Goal: Task Accomplishment & Management: Manage account settings

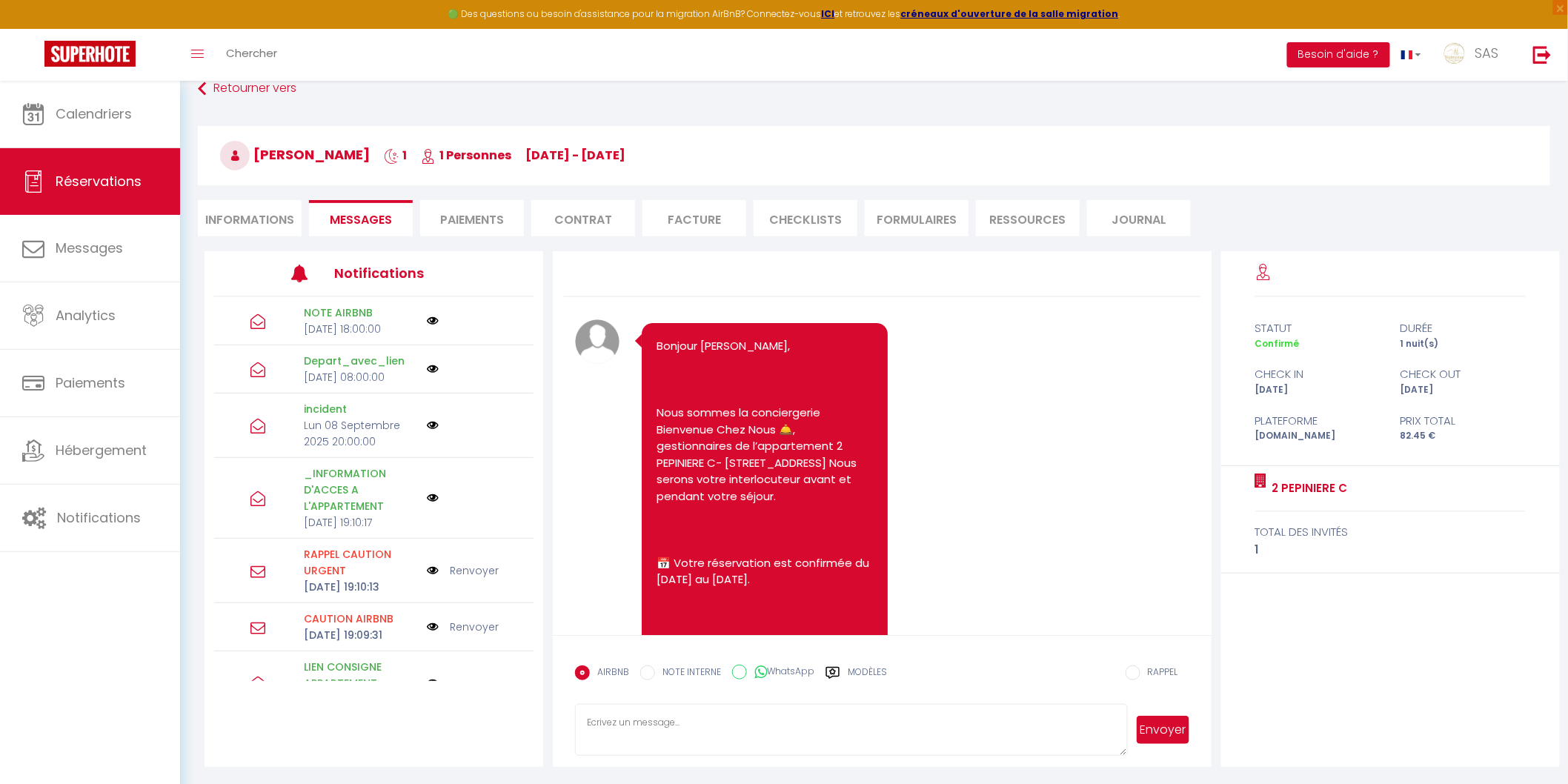
scroll to position [6749, 0]
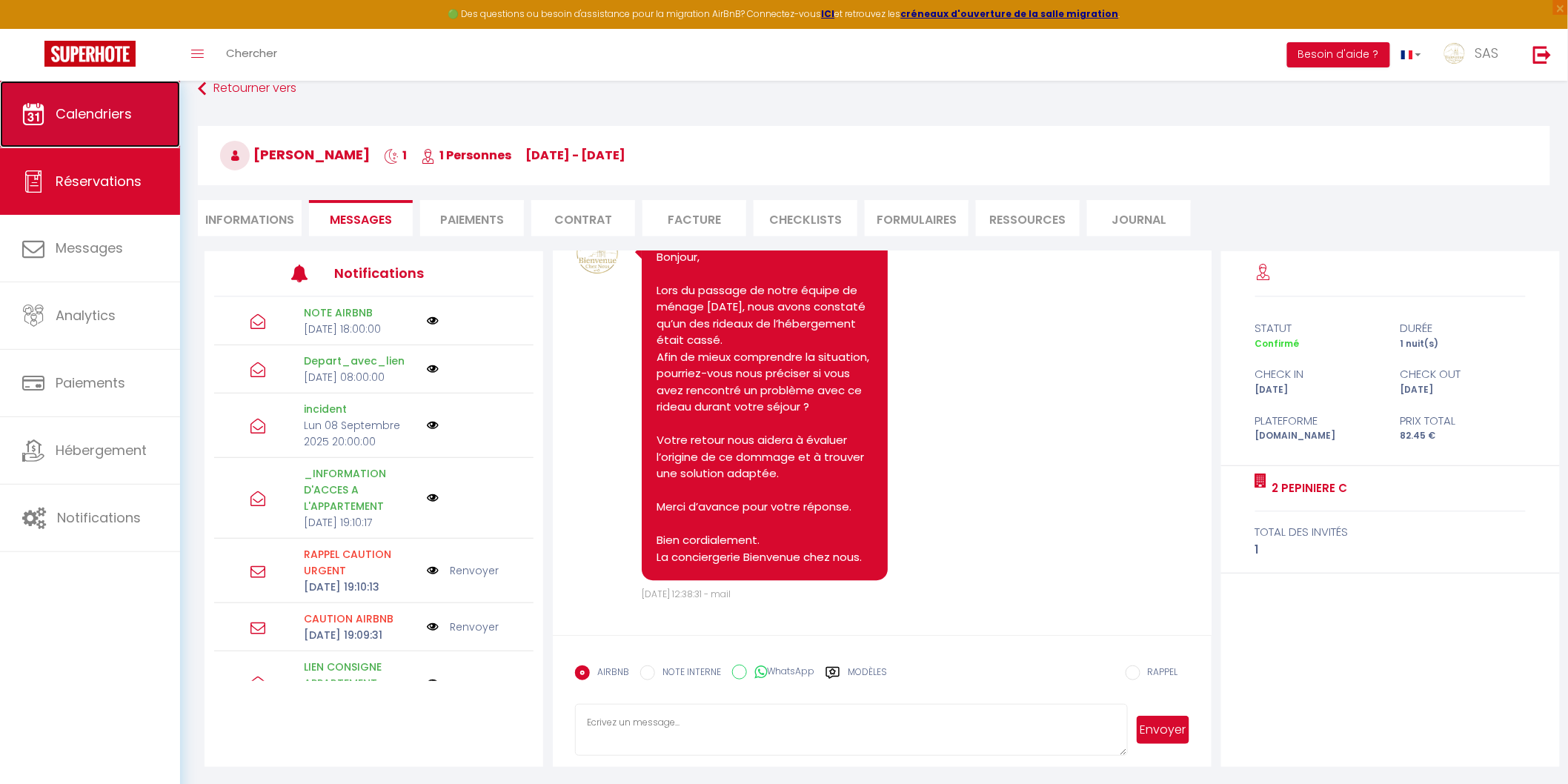
click at [116, 115] on span "Calendriers" at bounding box center [94, 113] width 76 height 19
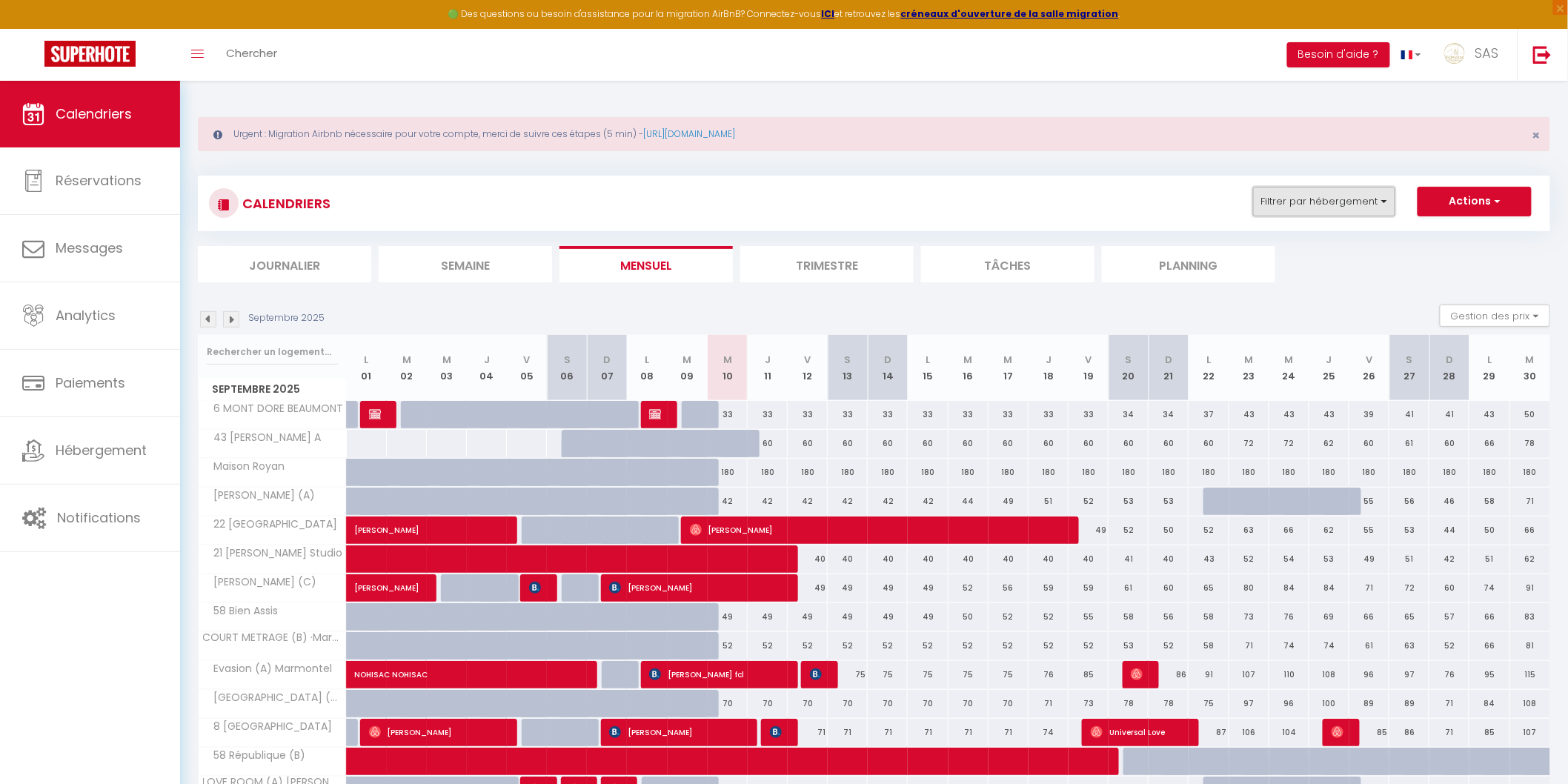
click at [1328, 202] on button "Filtrer par hébergement" at bounding box center [1324, 201] width 142 height 29
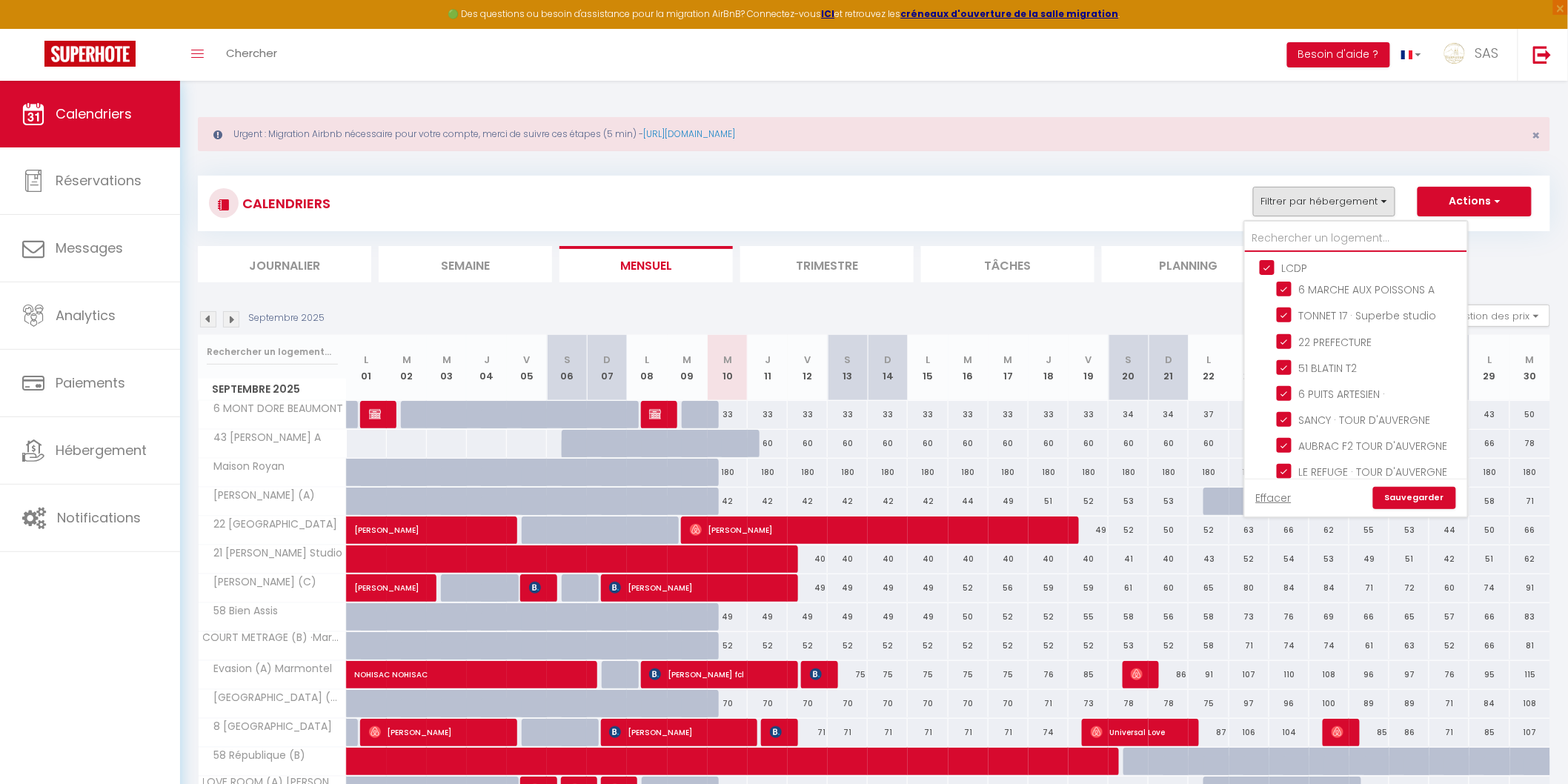
click at [1283, 239] on input "text" at bounding box center [1356, 238] width 222 height 26
click at [1282, 260] on input "LCDP" at bounding box center [1371, 267] width 222 height 15
checkbox input "false"
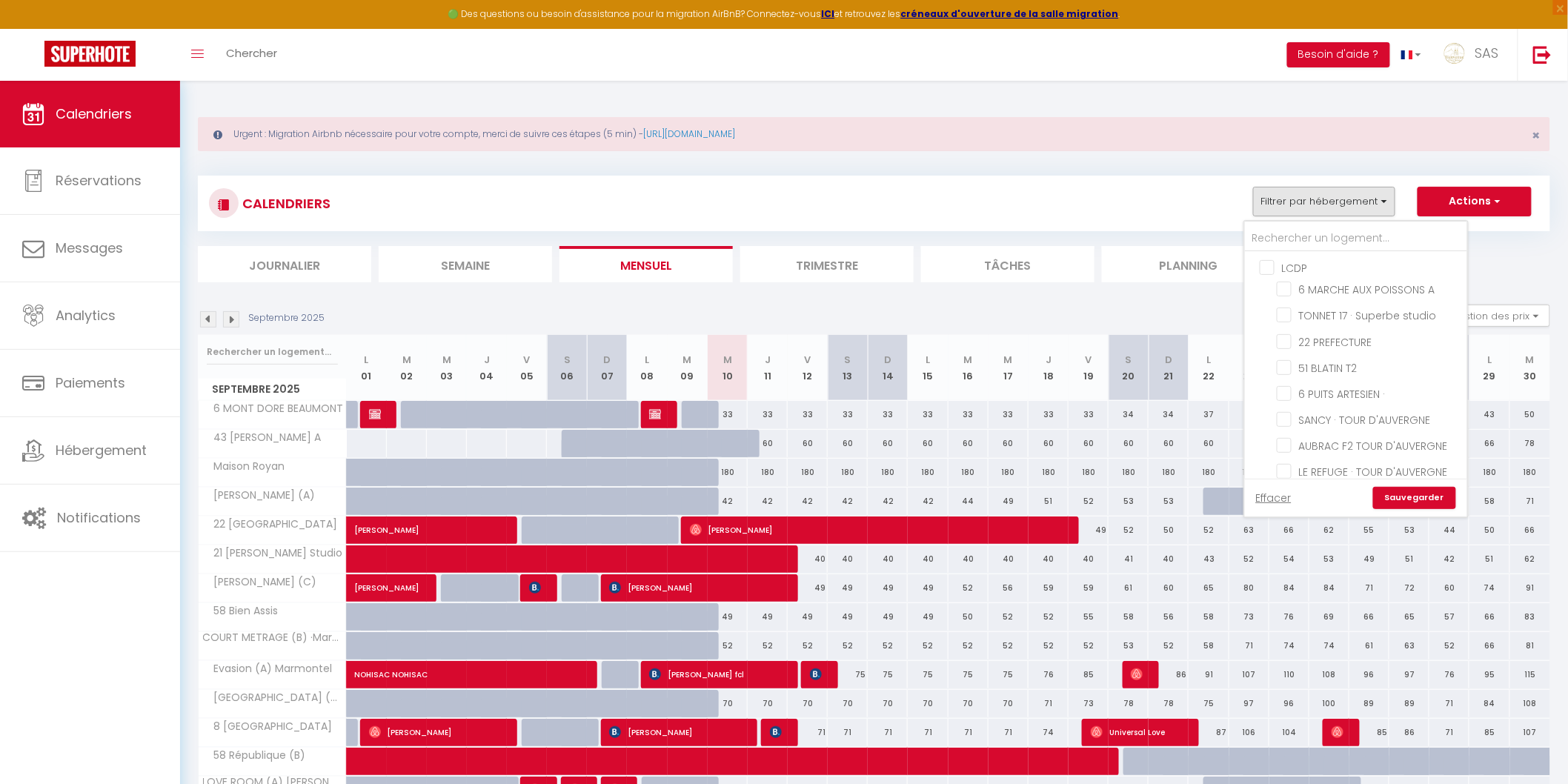
checkbox input "false"
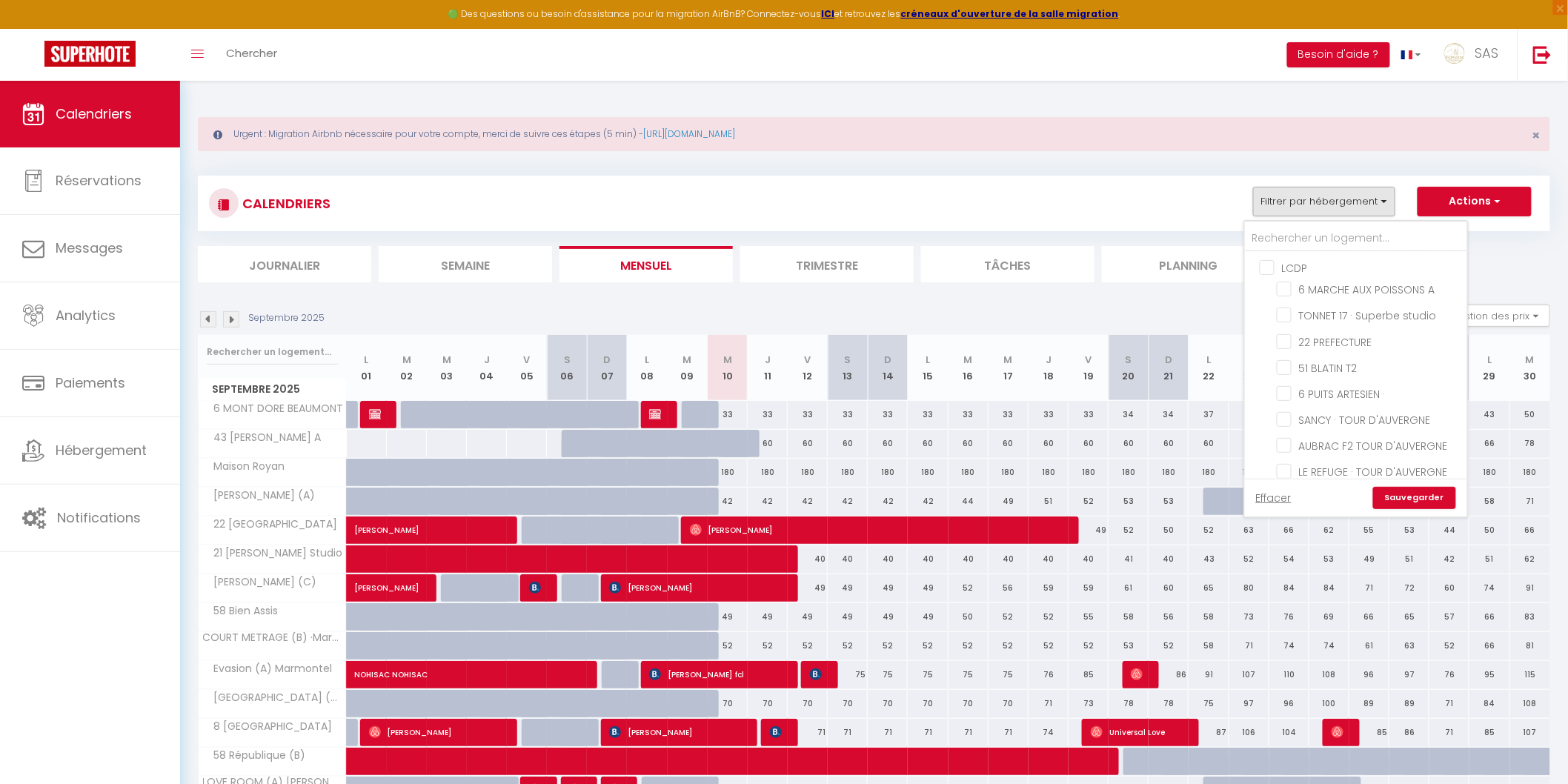
checkbox input "false"
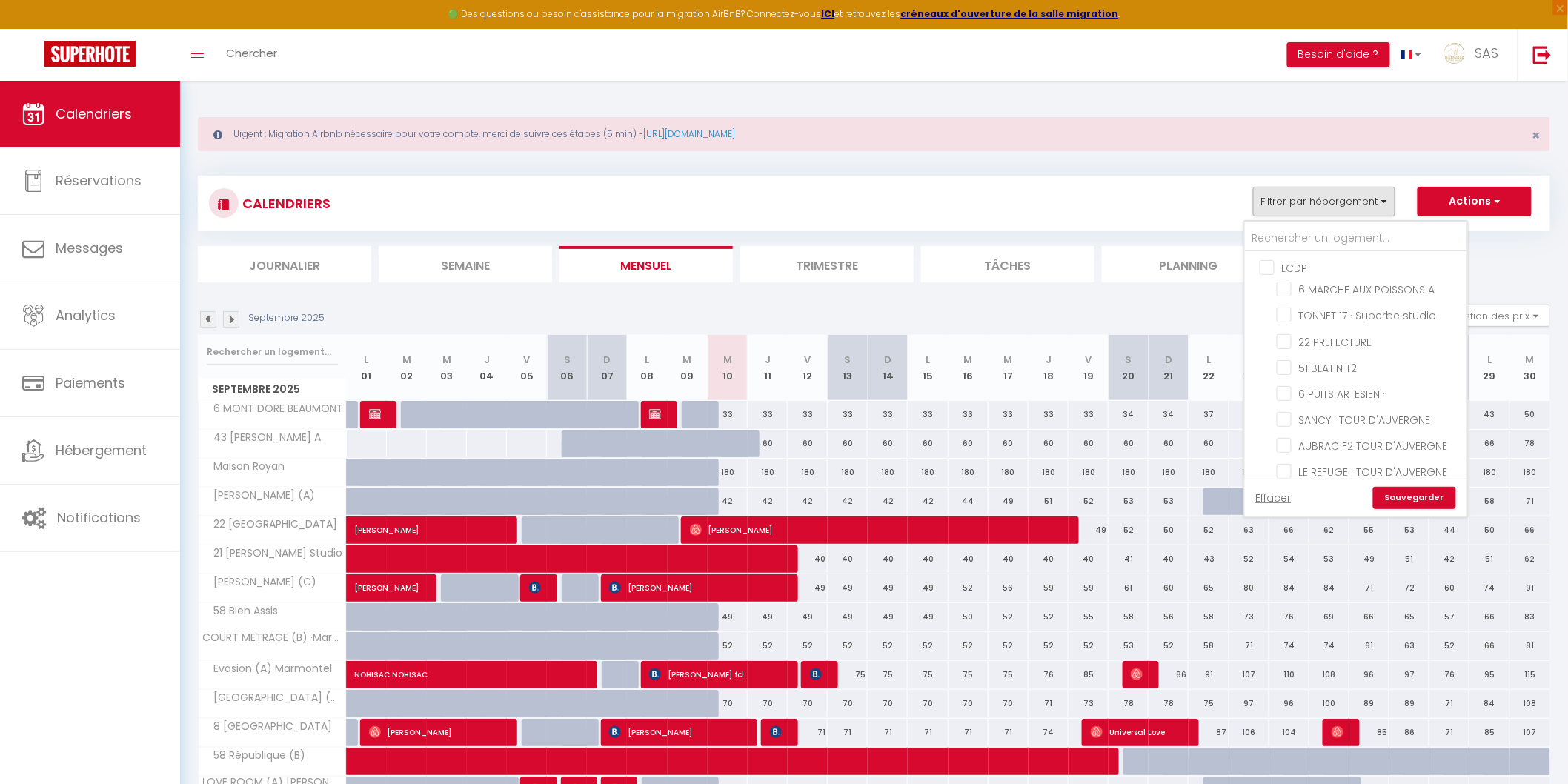
checkbox input "false"
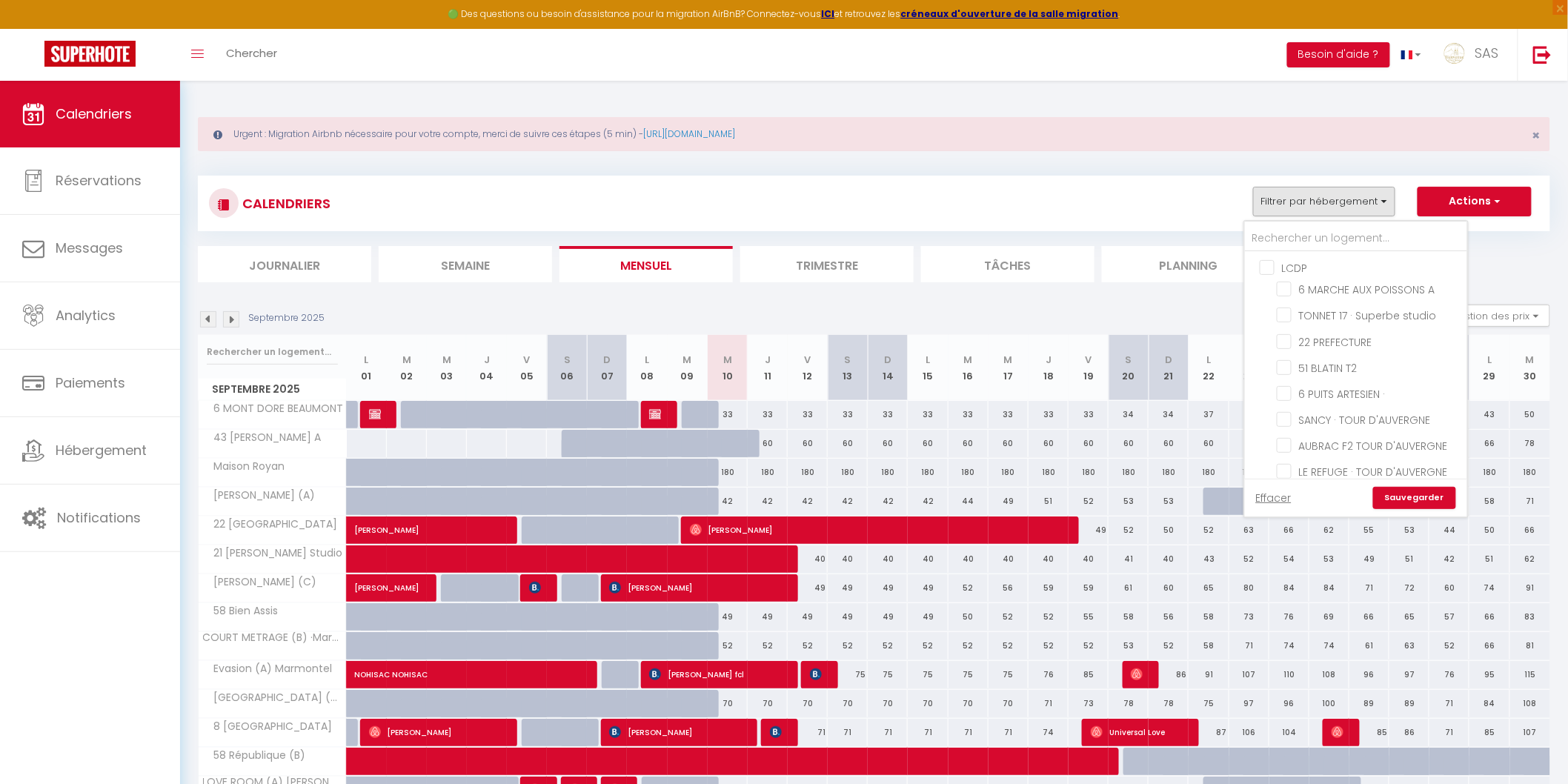
checkbox input "false"
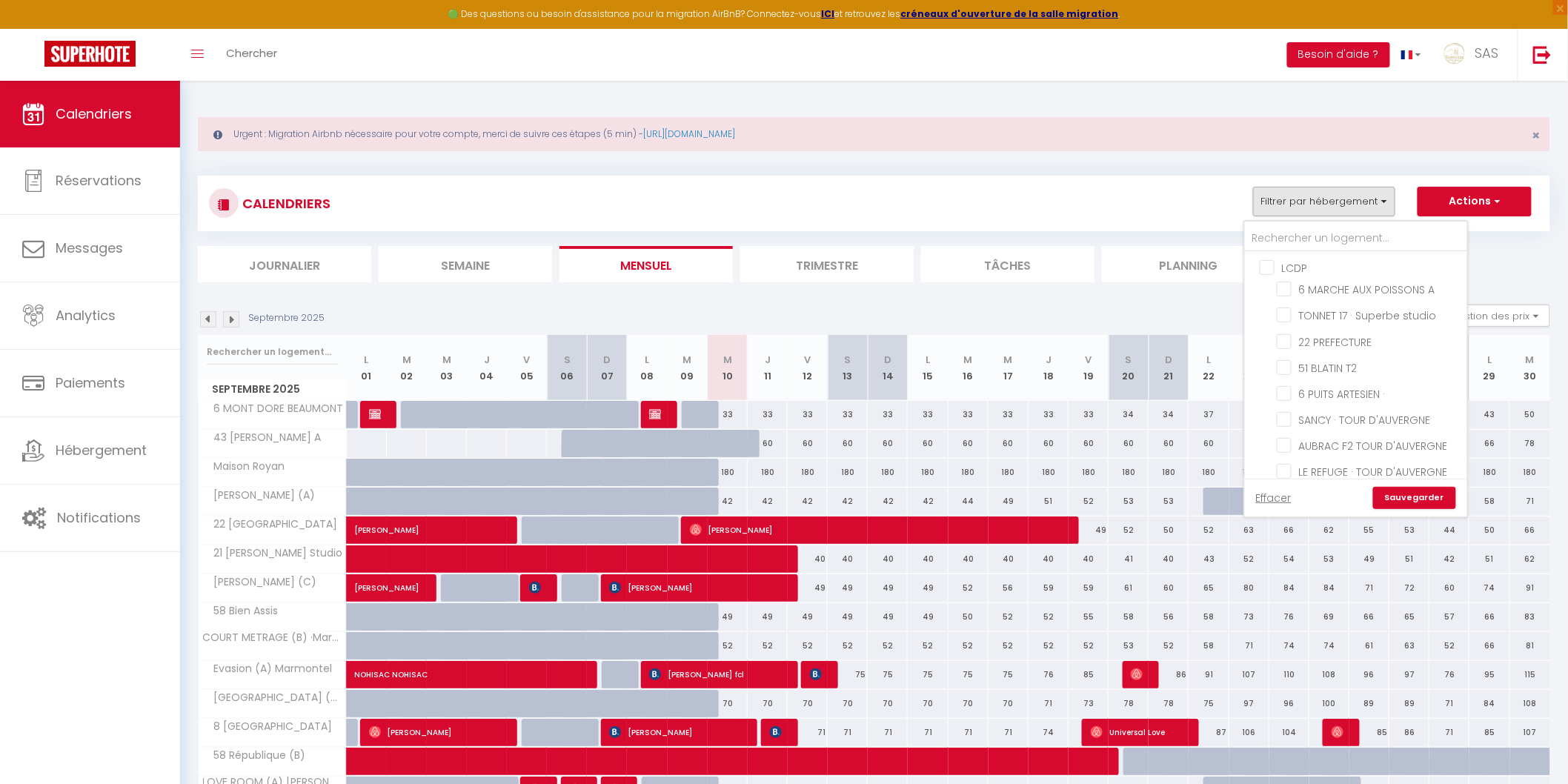
checkbox input "false"
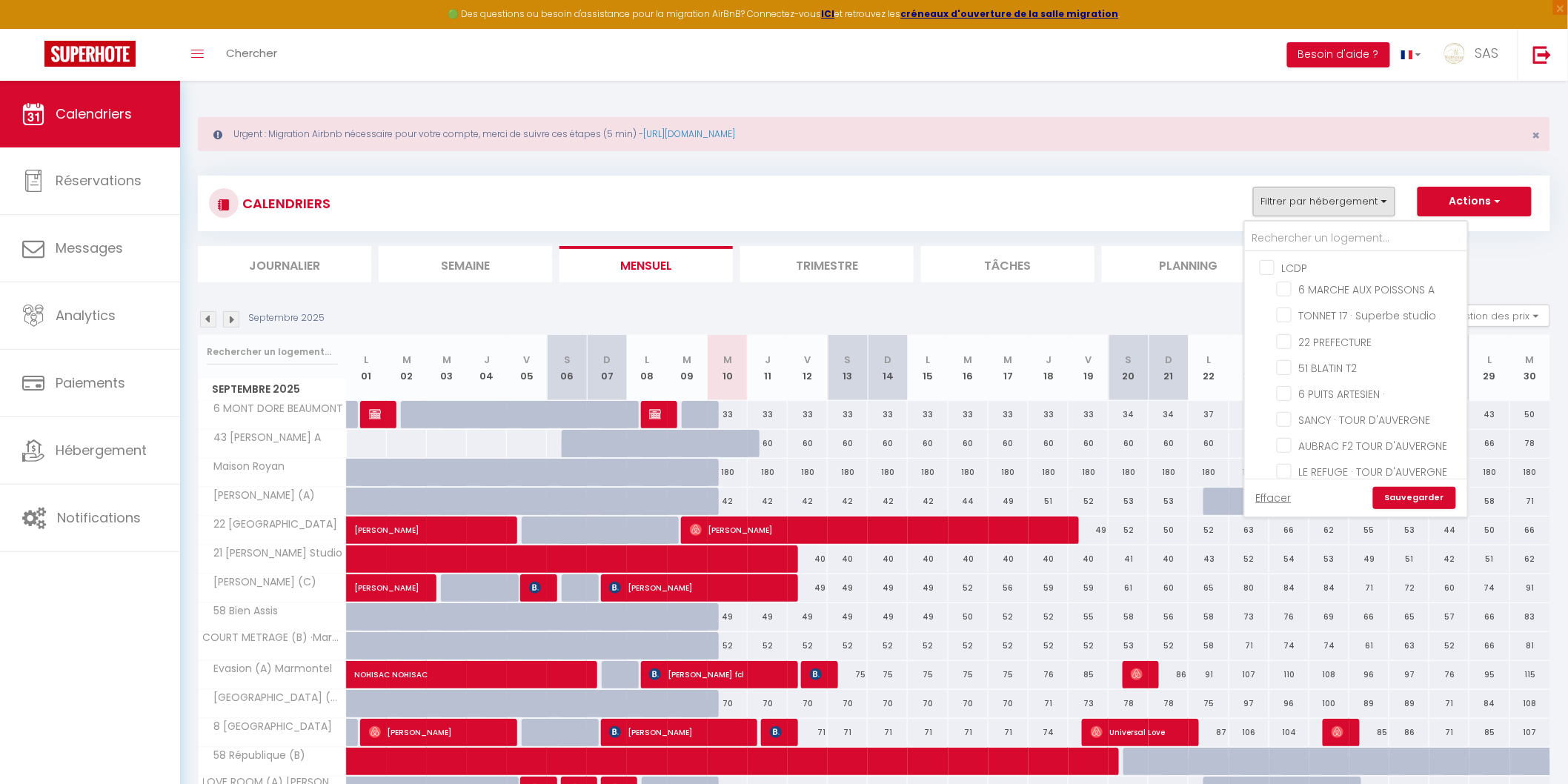
checkbox input "false"
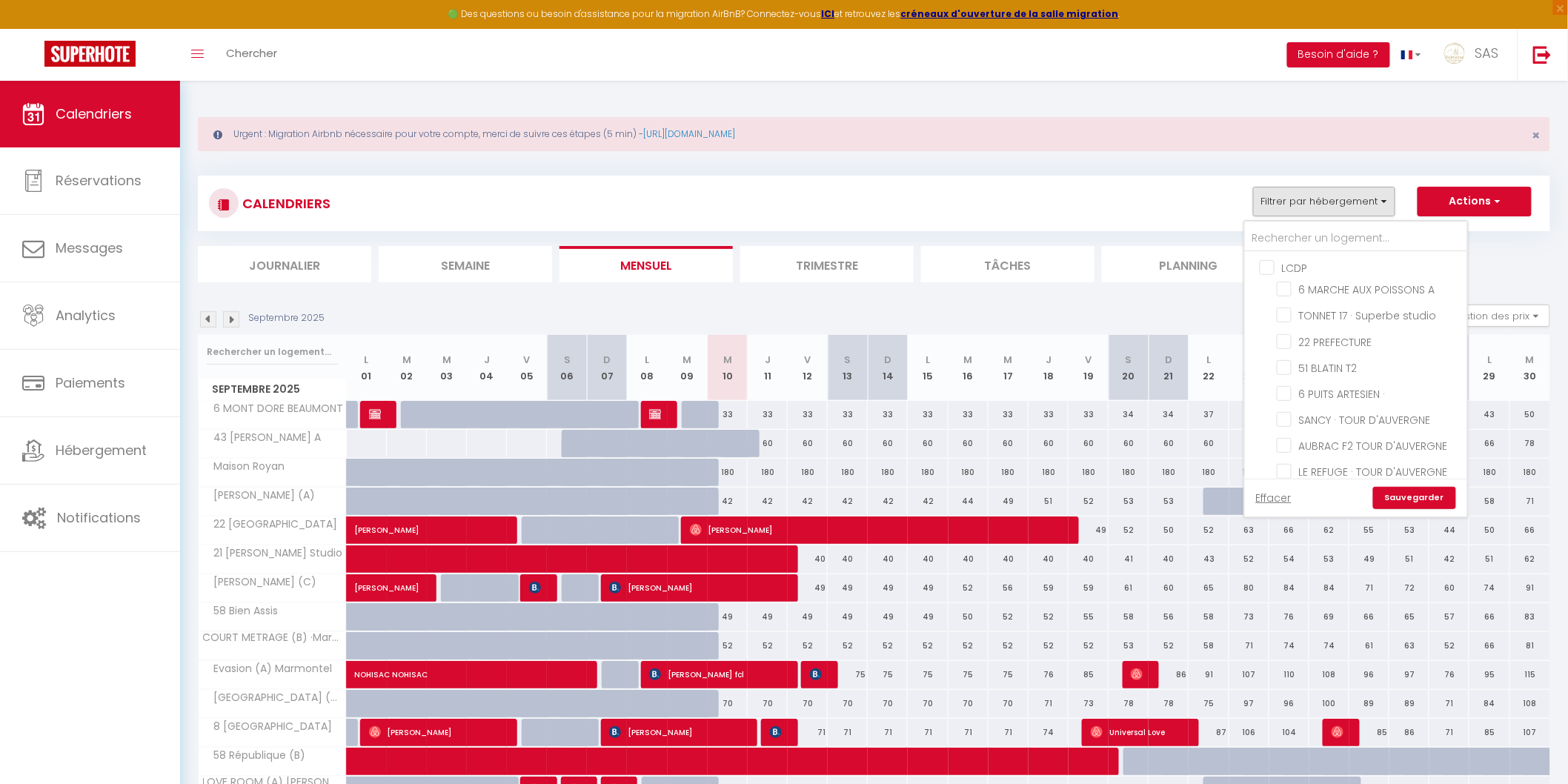
checkbox input "false"
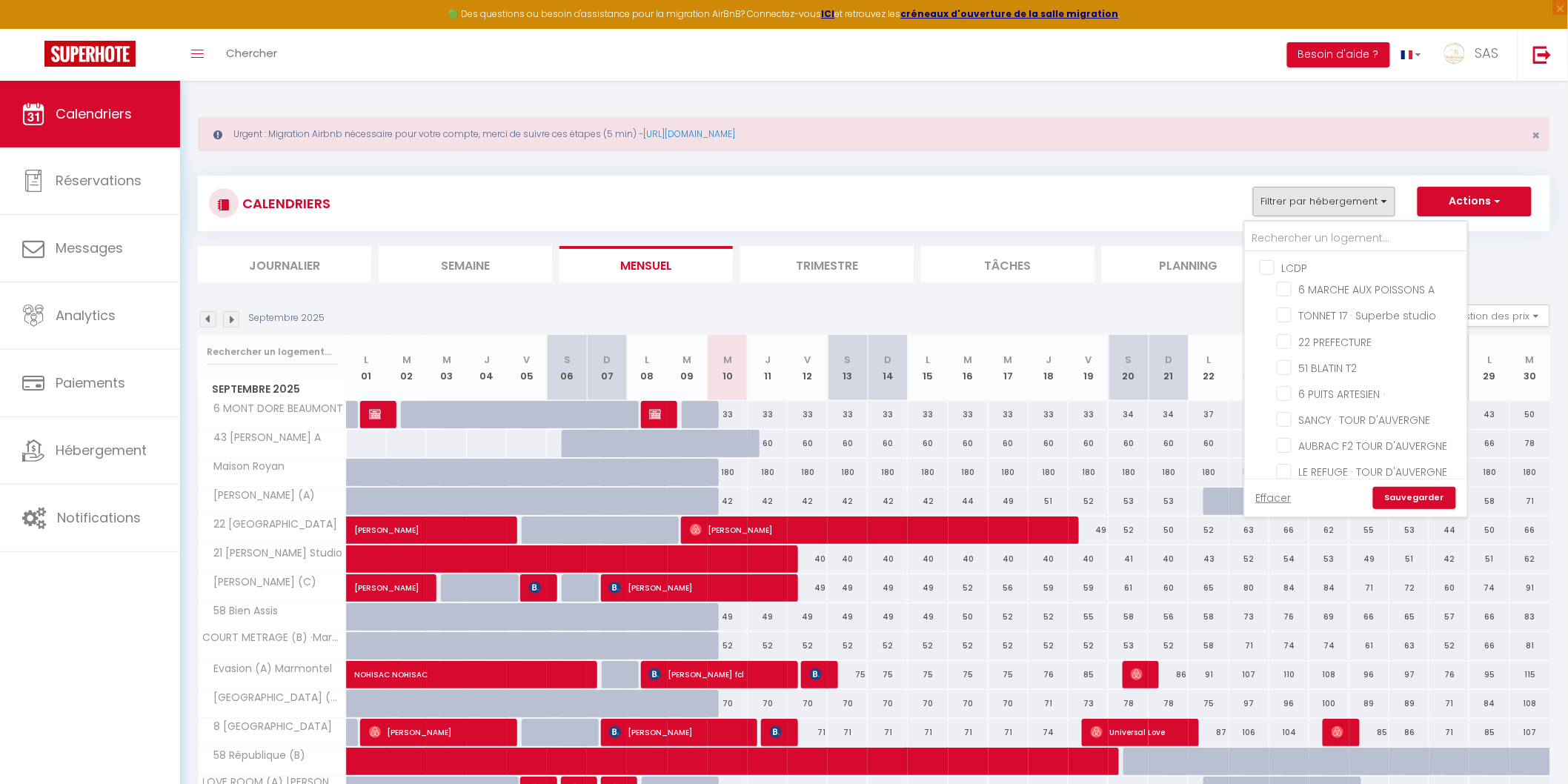
checkbox input "false"
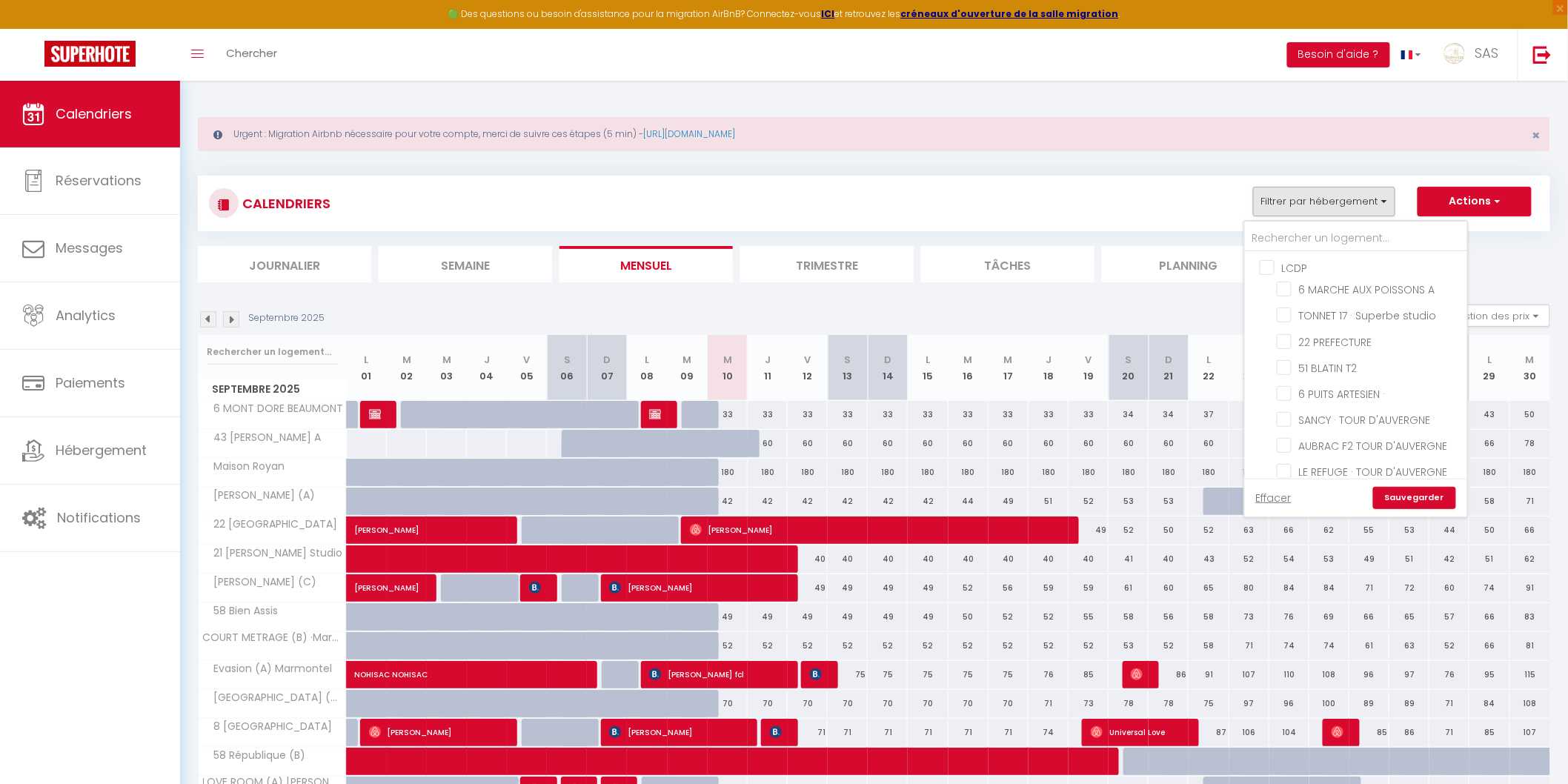
checkbox input "false"
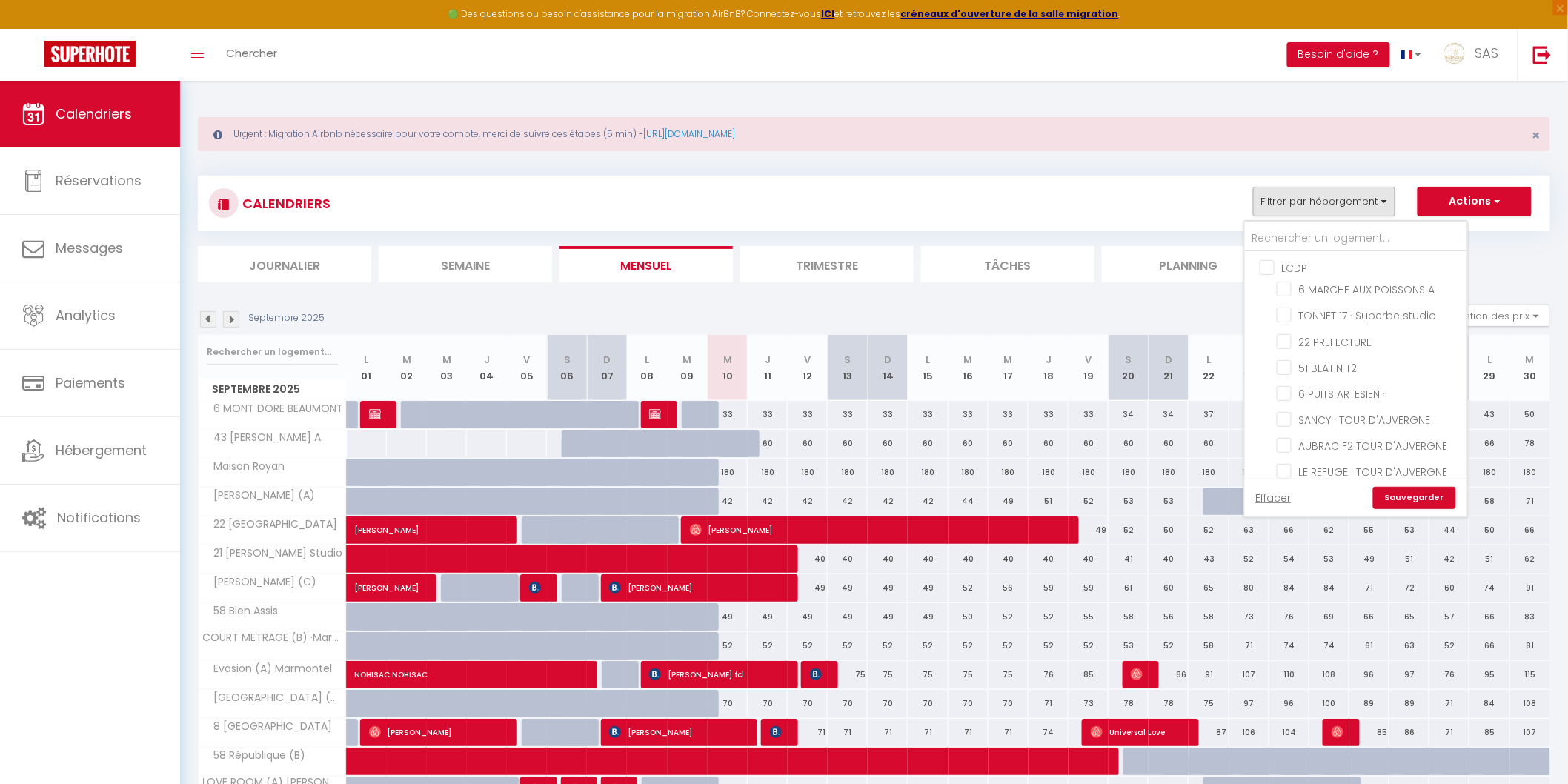
checkbox input "false"
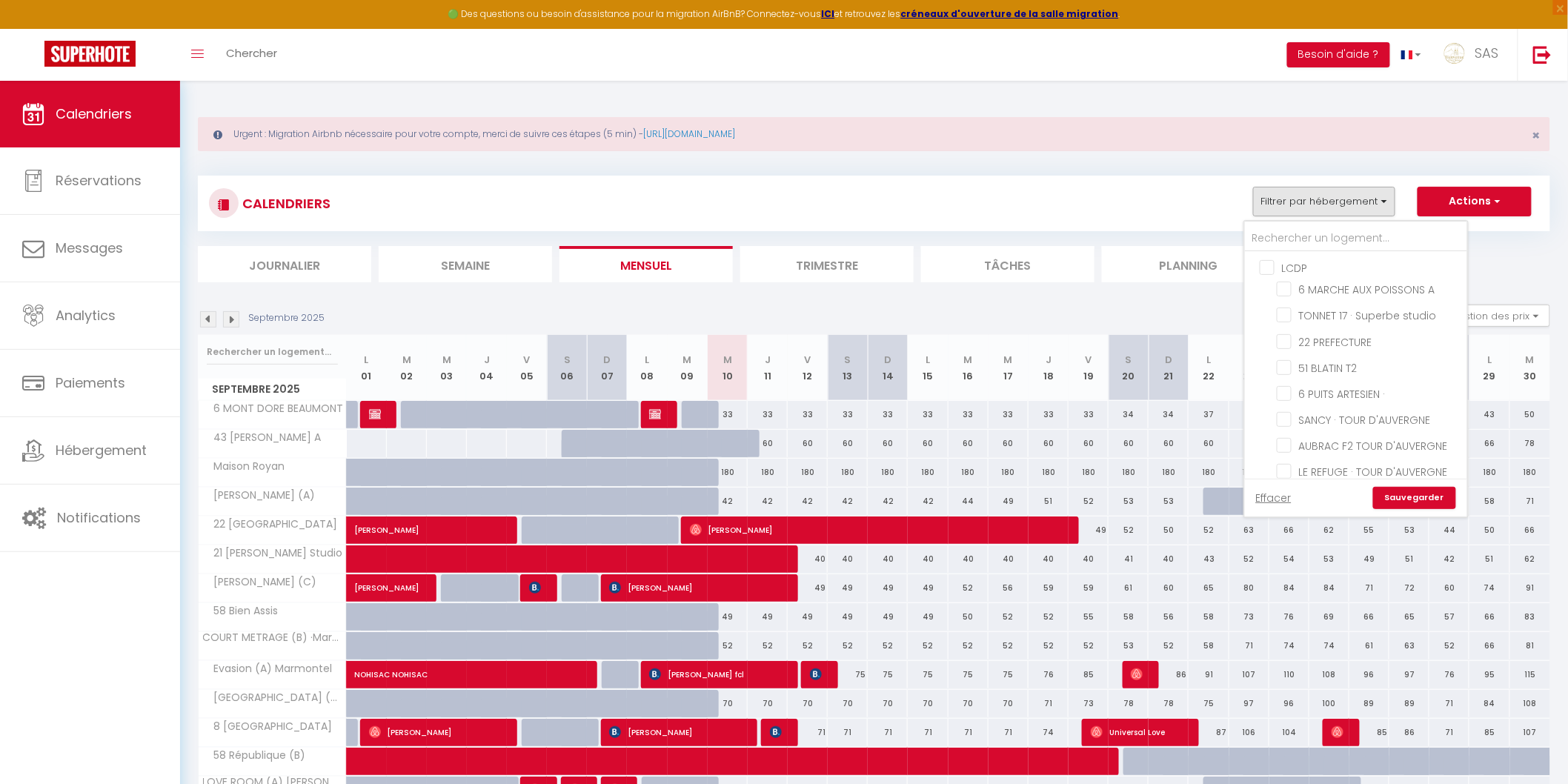
checkbox input "false"
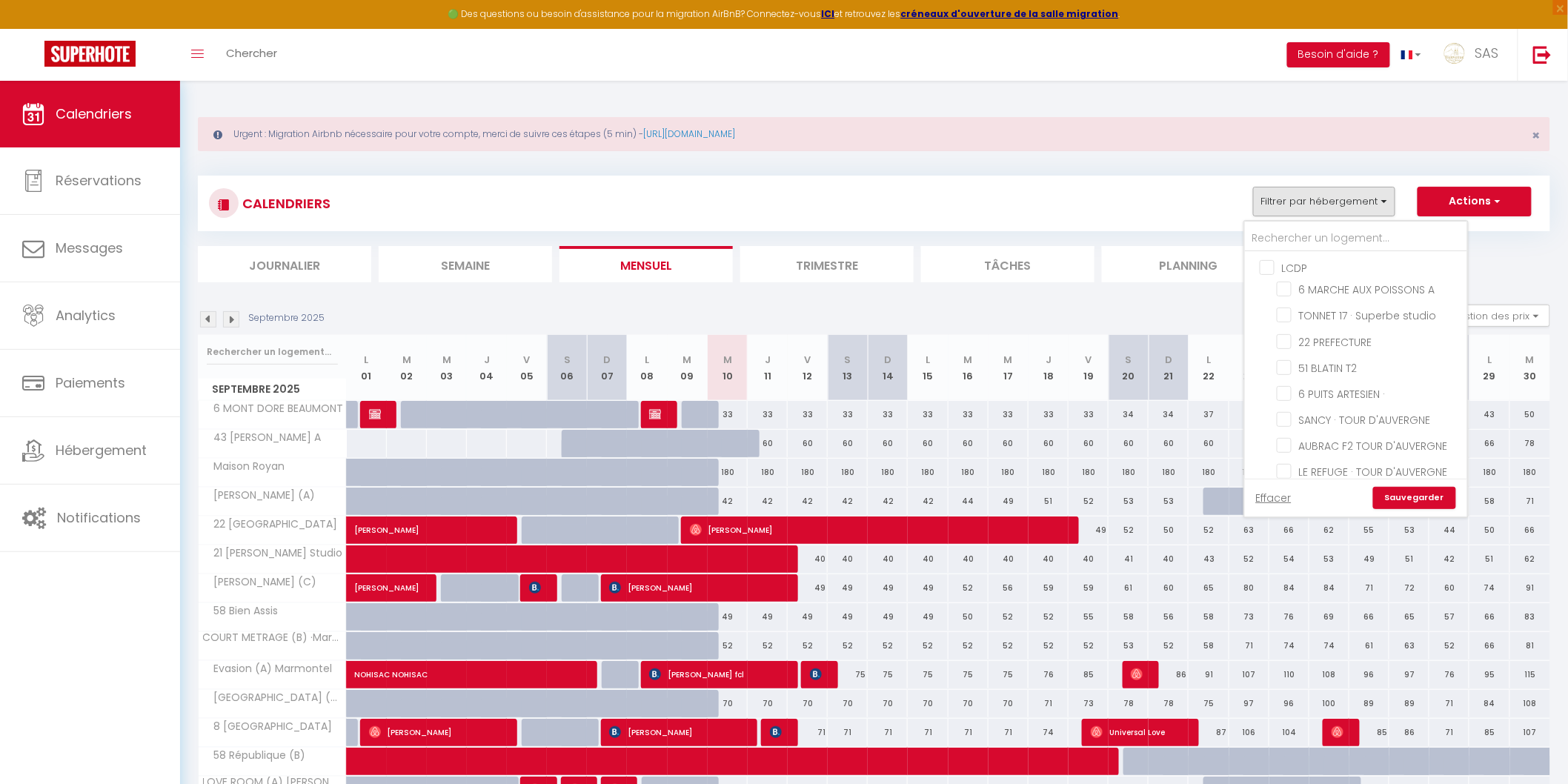
checkbox input "false"
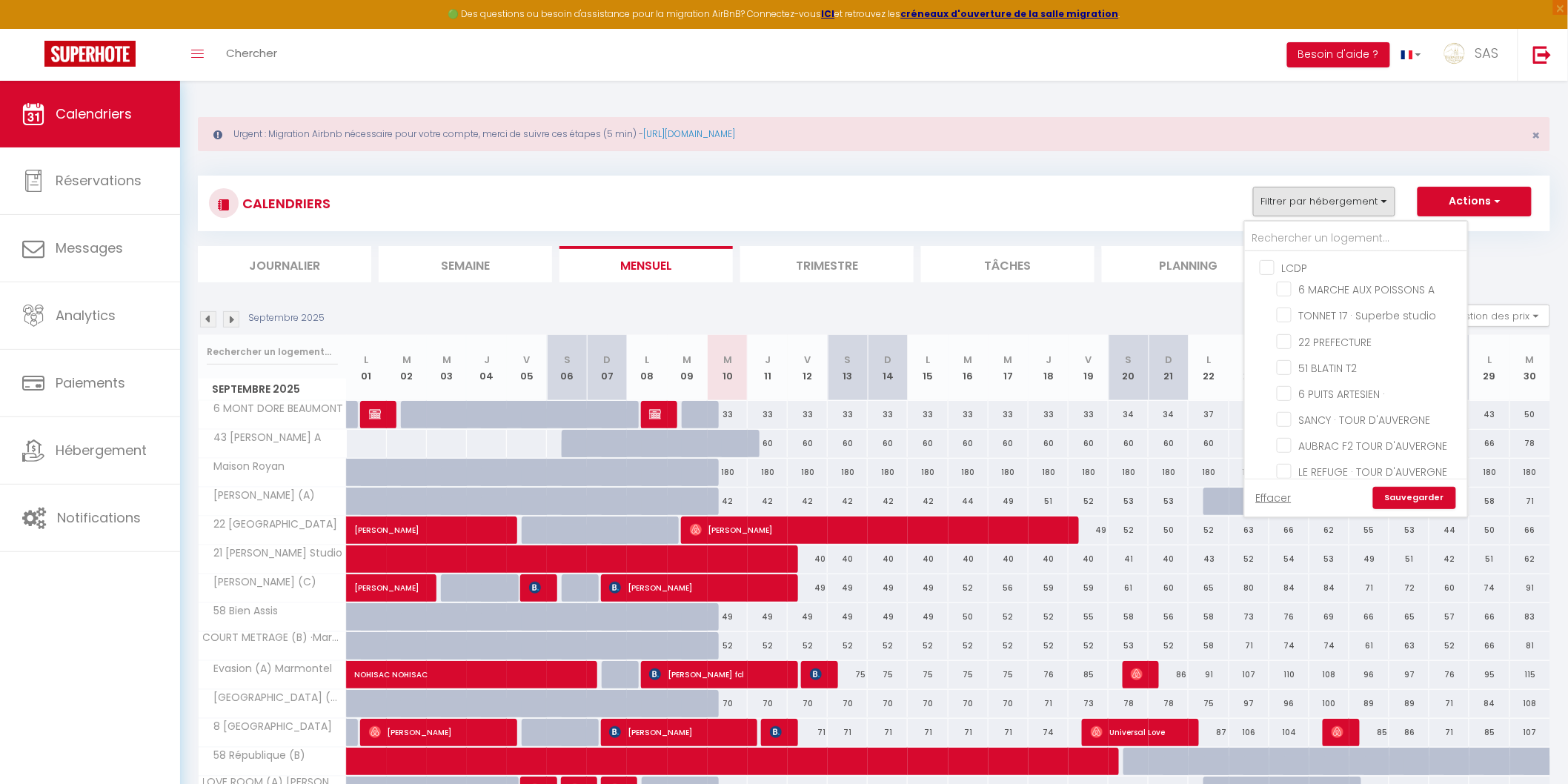
checkbox input "false"
click at [1290, 388] on input "BCN" at bounding box center [1371, 394] width 222 height 15
checkbox input "true"
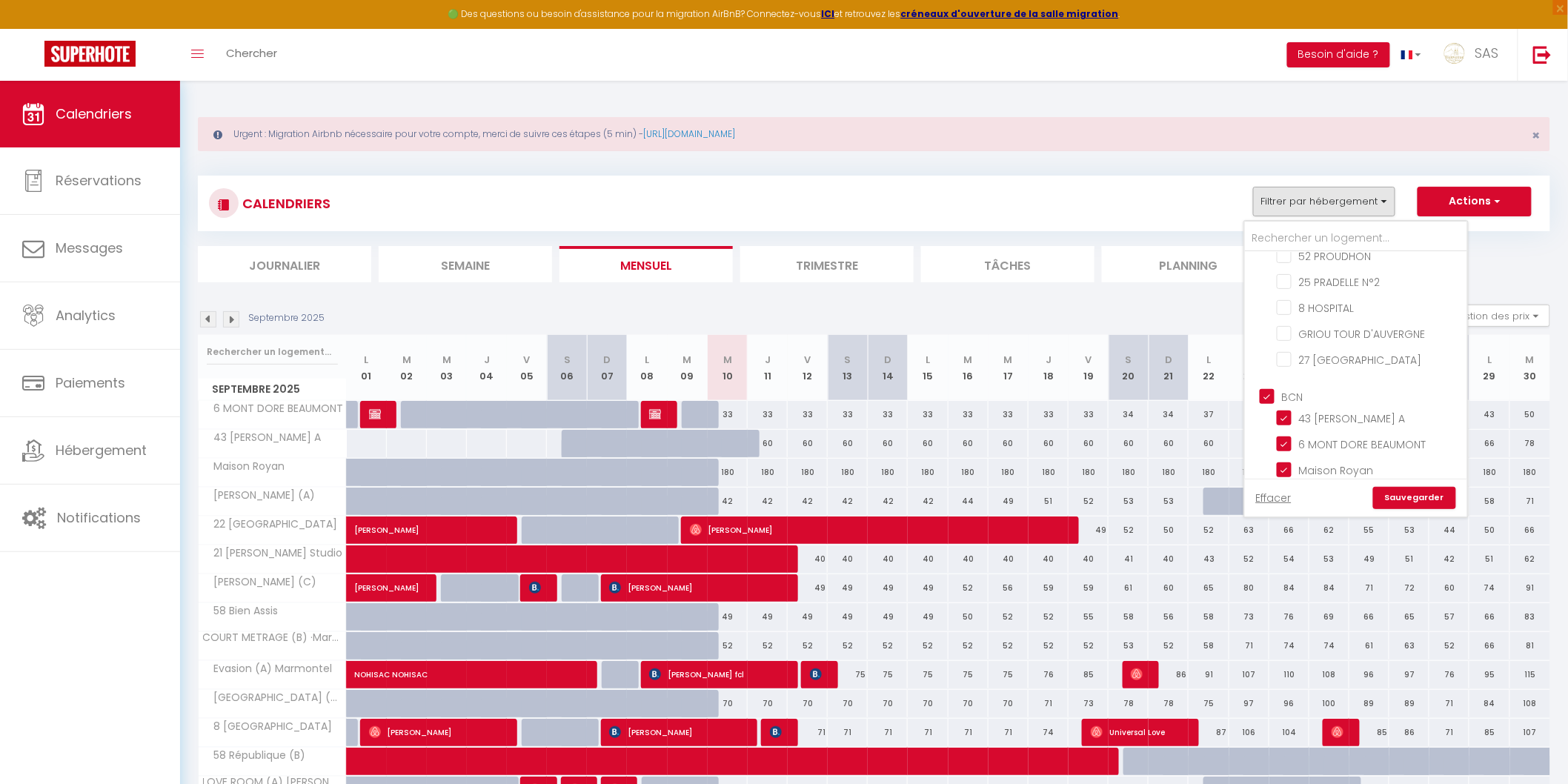
checkbox input "true"
checkbox input "false"
click at [1290, 388] on input "BCN" at bounding box center [1371, 394] width 222 height 15
checkbox input "false"
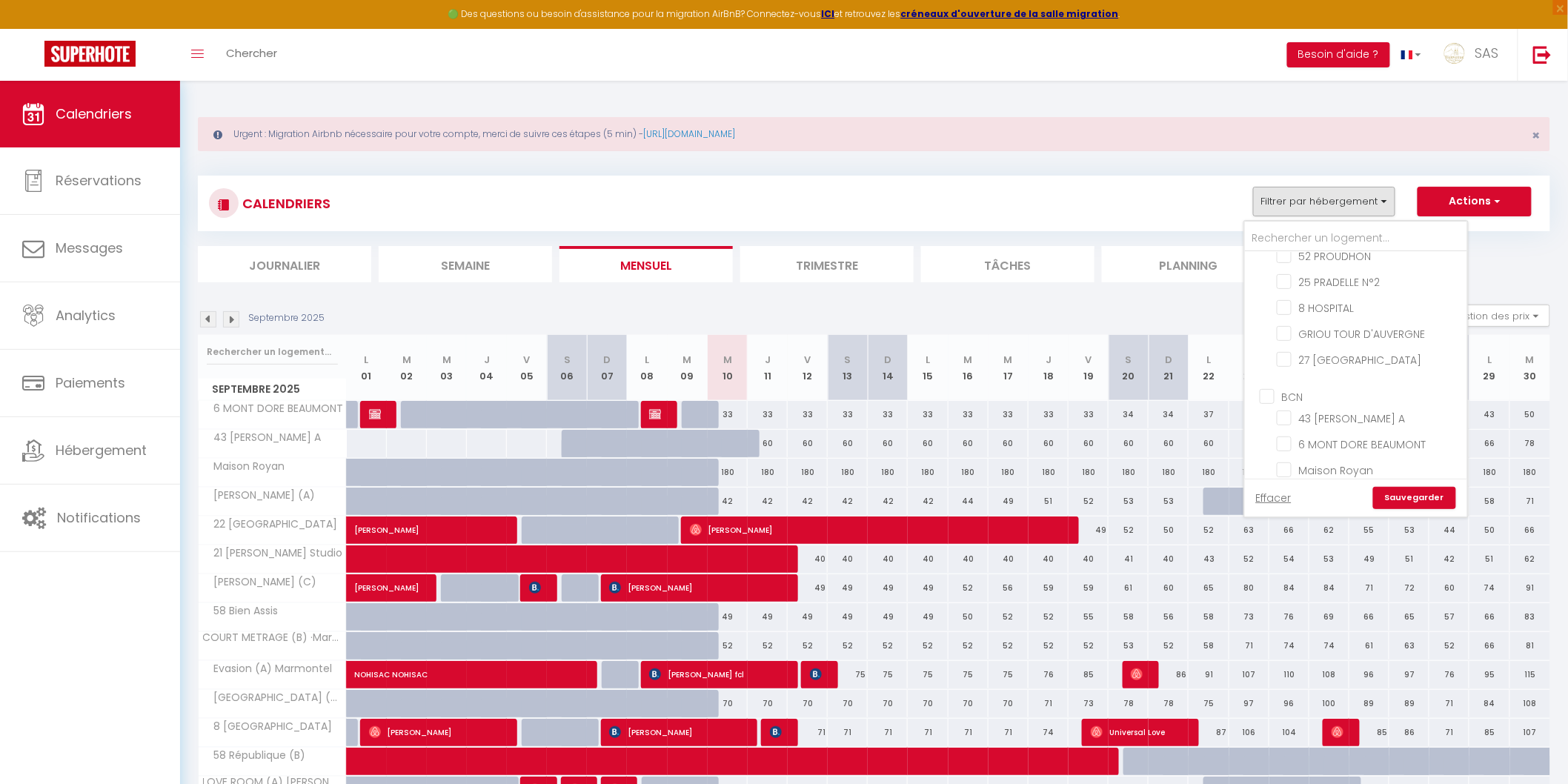
checkbox input "false"
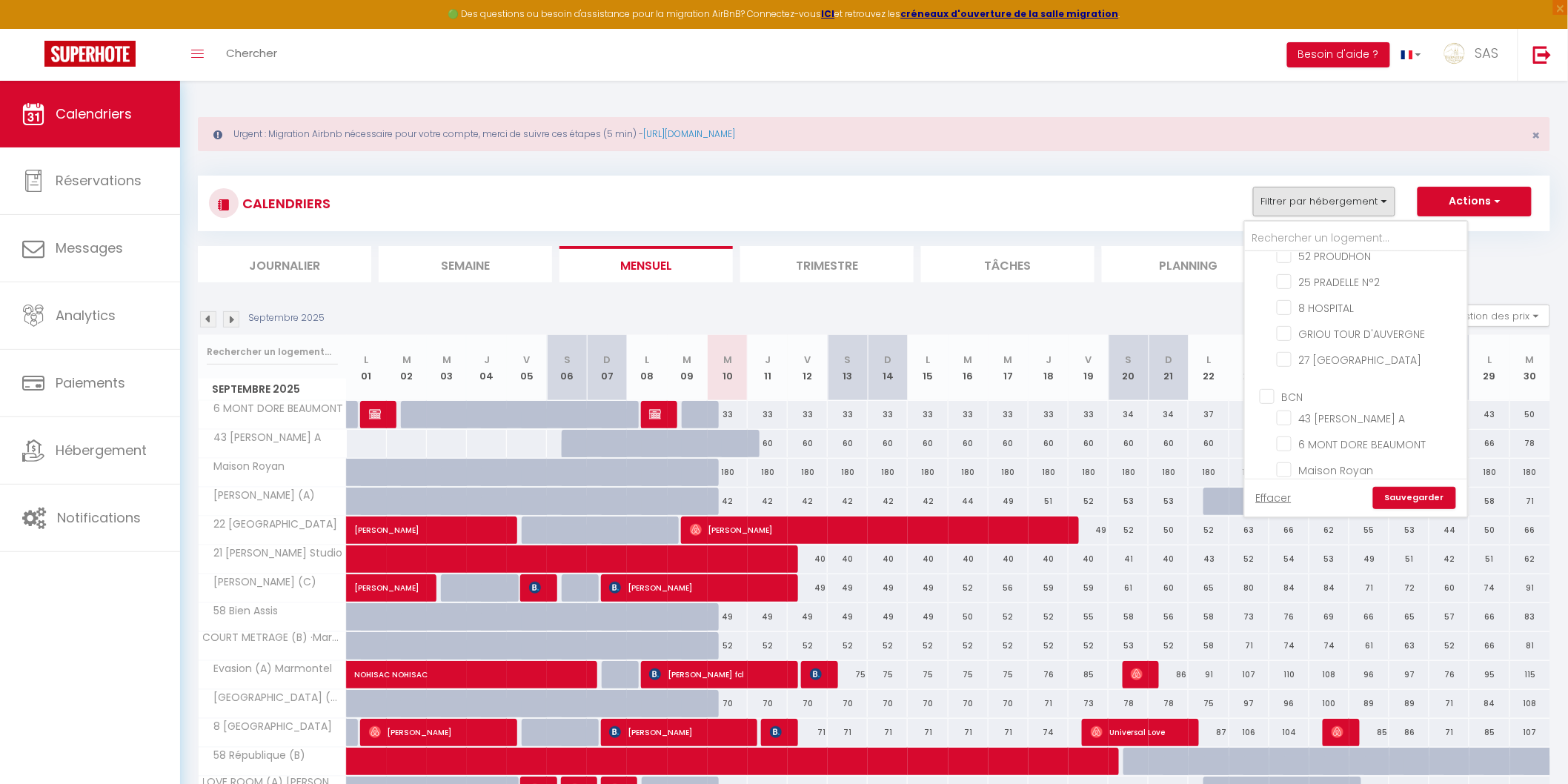
checkbox input "false"
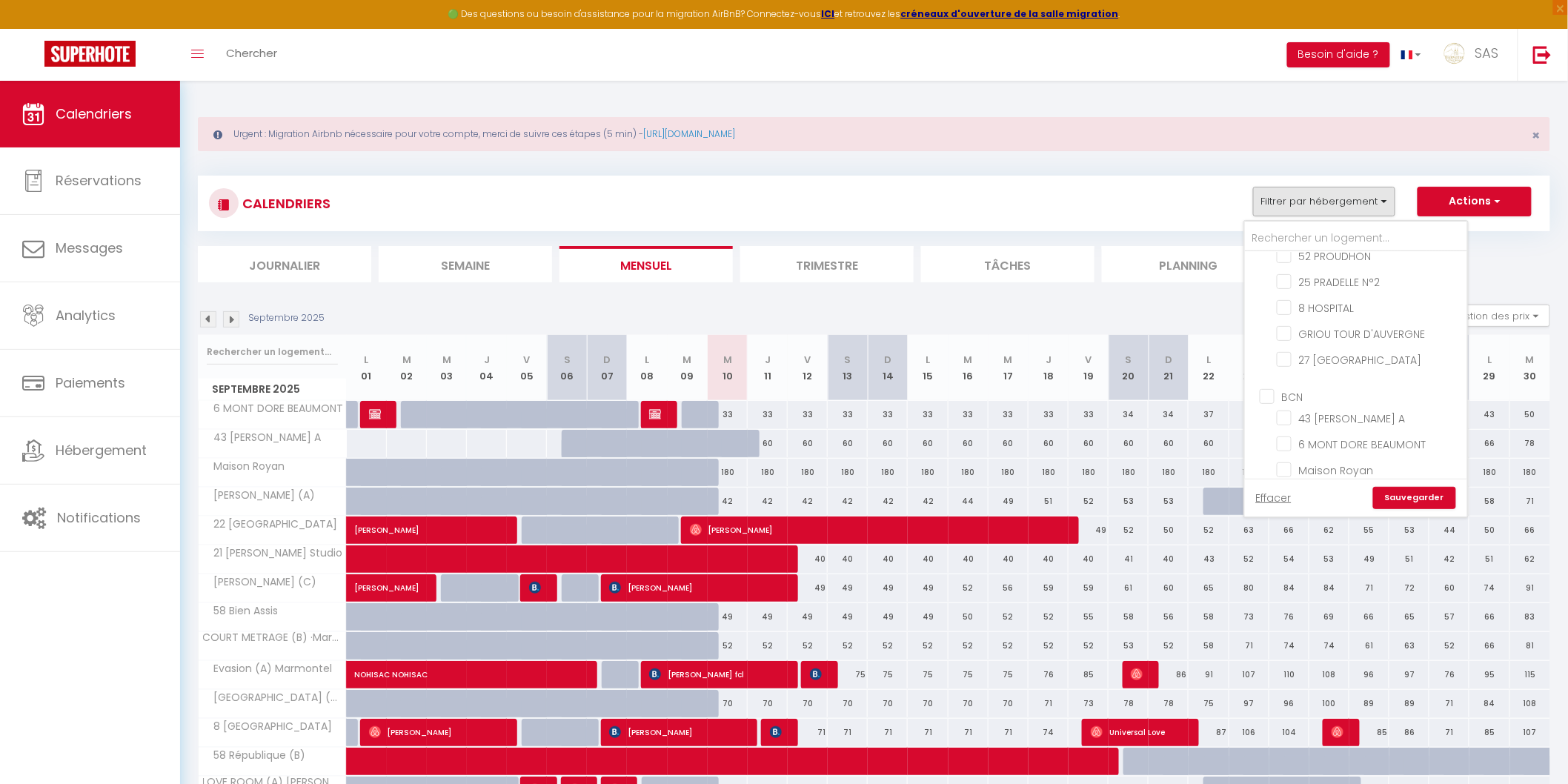
checkbox input "false"
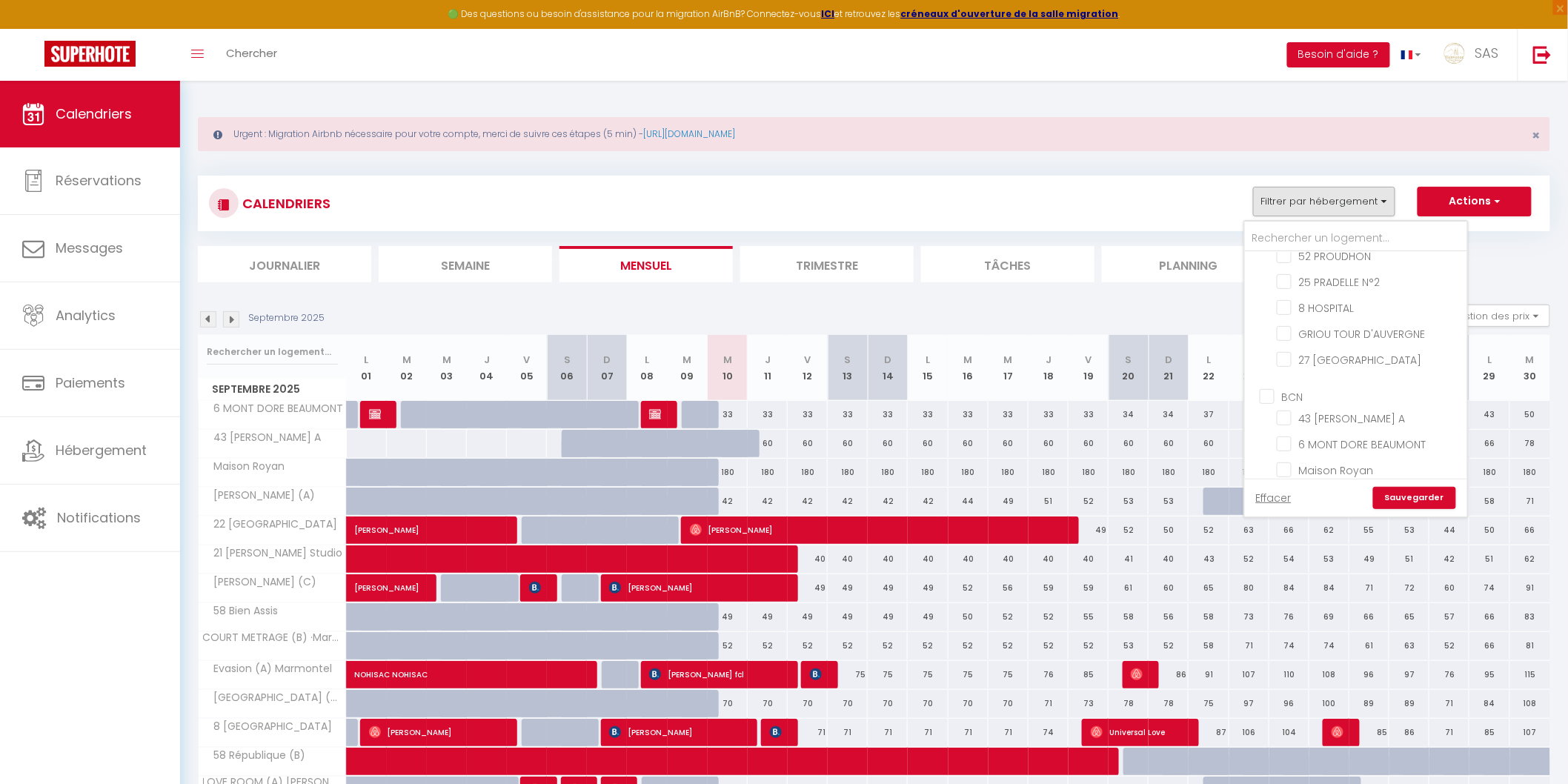
checkbox input "false"
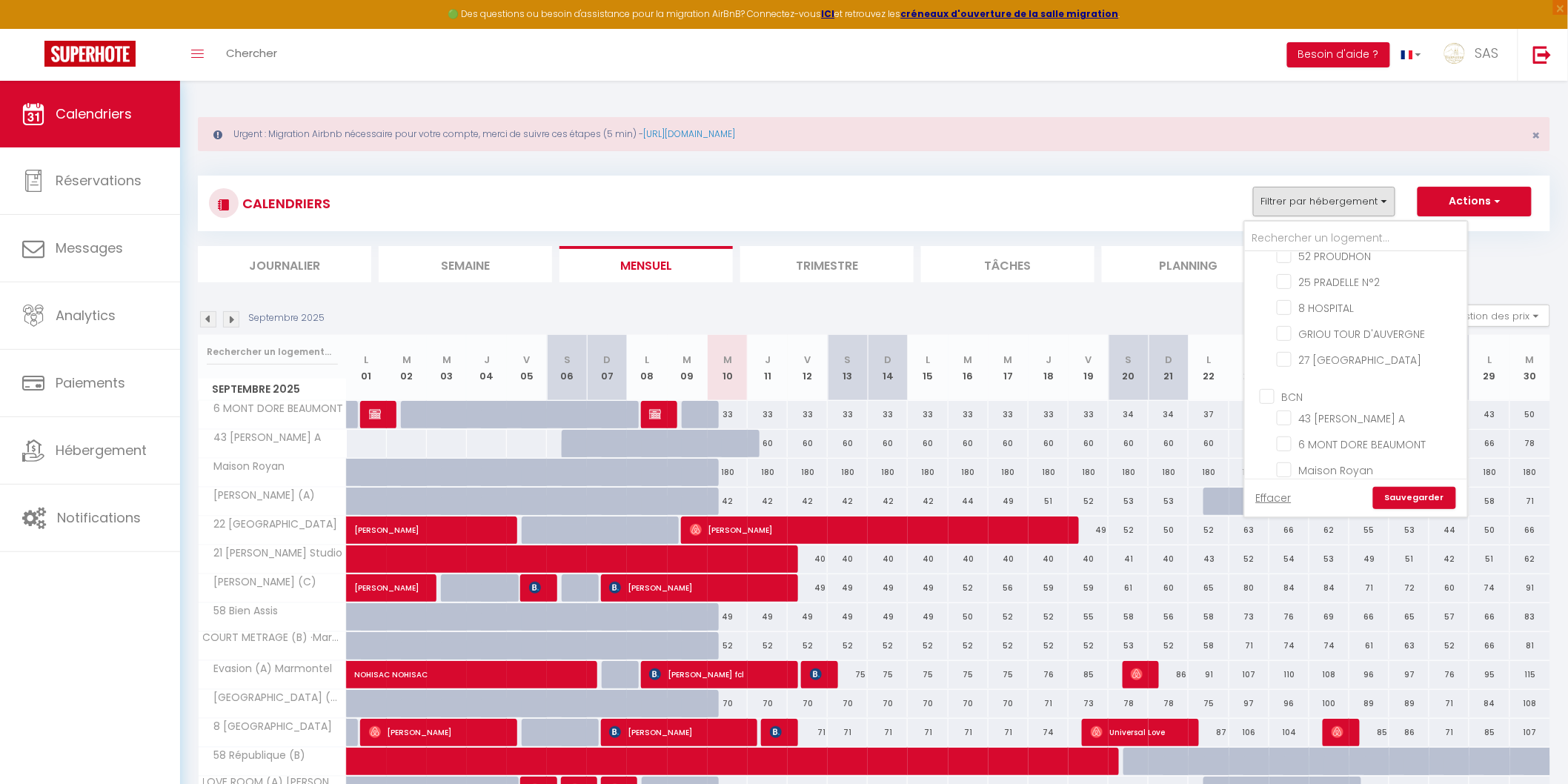
checkbox input "false"
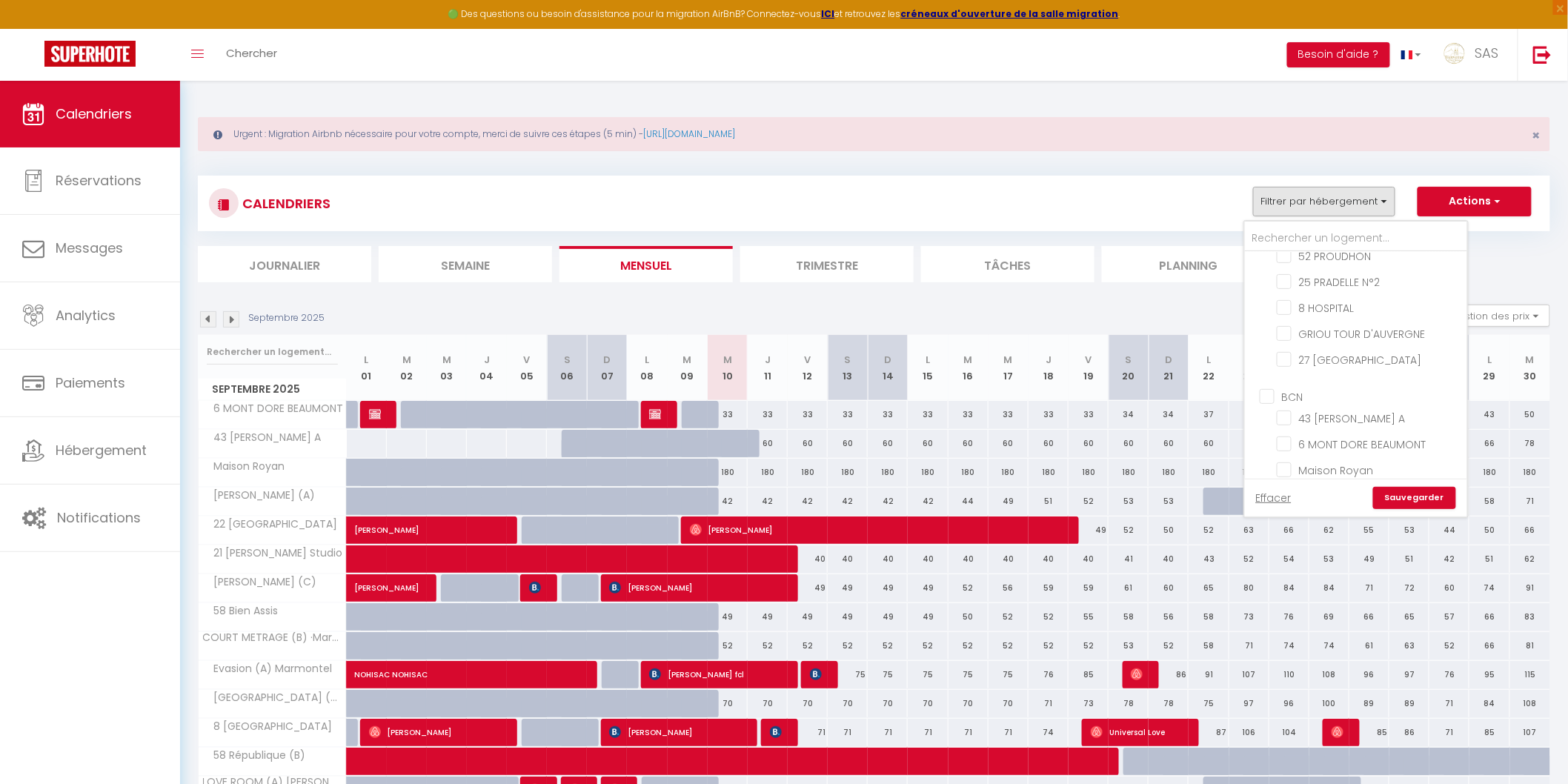
checkbox input "false"
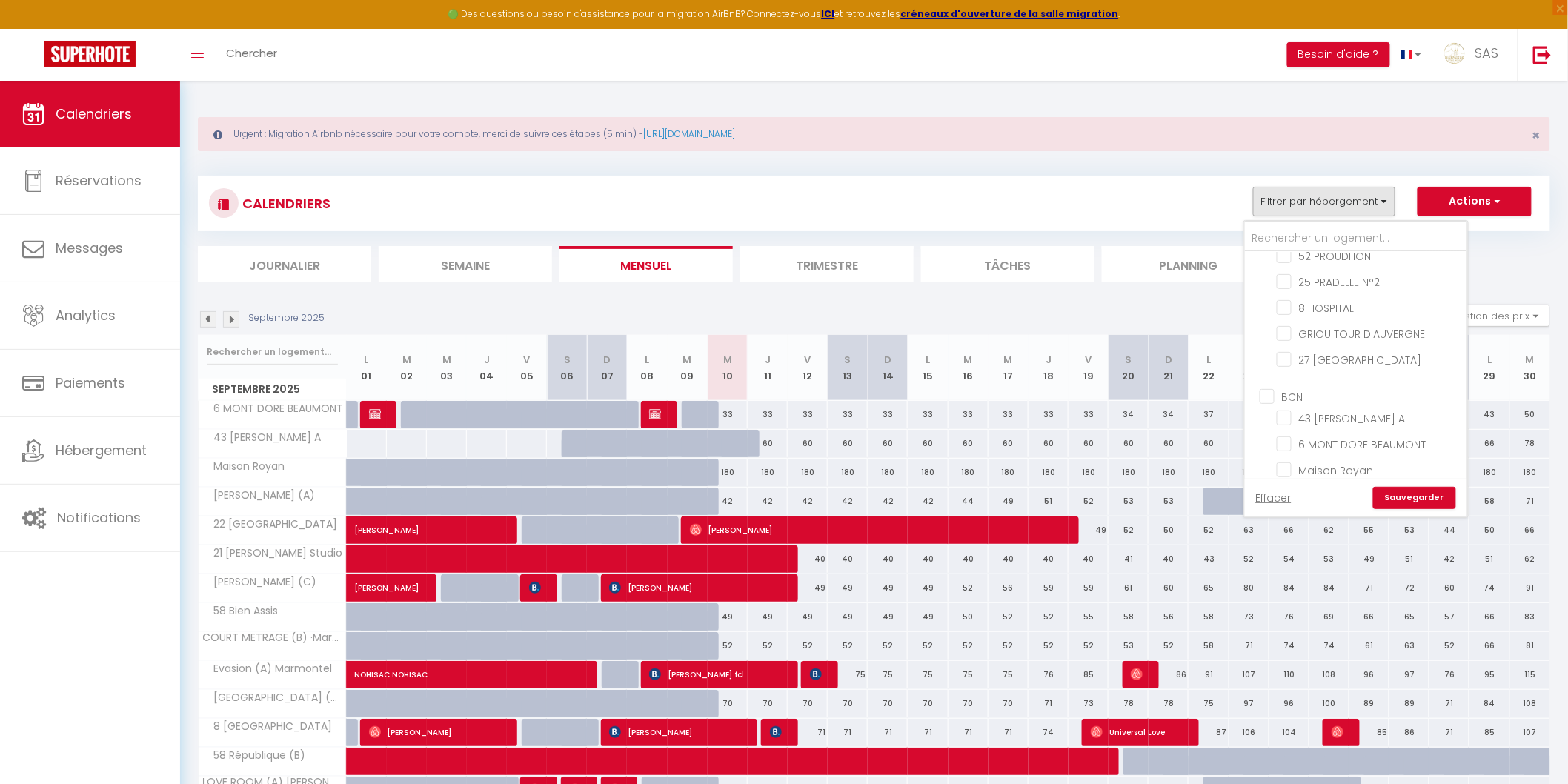
checkbox input "false"
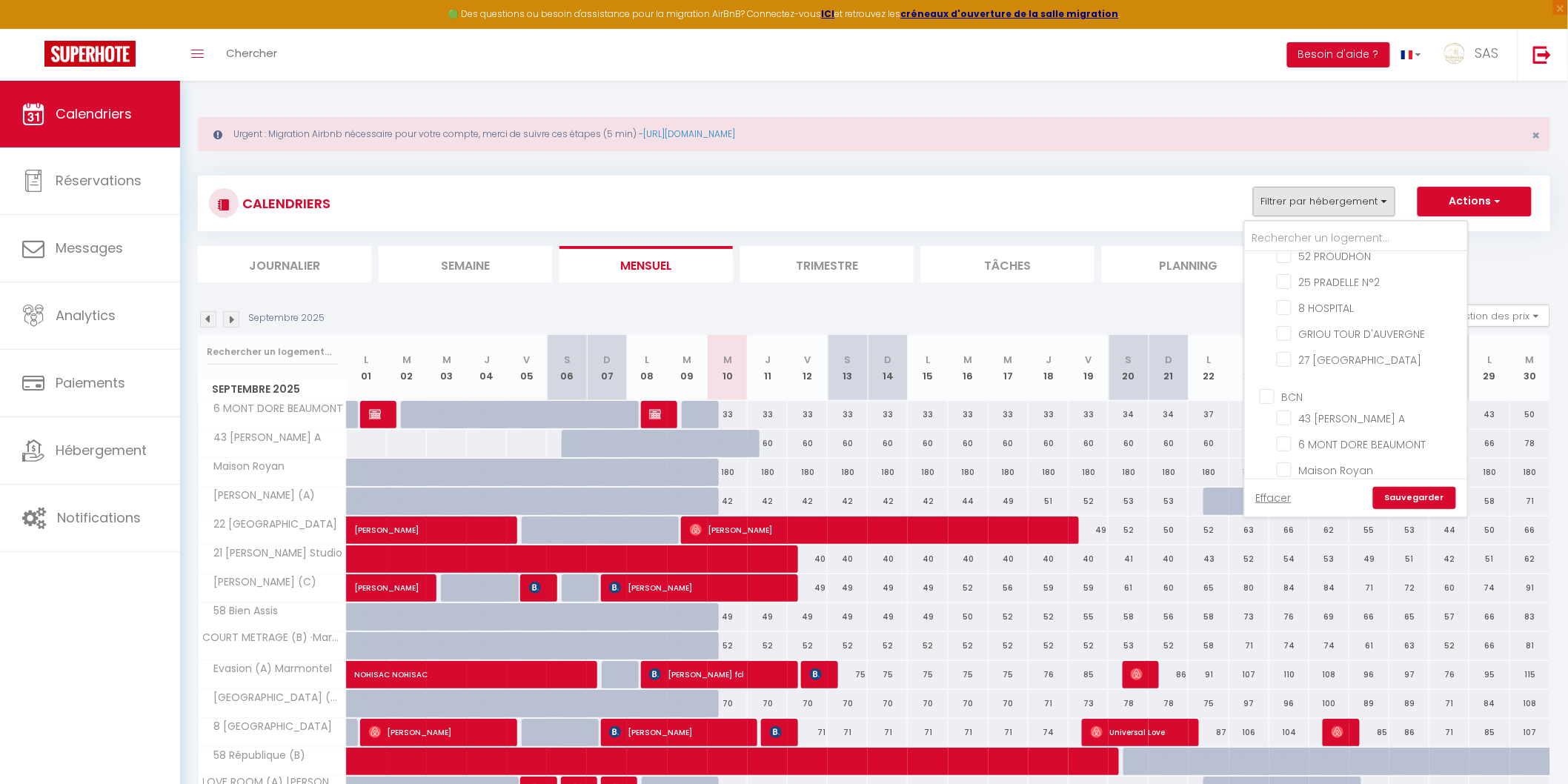
checkbox input "false"
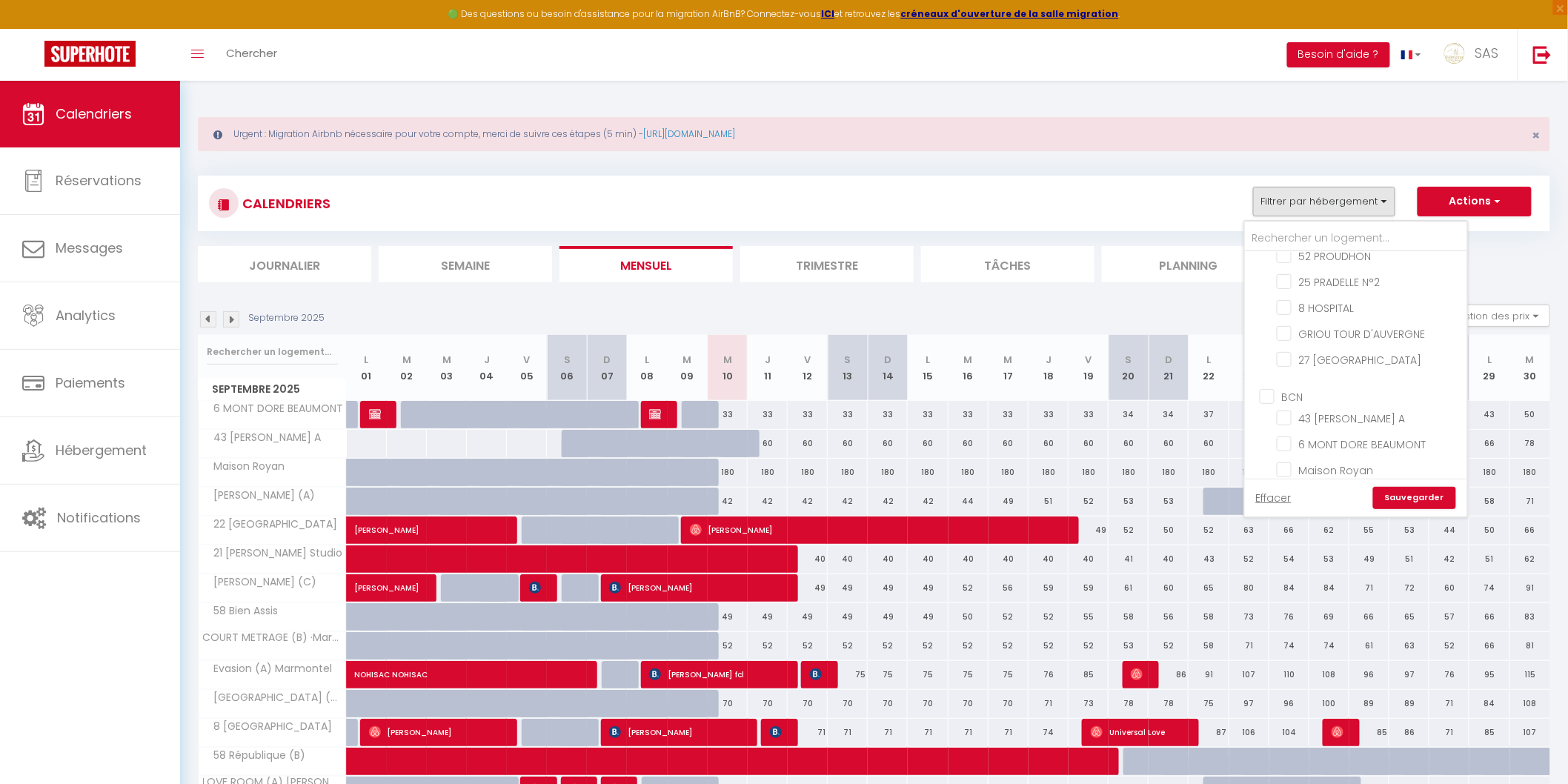
checkbox input "false"
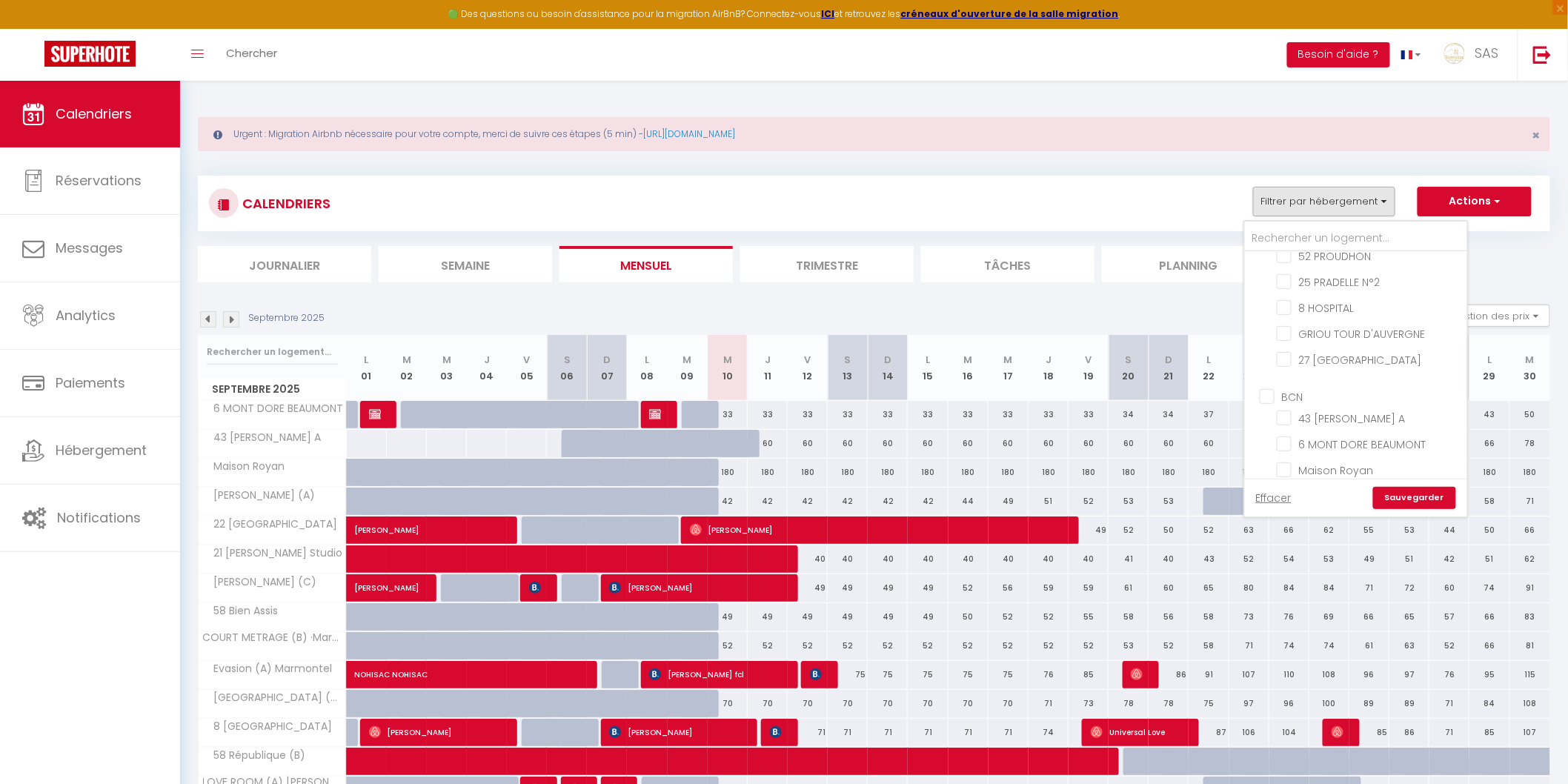
checkbox input "false"
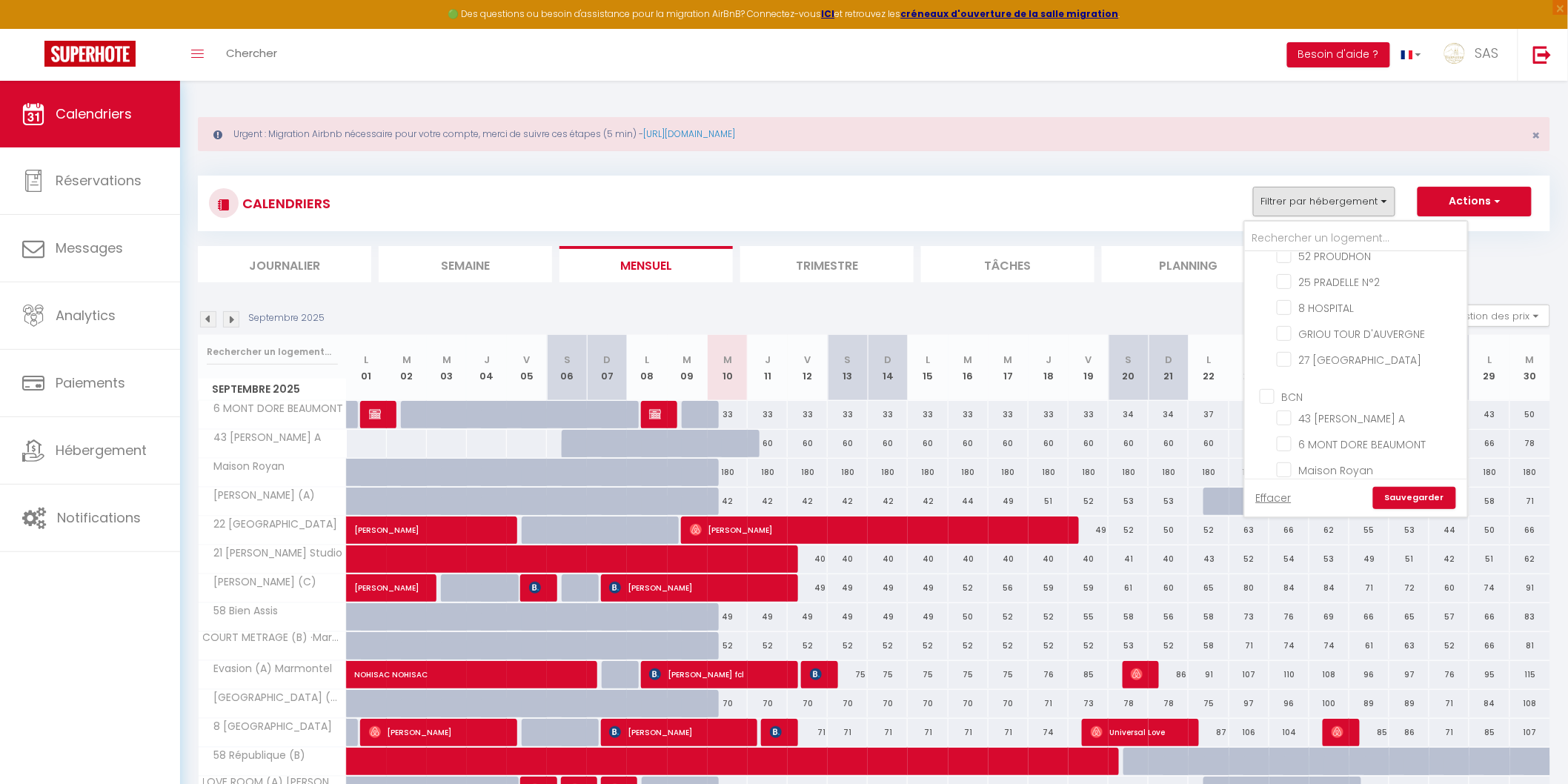
checkbox input "false"
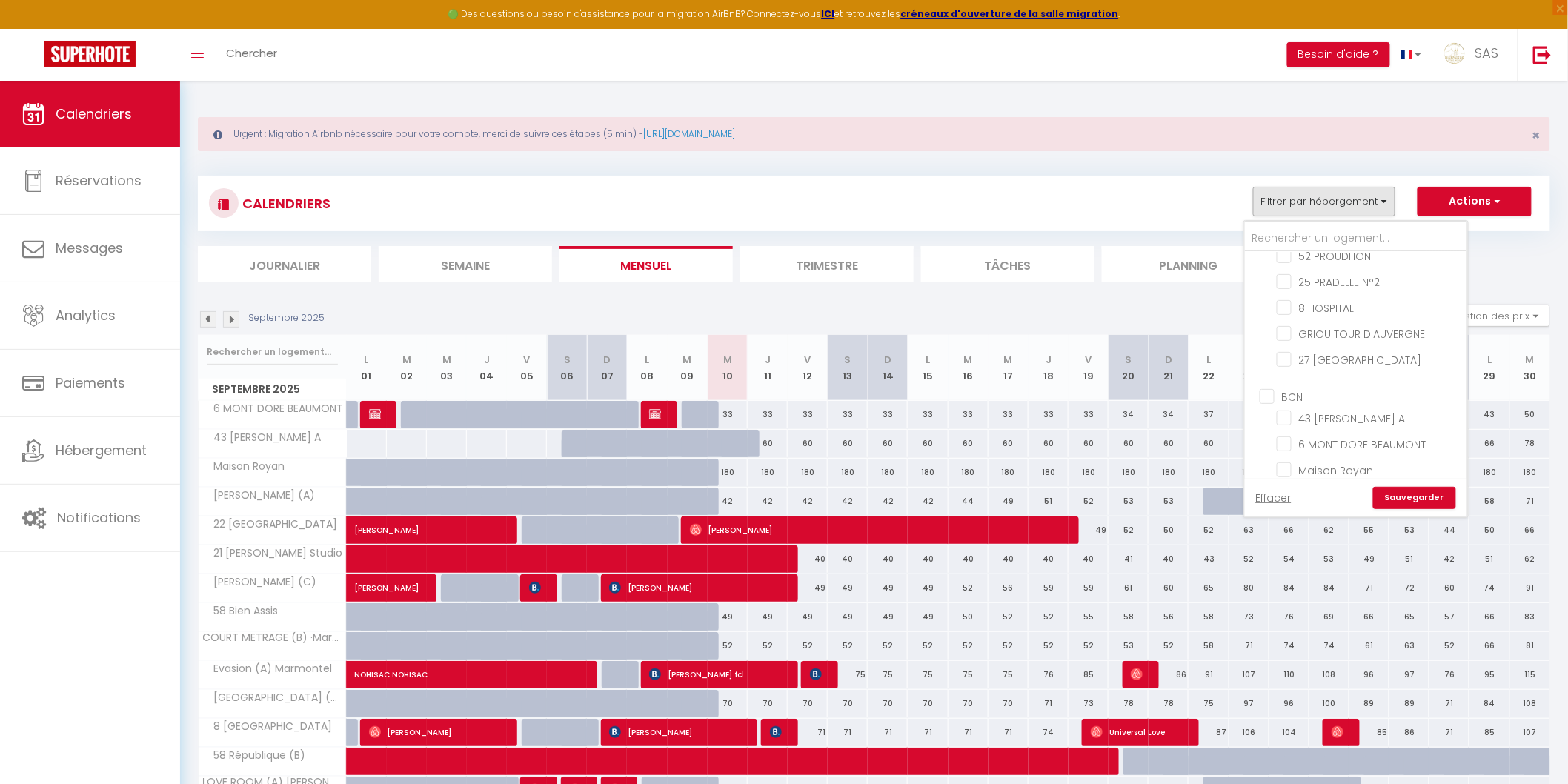
checkbox input "false"
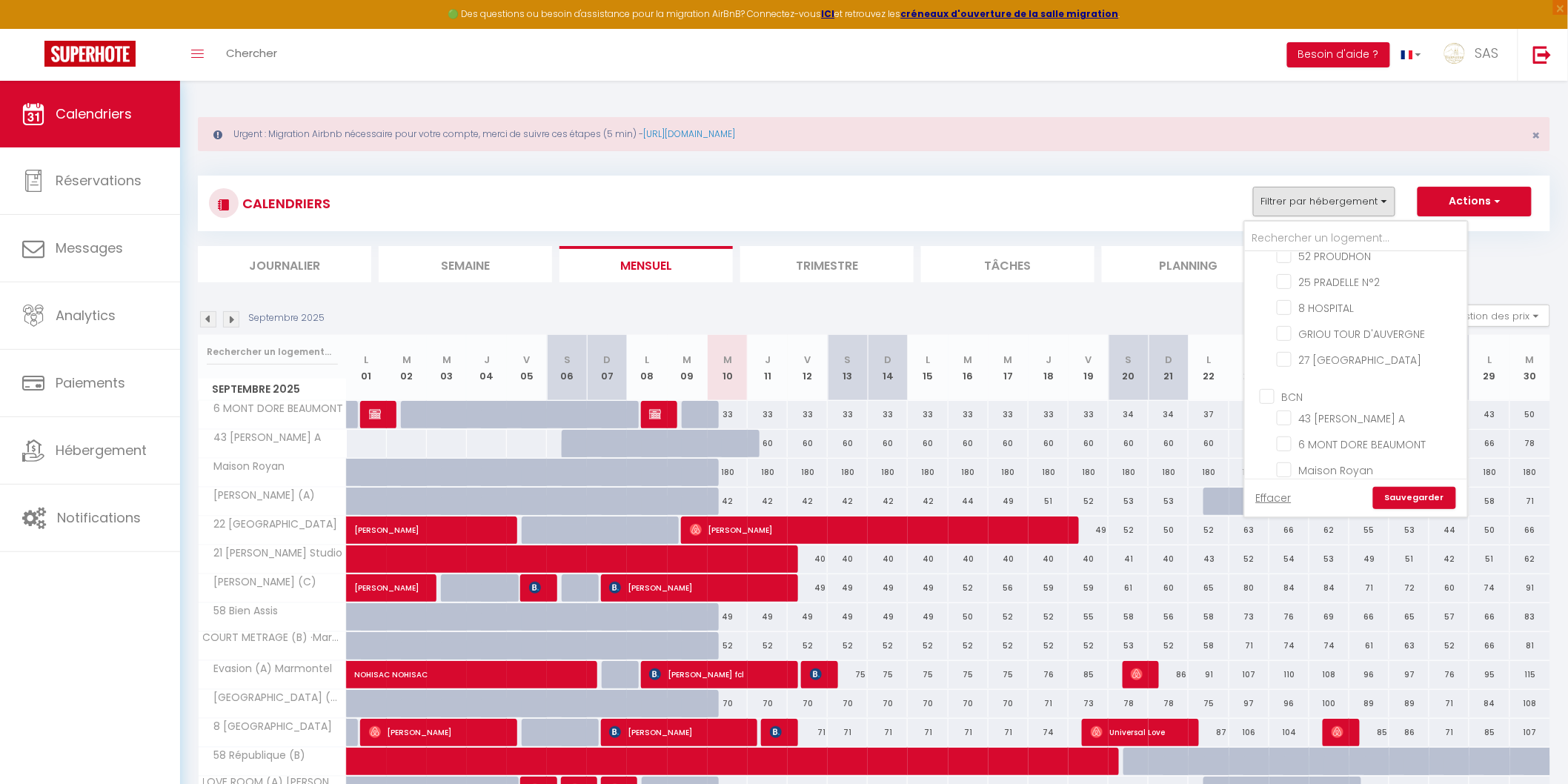
checkbox input "false"
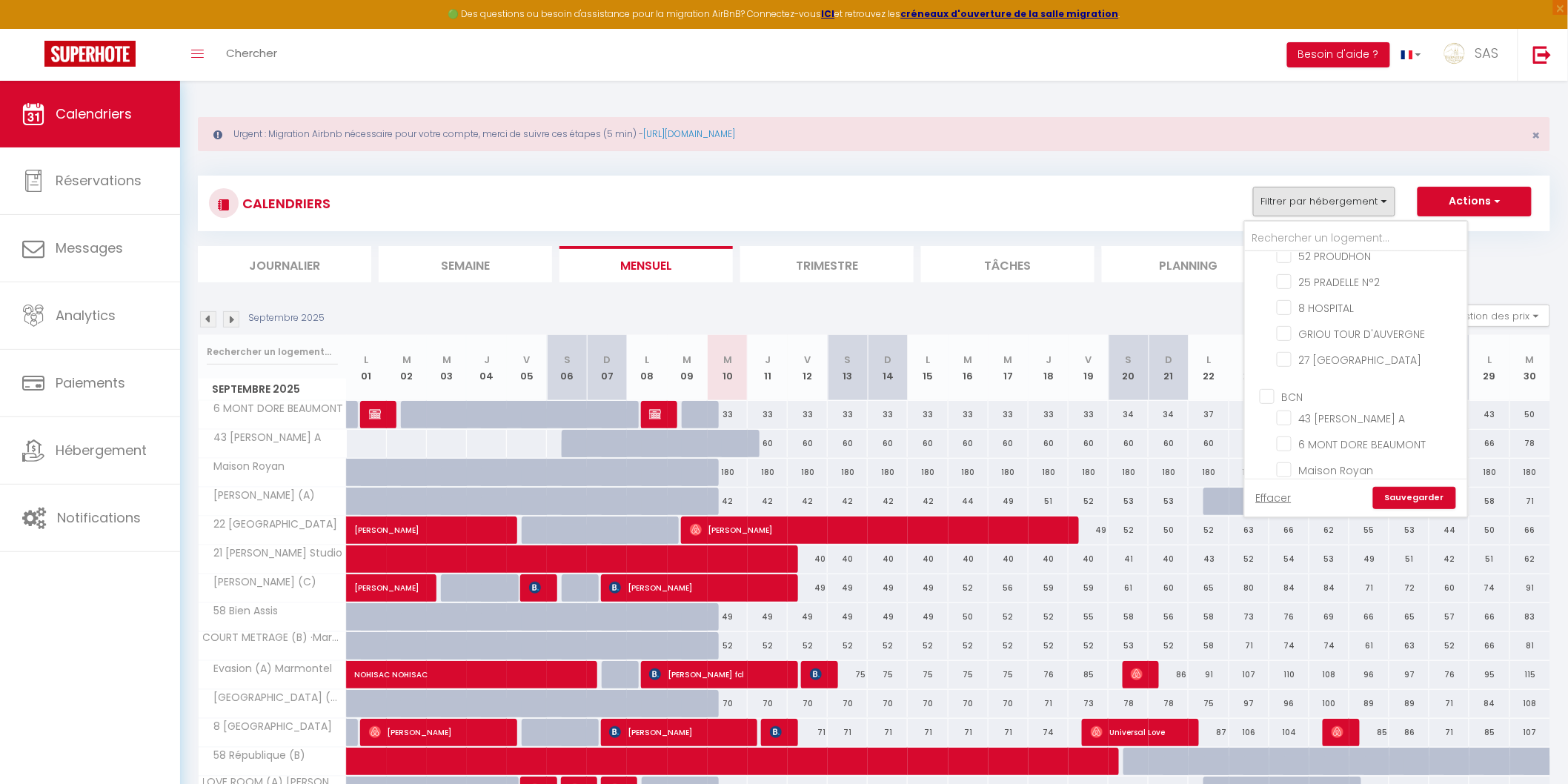
checkbox input "false"
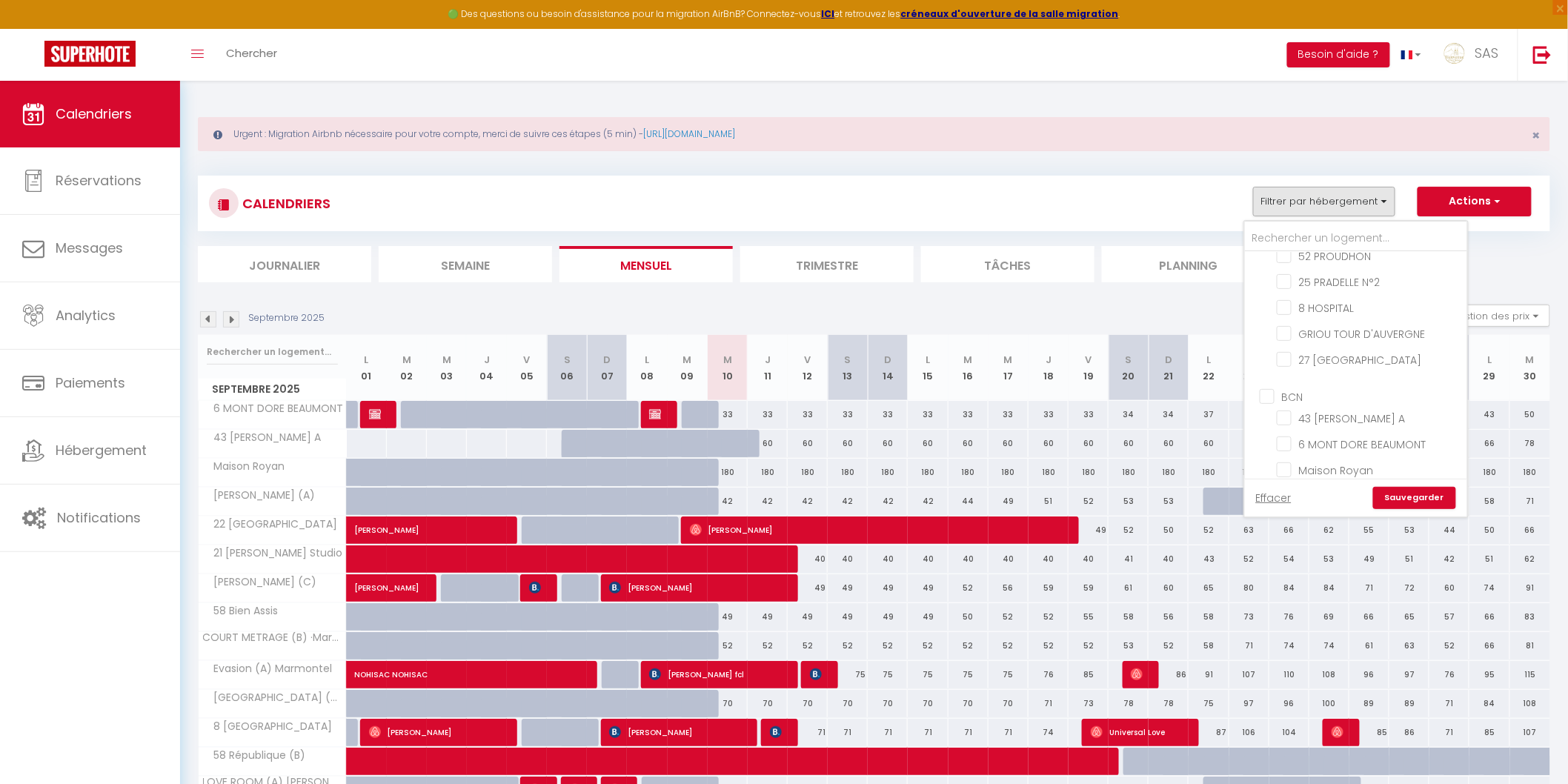
checkbox input "false"
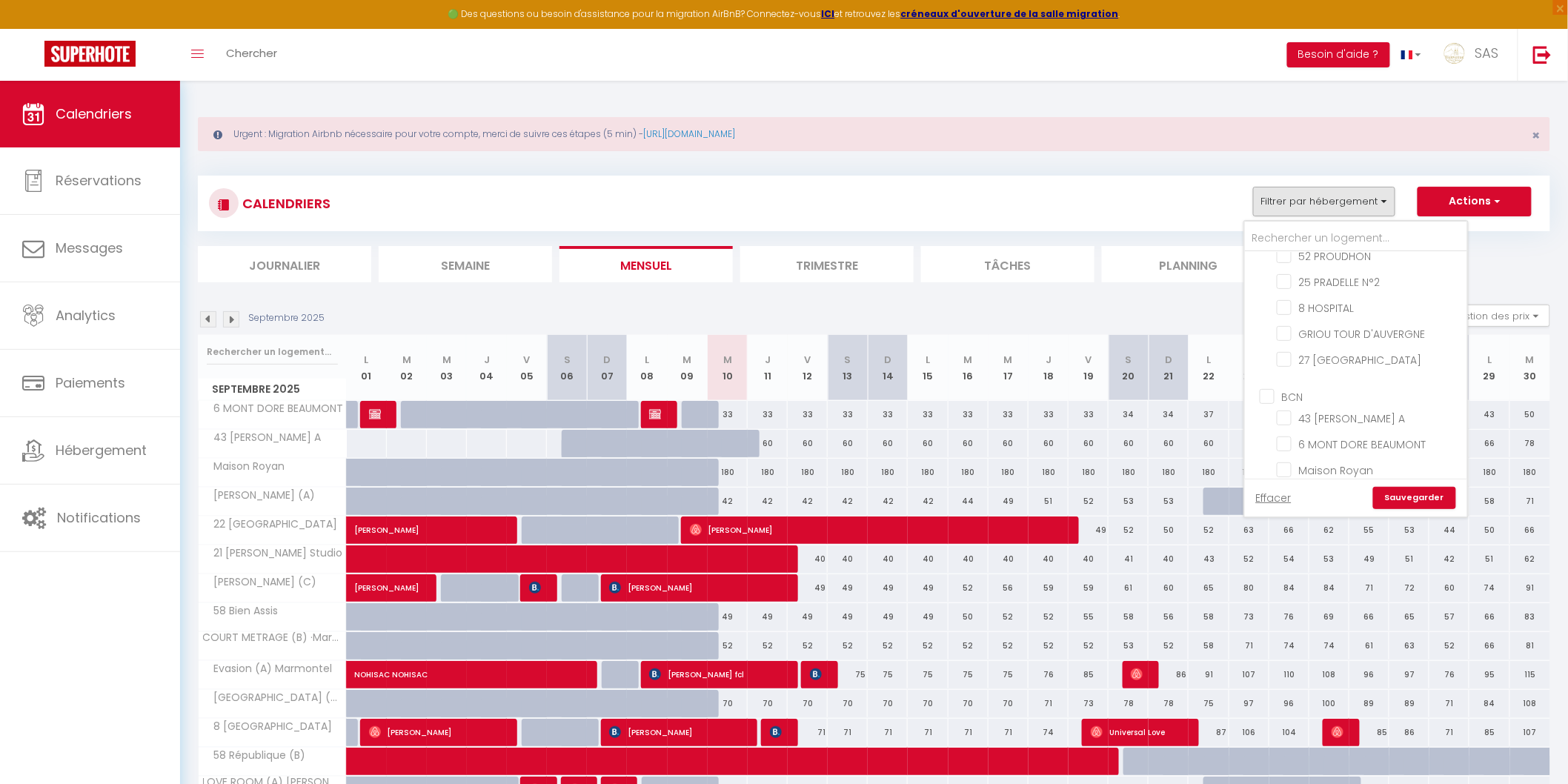
checkbox input "false"
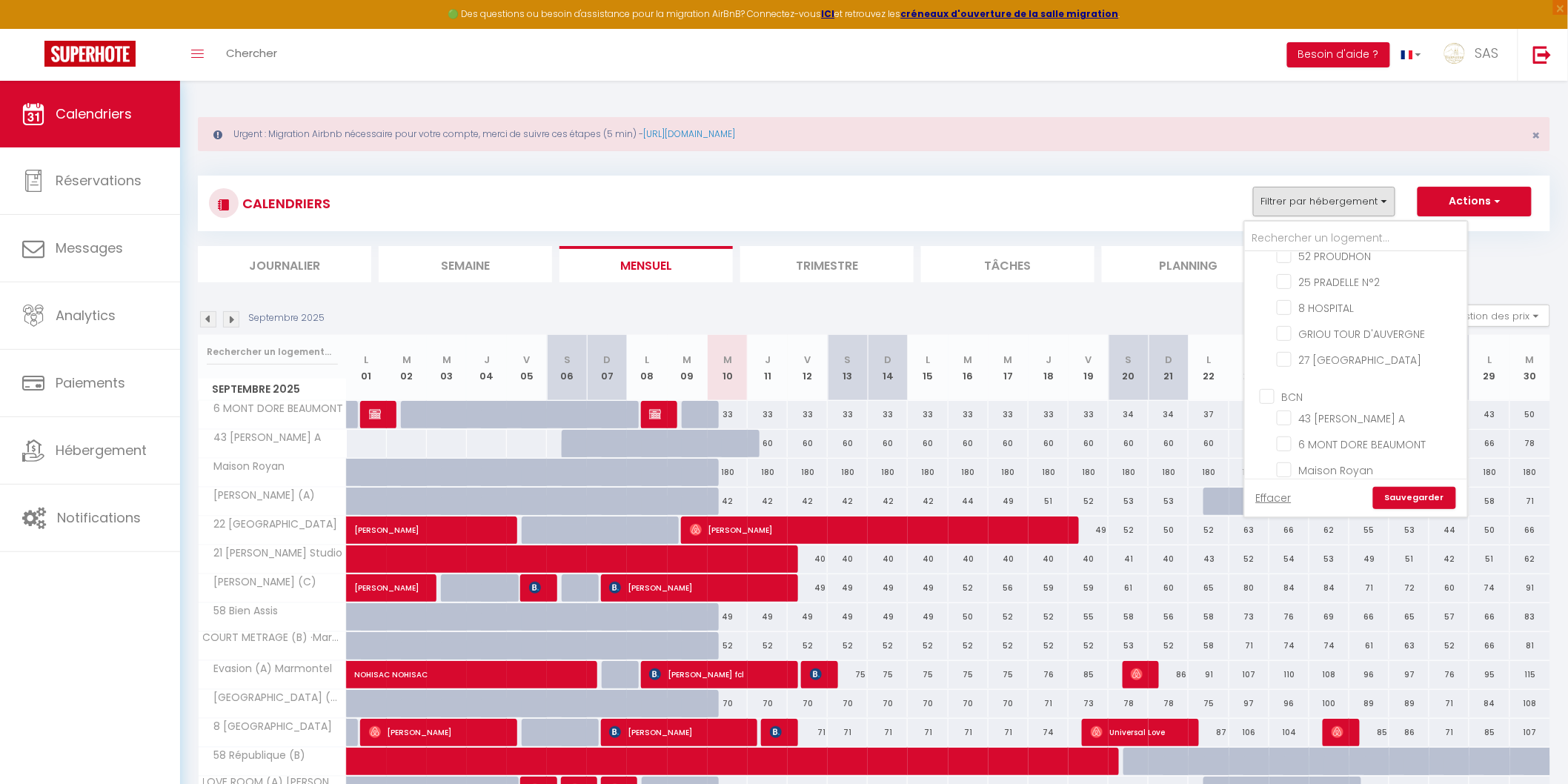
checkbox input "false"
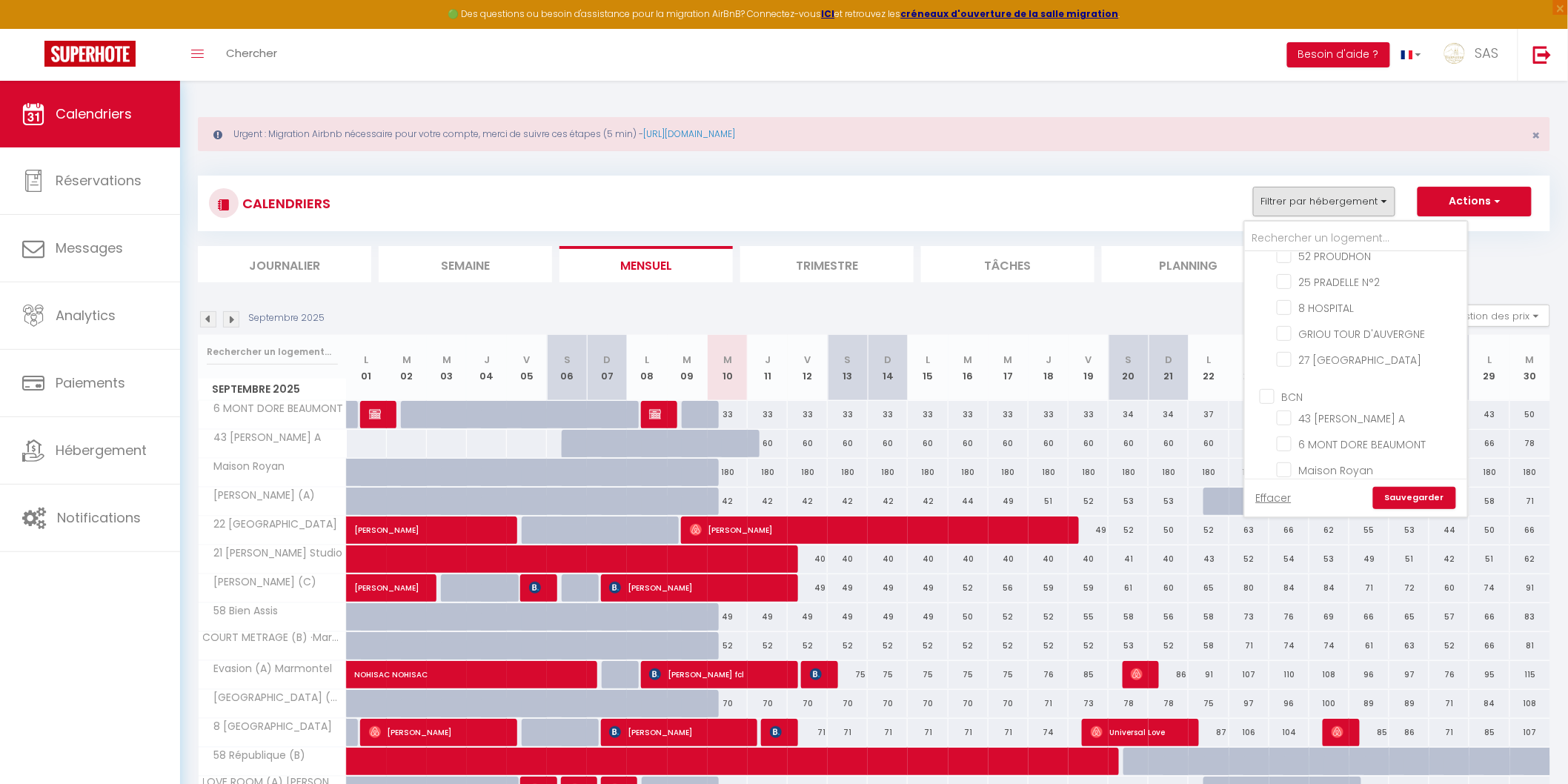
checkbox input "false"
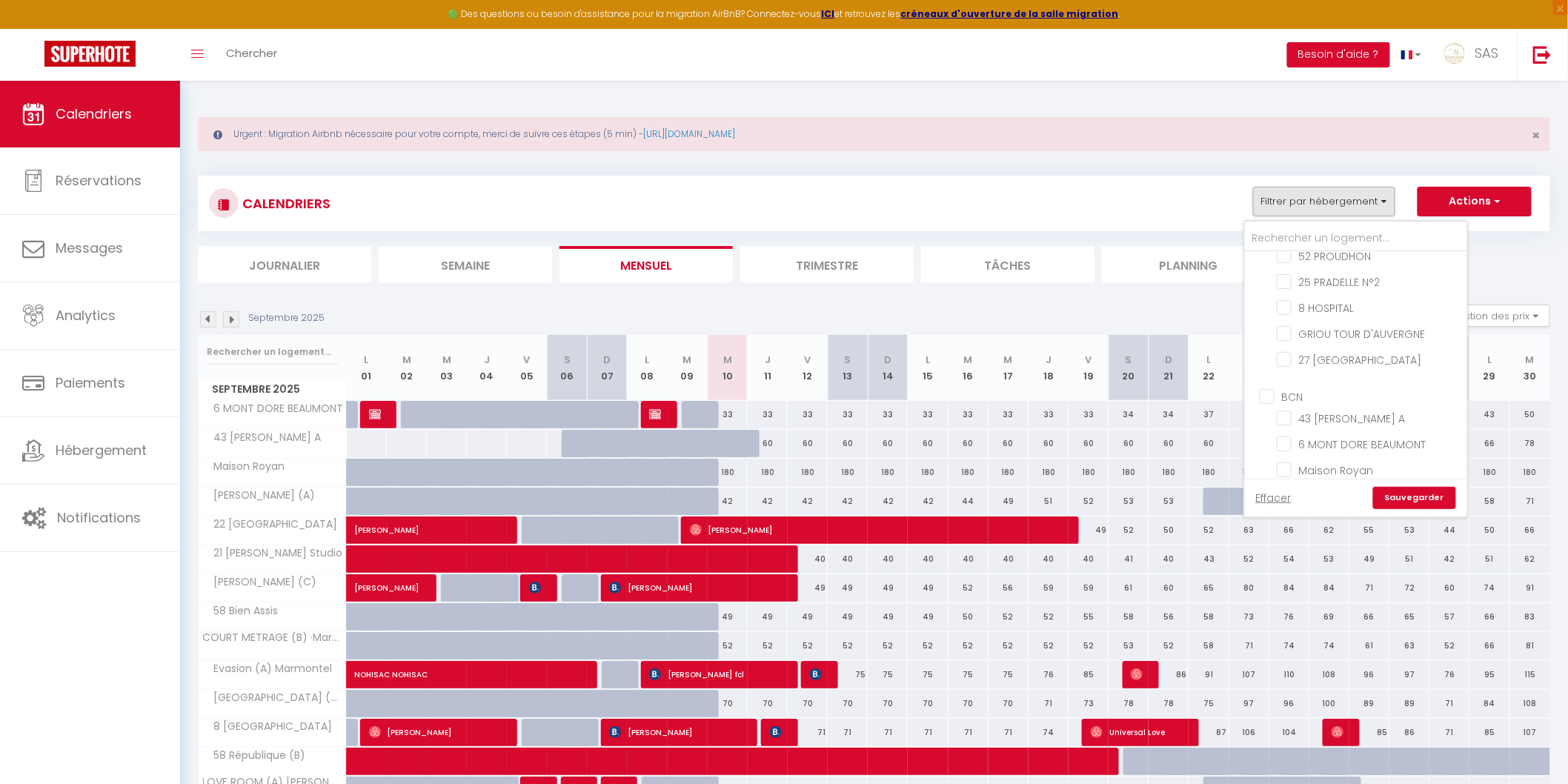
checkbox input "false"
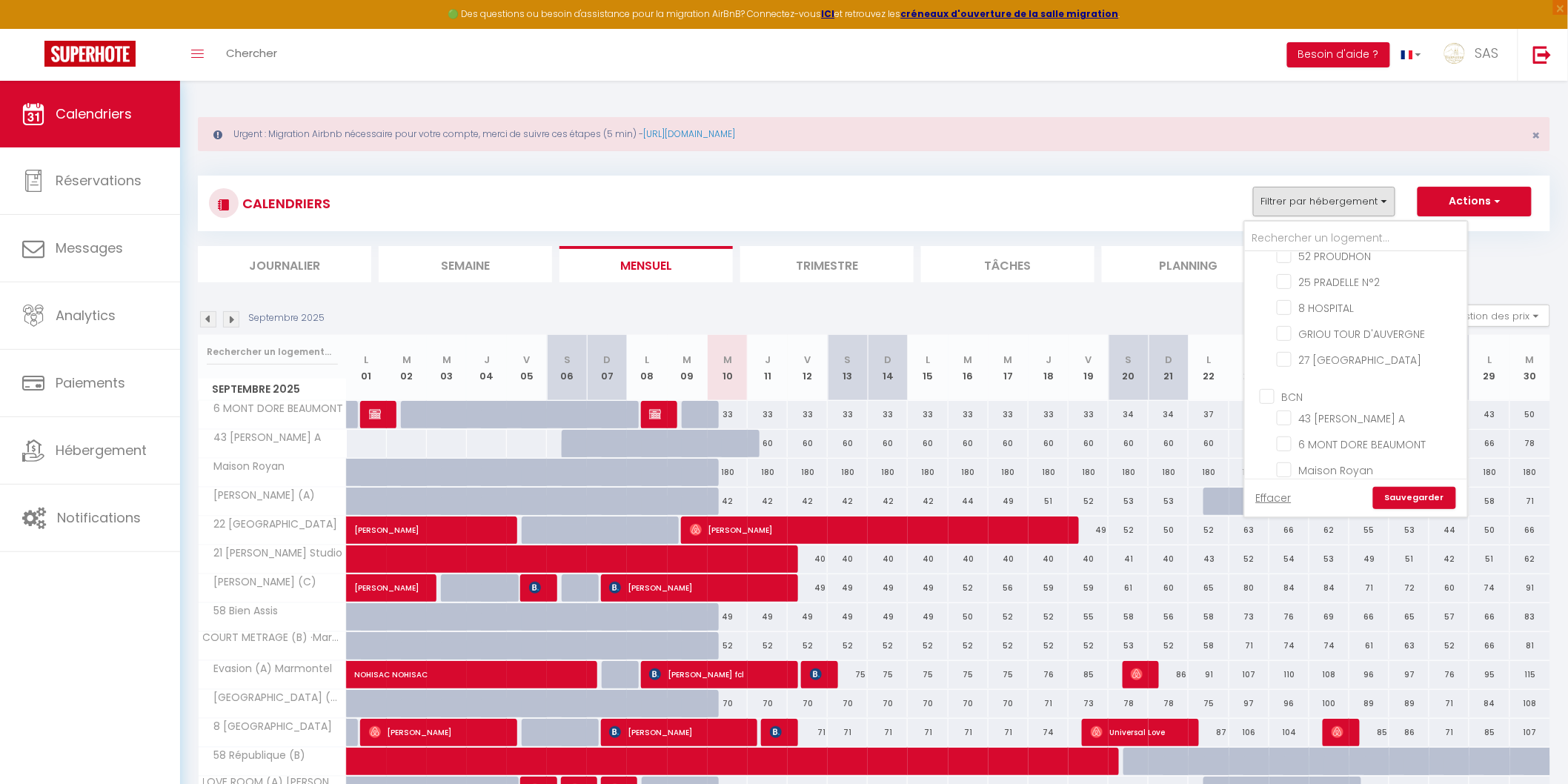
checkbox input "false"
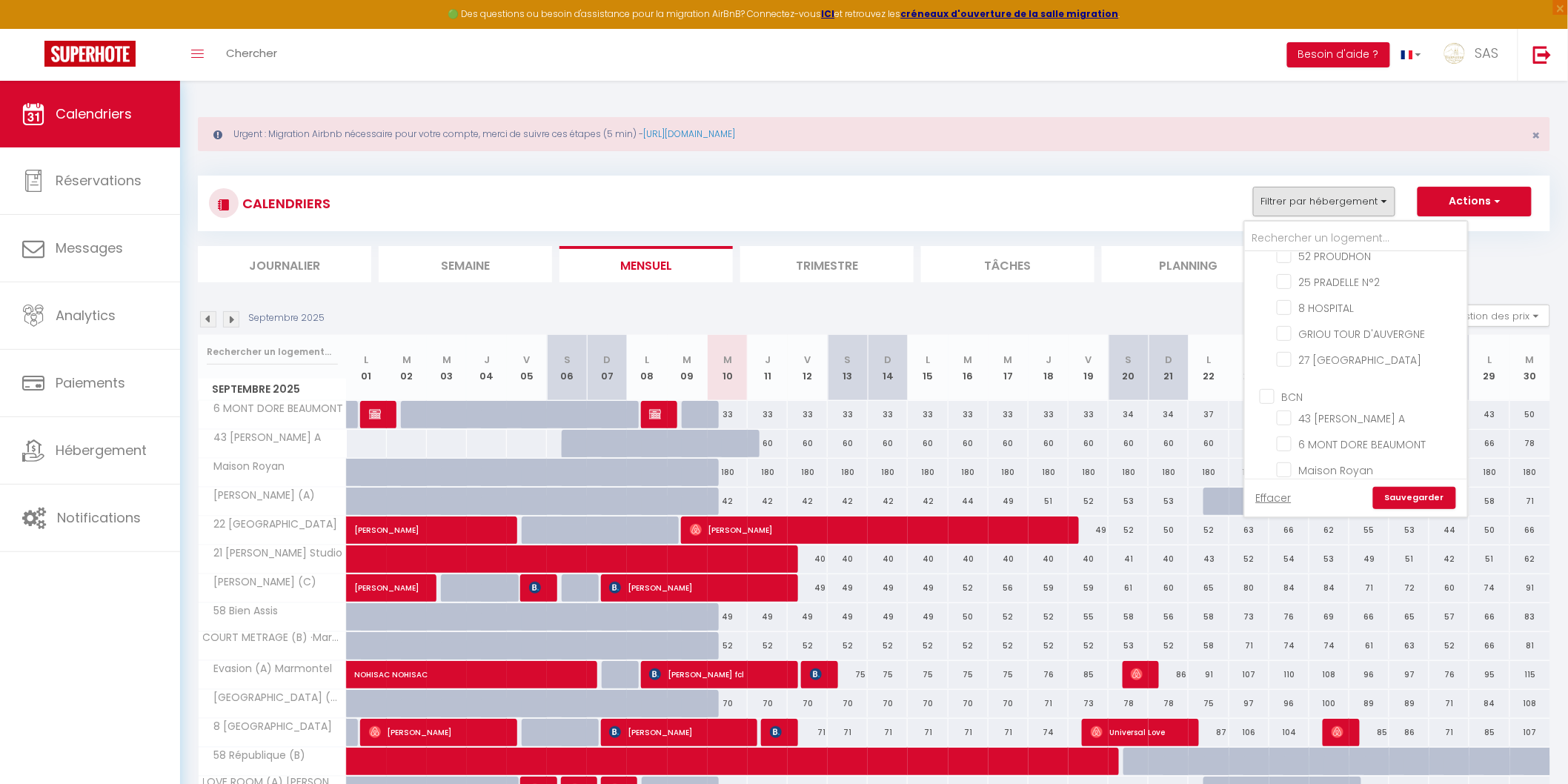
checkbox input "false"
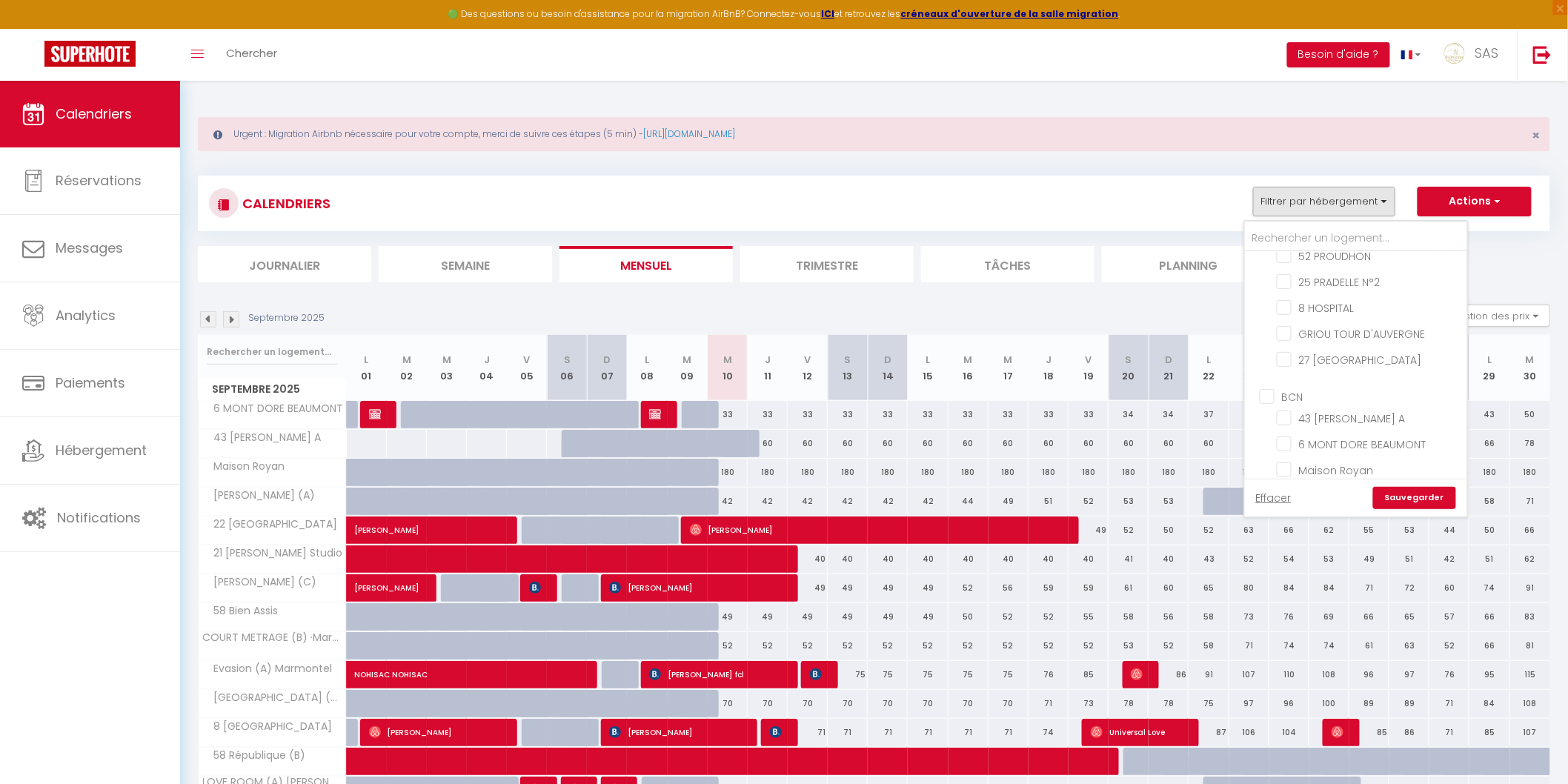
checkbox input "false"
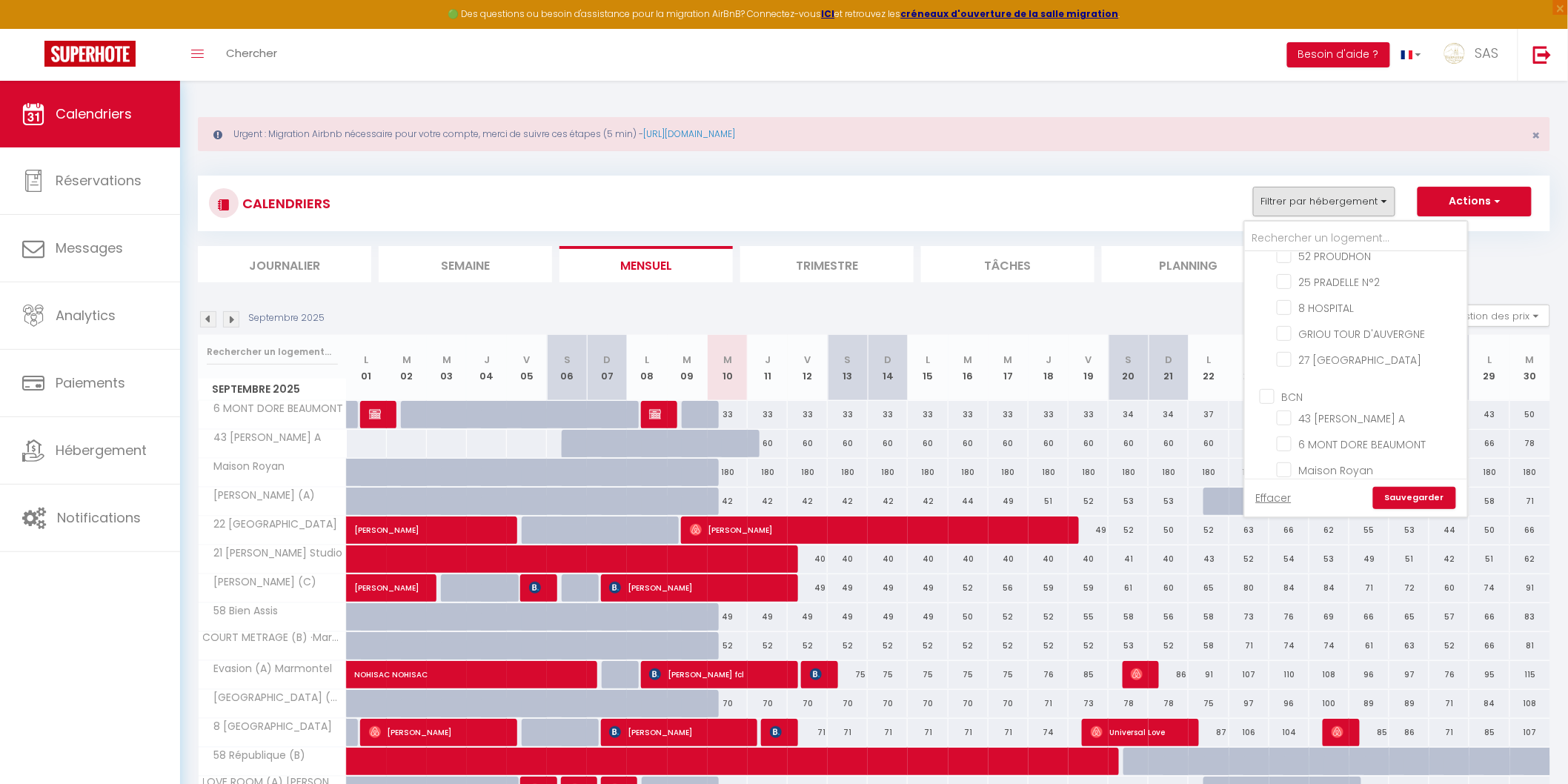
checkbox input "false"
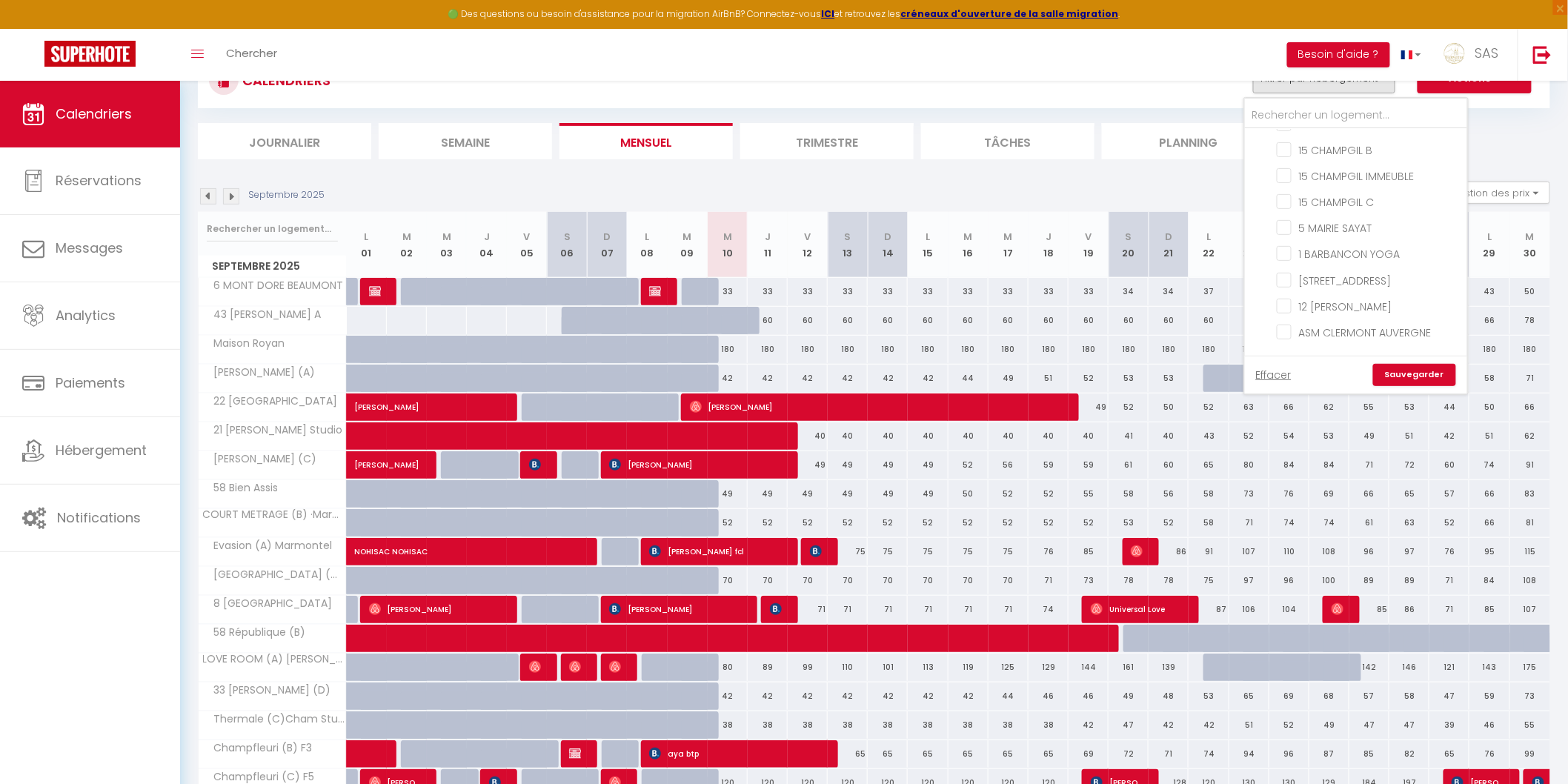
scroll to position [0, 0]
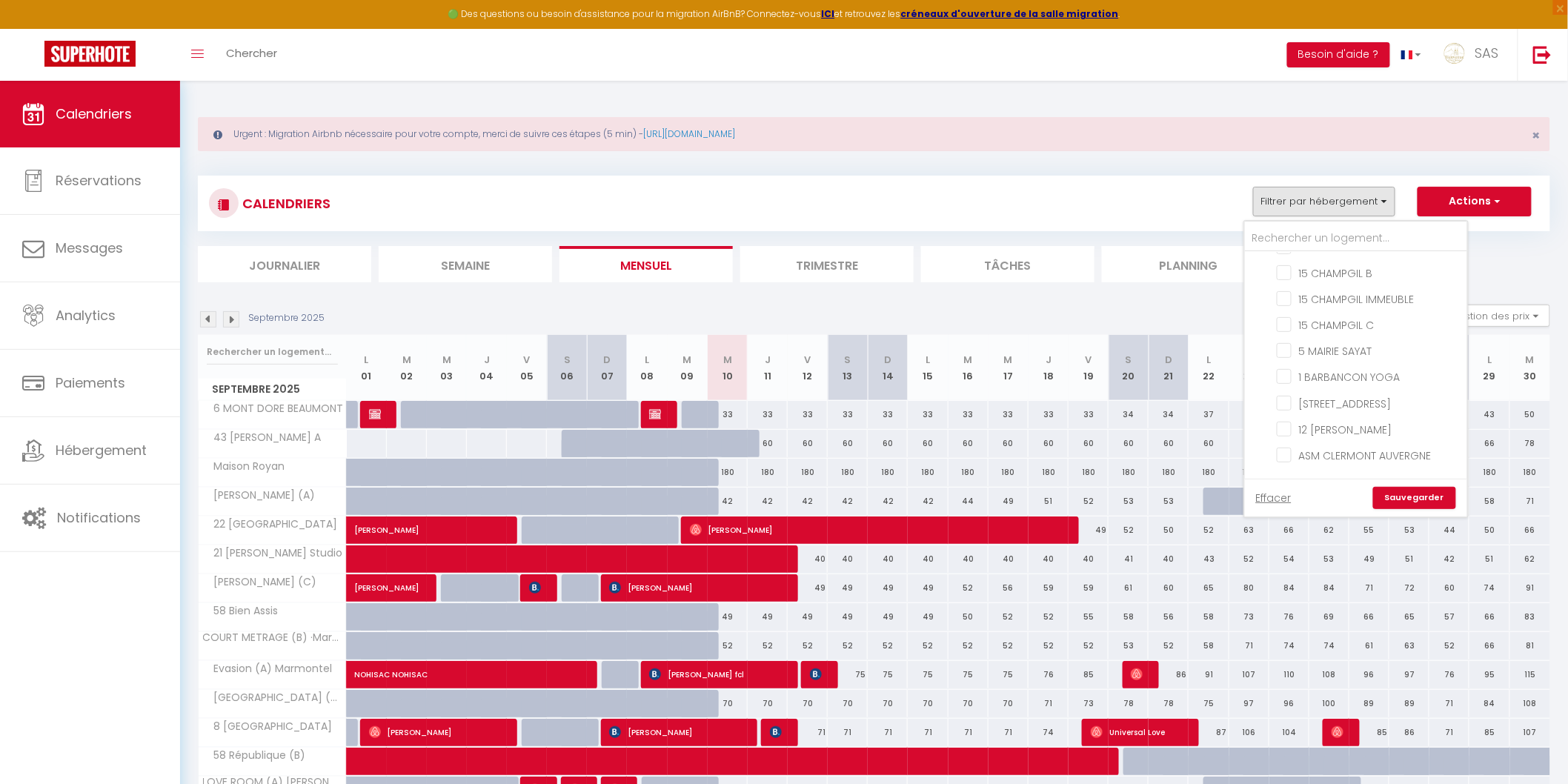
click at [1295, 483] on input "Autres" at bounding box center [1371, 490] width 222 height 15
checkbox input "true"
click at [1298, 483] on input "Autres" at bounding box center [1371, 490] width 222 height 15
checkbox input "false"
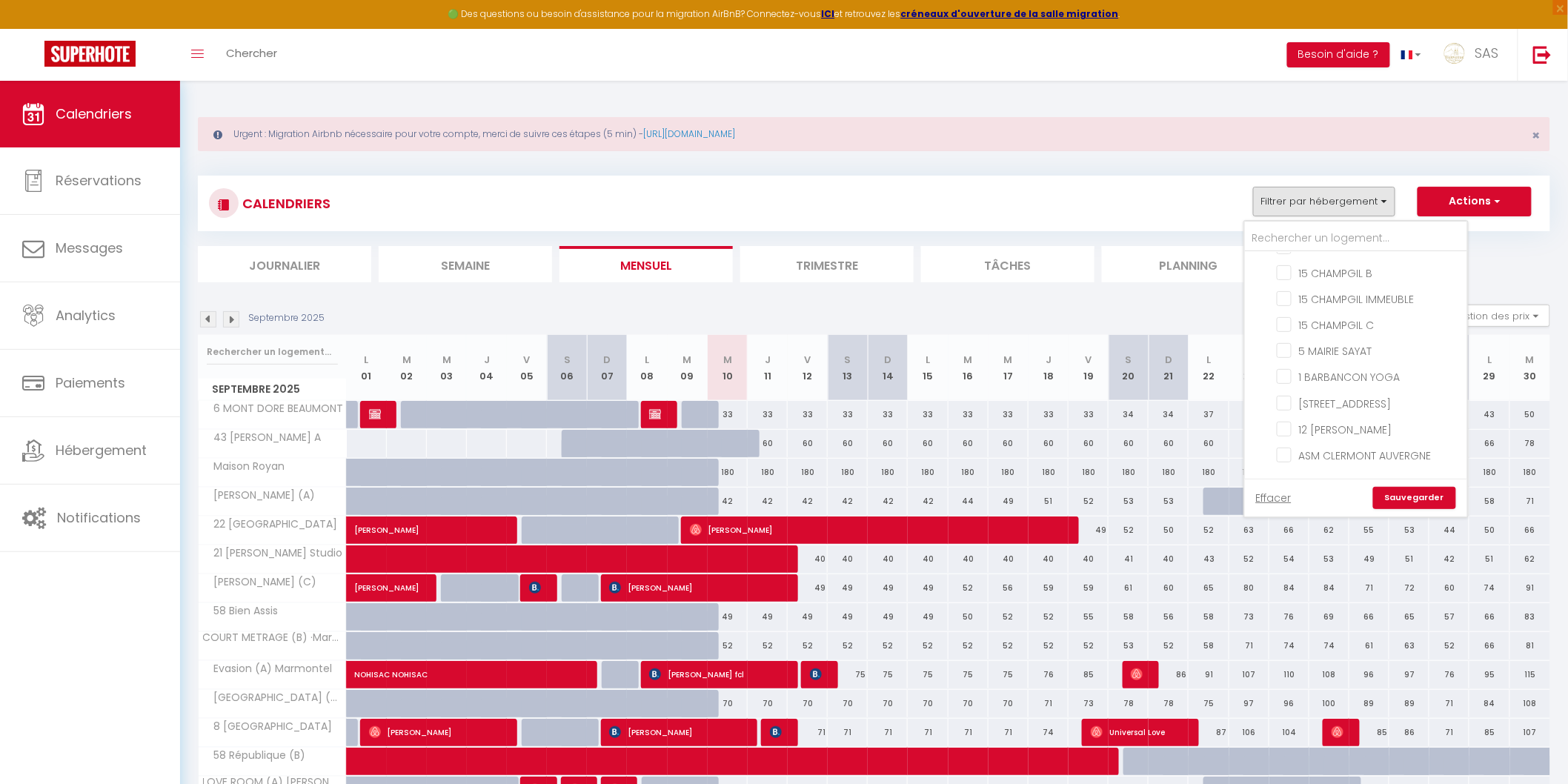
checkbox input "false"
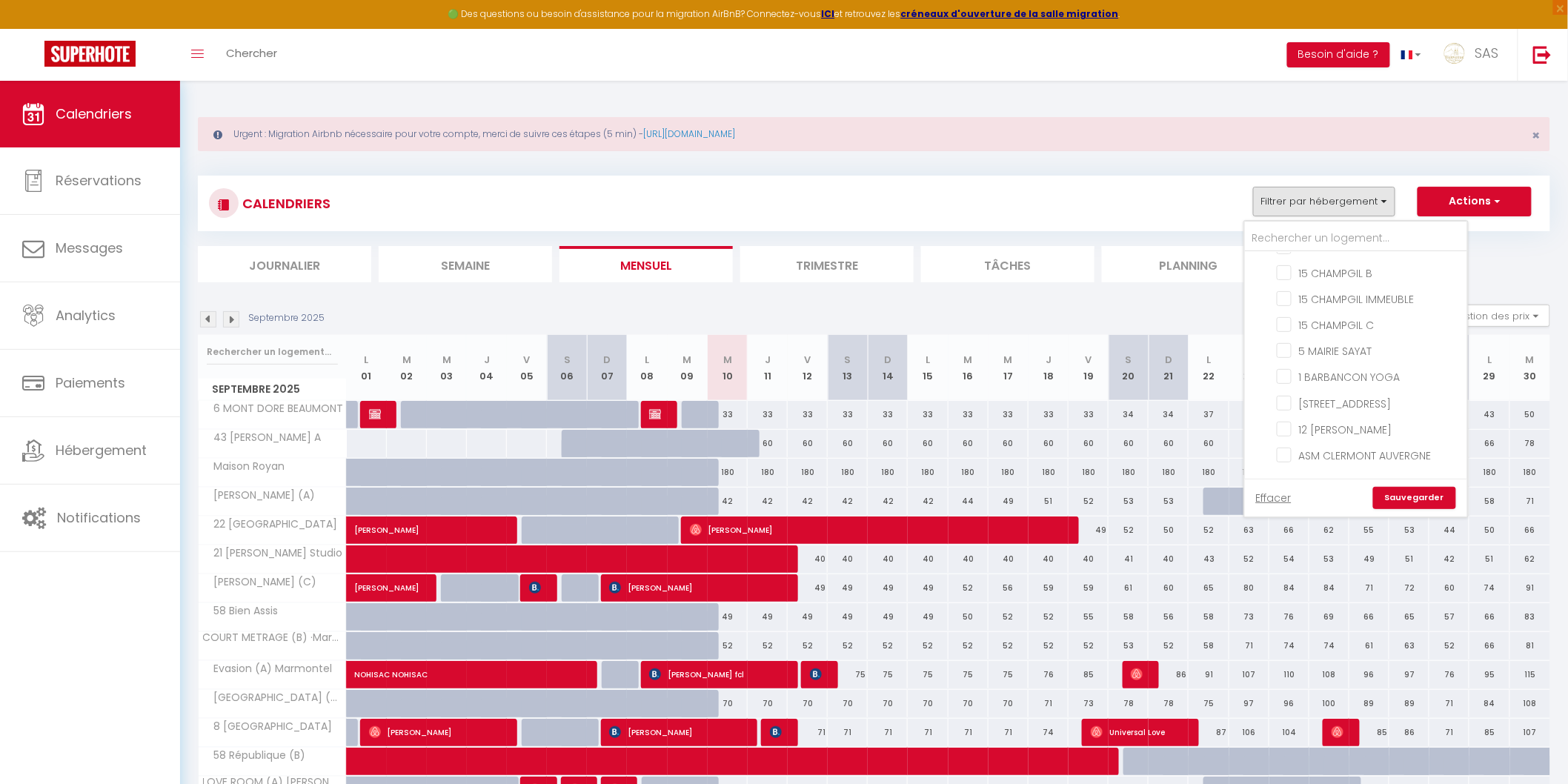
checkbox input "false"
click at [1332, 195] on button "Filtrer par hébergement" at bounding box center [1324, 201] width 142 height 29
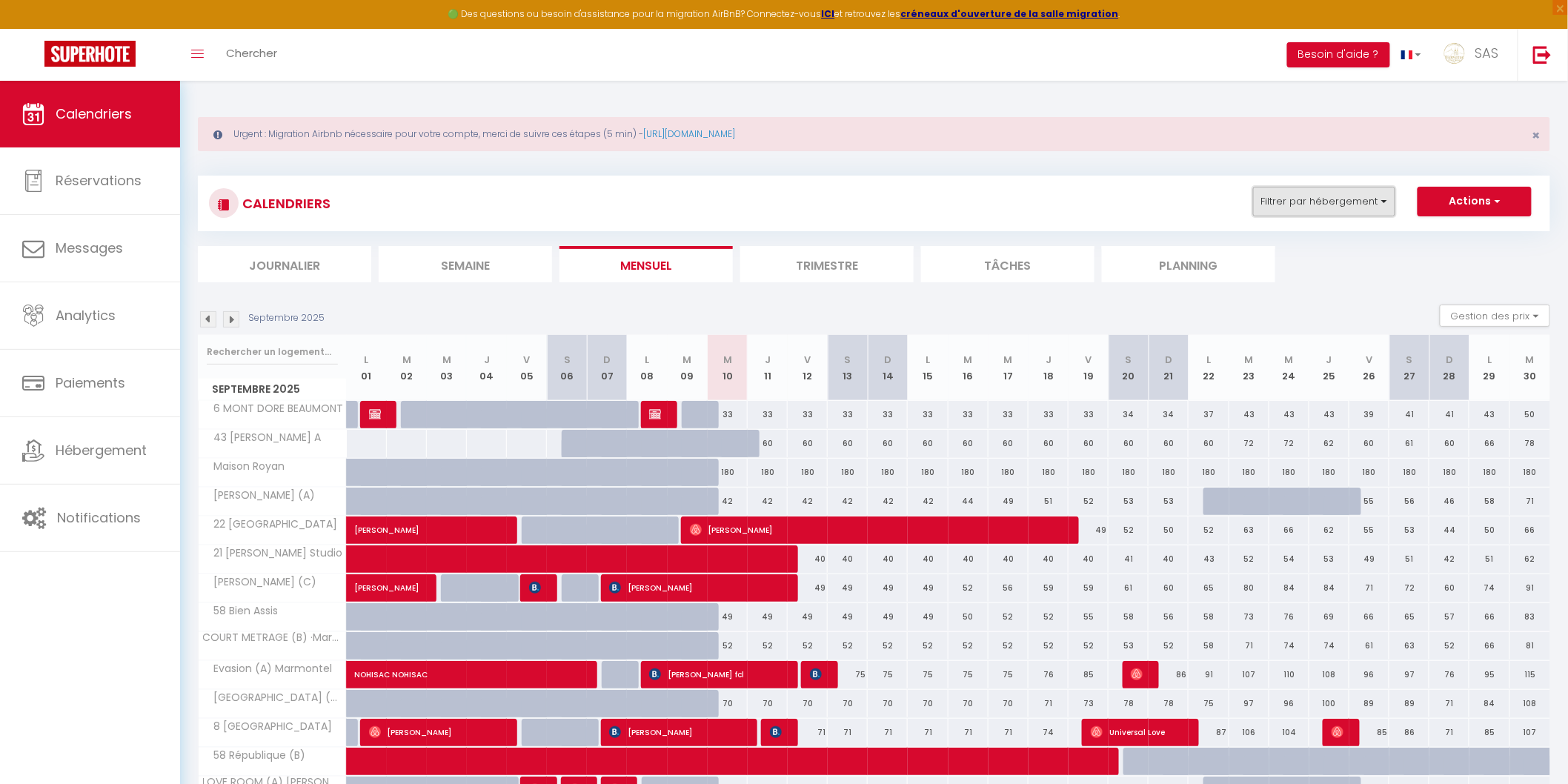
click at [1332, 195] on button "Filtrer par hébergement" at bounding box center [1324, 201] width 142 height 29
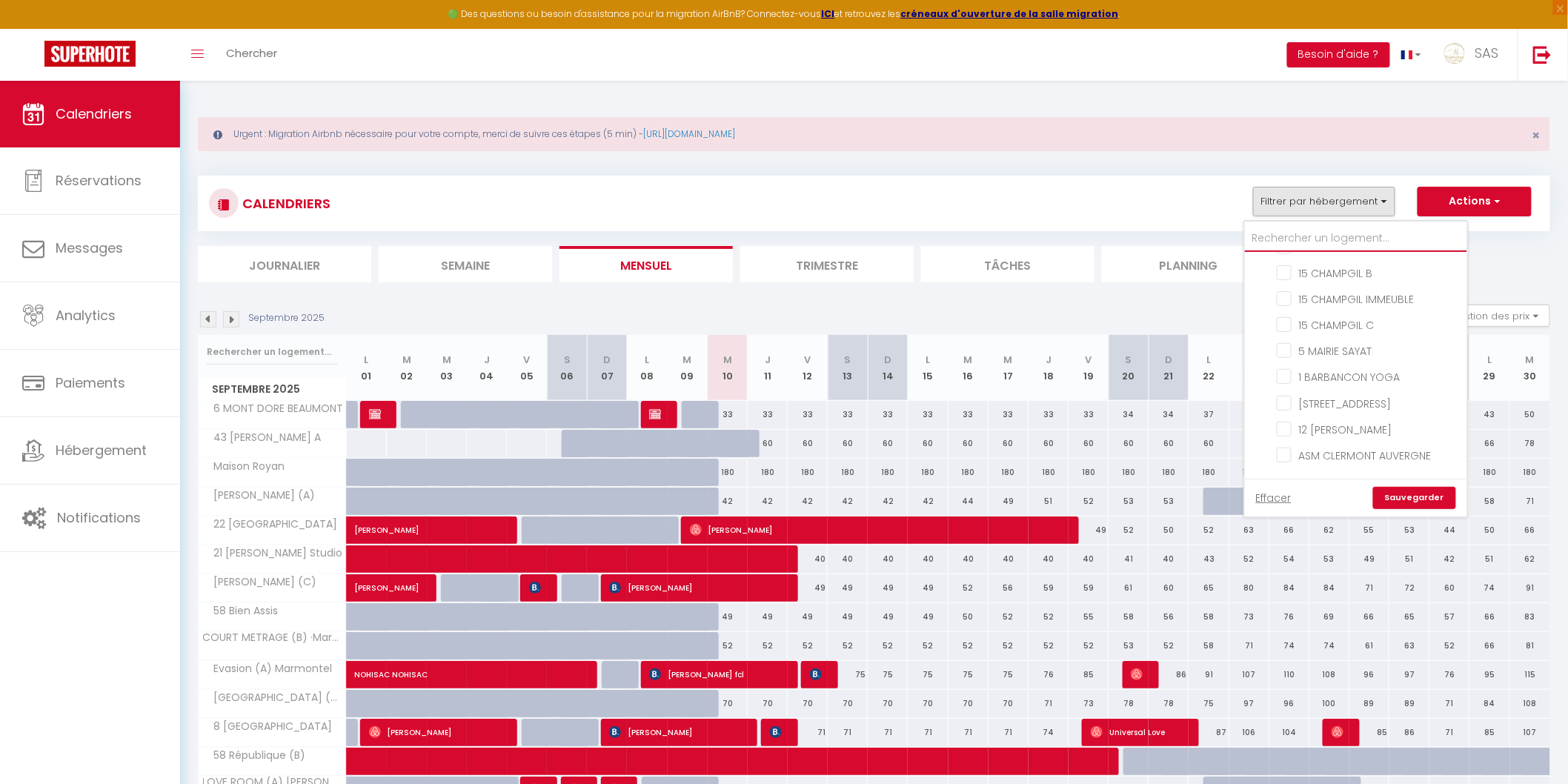
click at [1328, 232] on input "text" at bounding box center [1356, 238] width 222 height 26
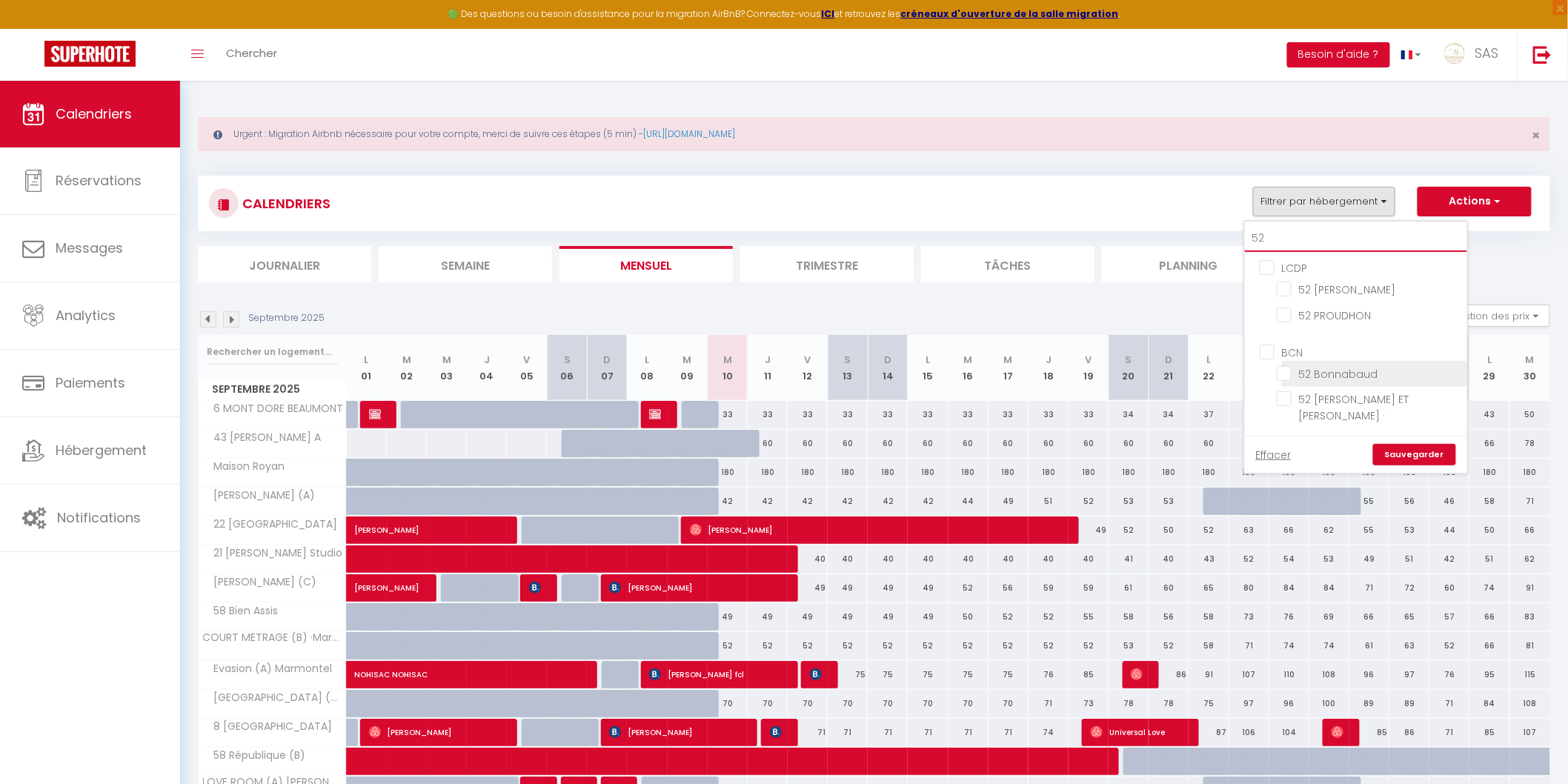
type input "52"
click at [1308, 381] on label "52 Bonnabaud" at bounding box center [1335, 374] width 87 height 17
click at [1308, 381] on input "52 Bonnabaud" at bounding box center [1369, 372] width 185 height 15
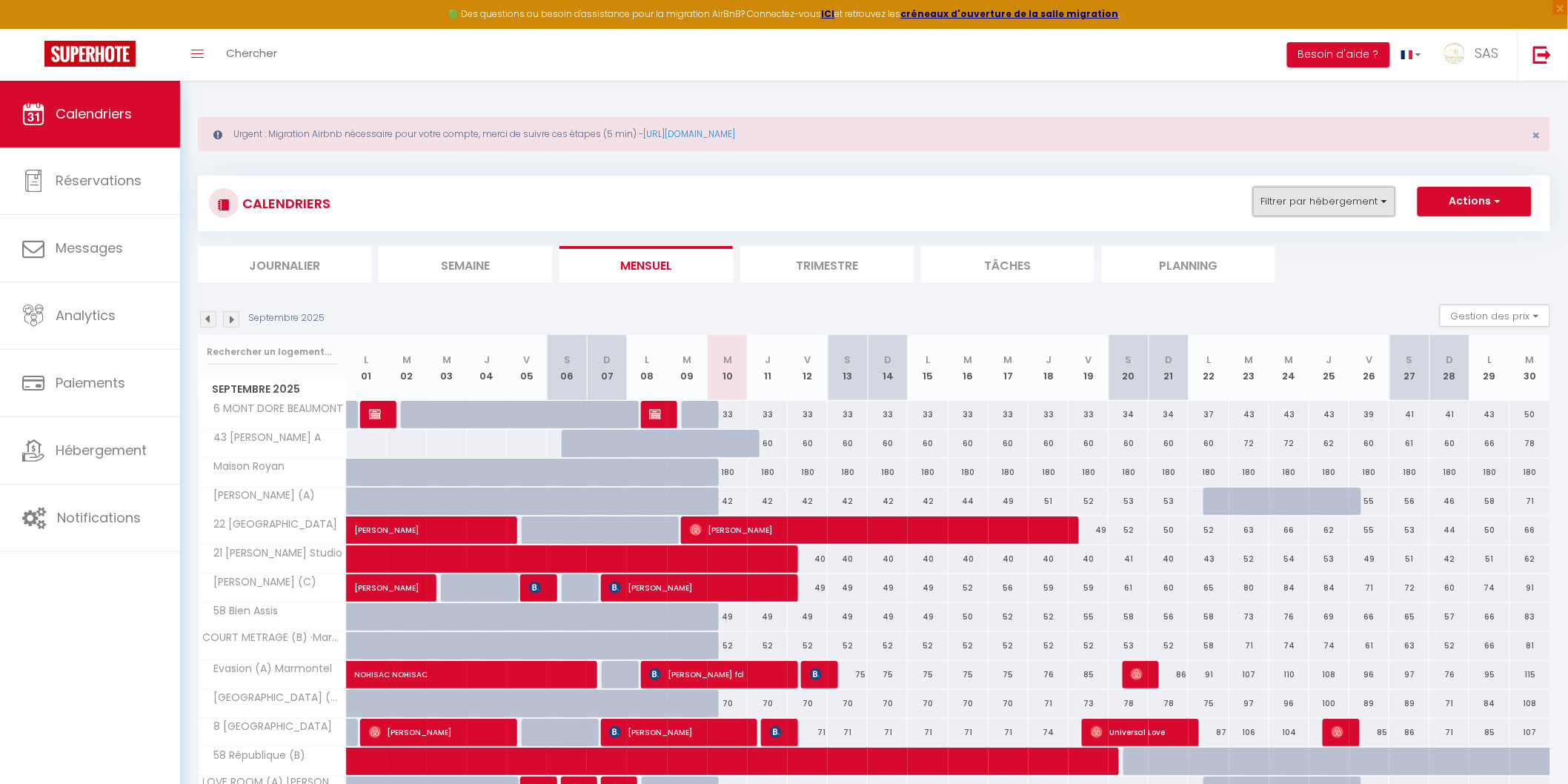
click at [1272, 206] on button "Filtrer par hébergement" at bounding box center [1324, 201] width 142 height 29
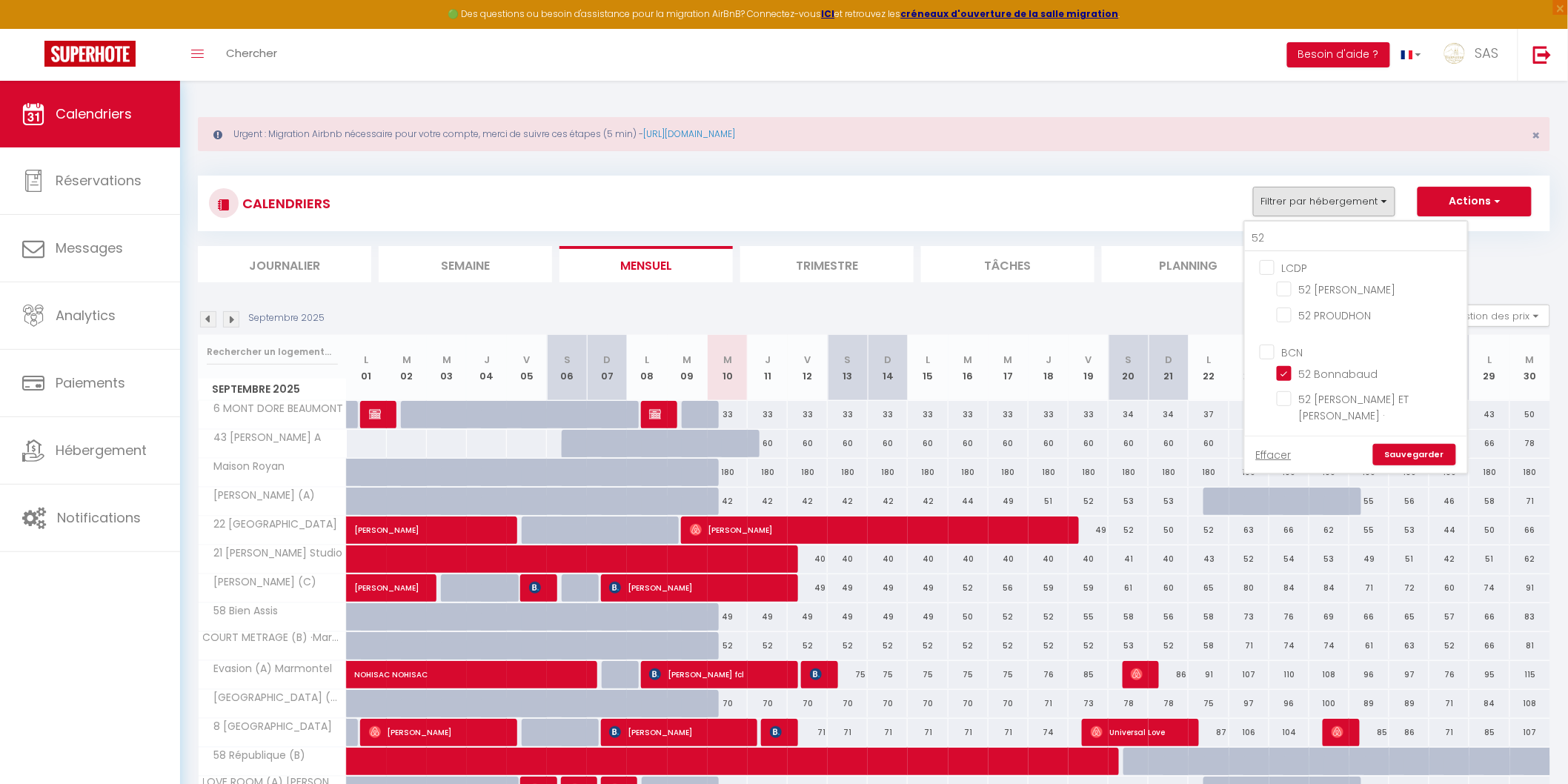
click at [1416, 444] on link "Sauvegarder" at bounding box center [1414, 455] width 83 height 22
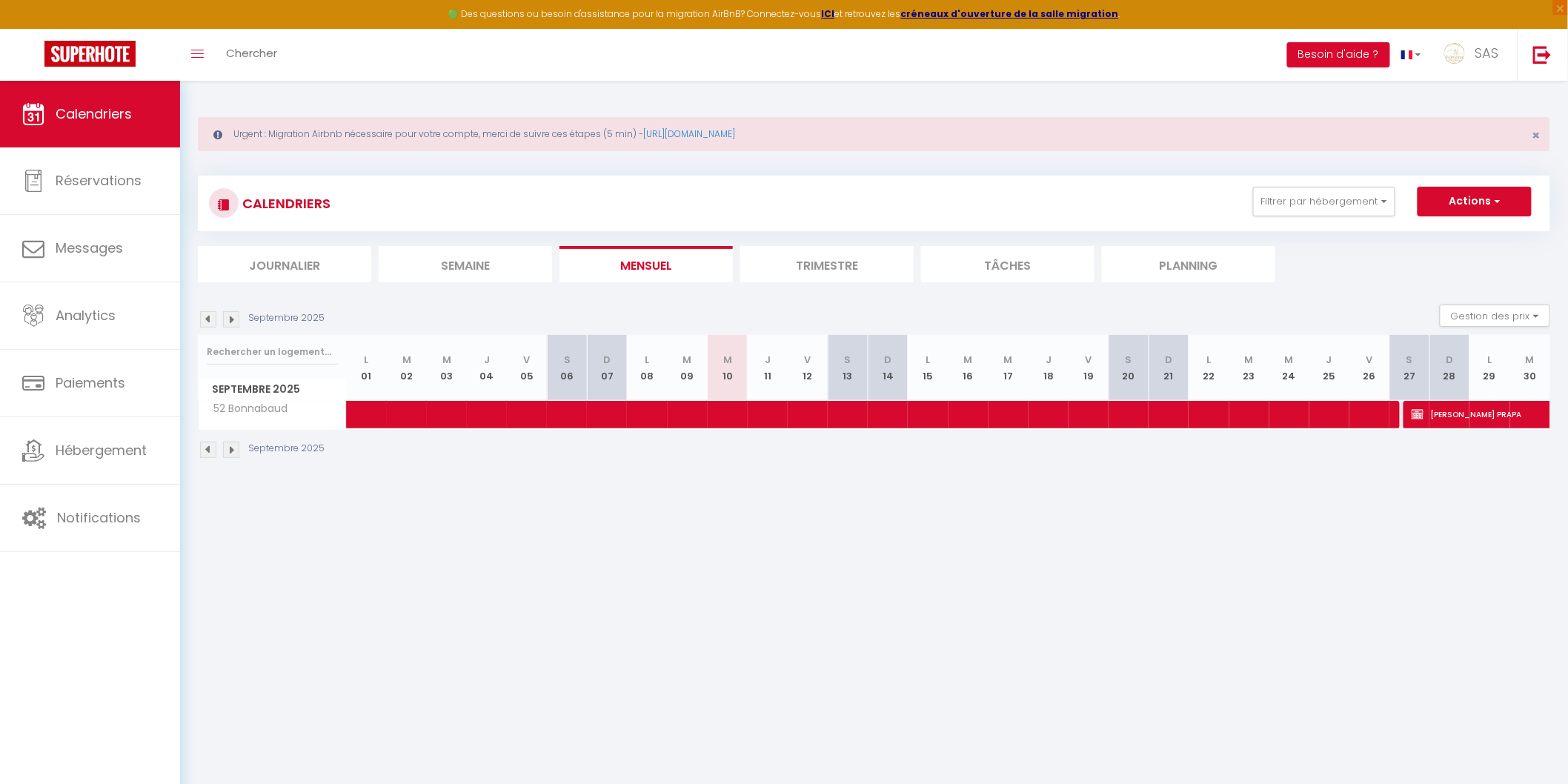
click at [209, 450] on img at bounding box center [208, 450] width 17 height 17
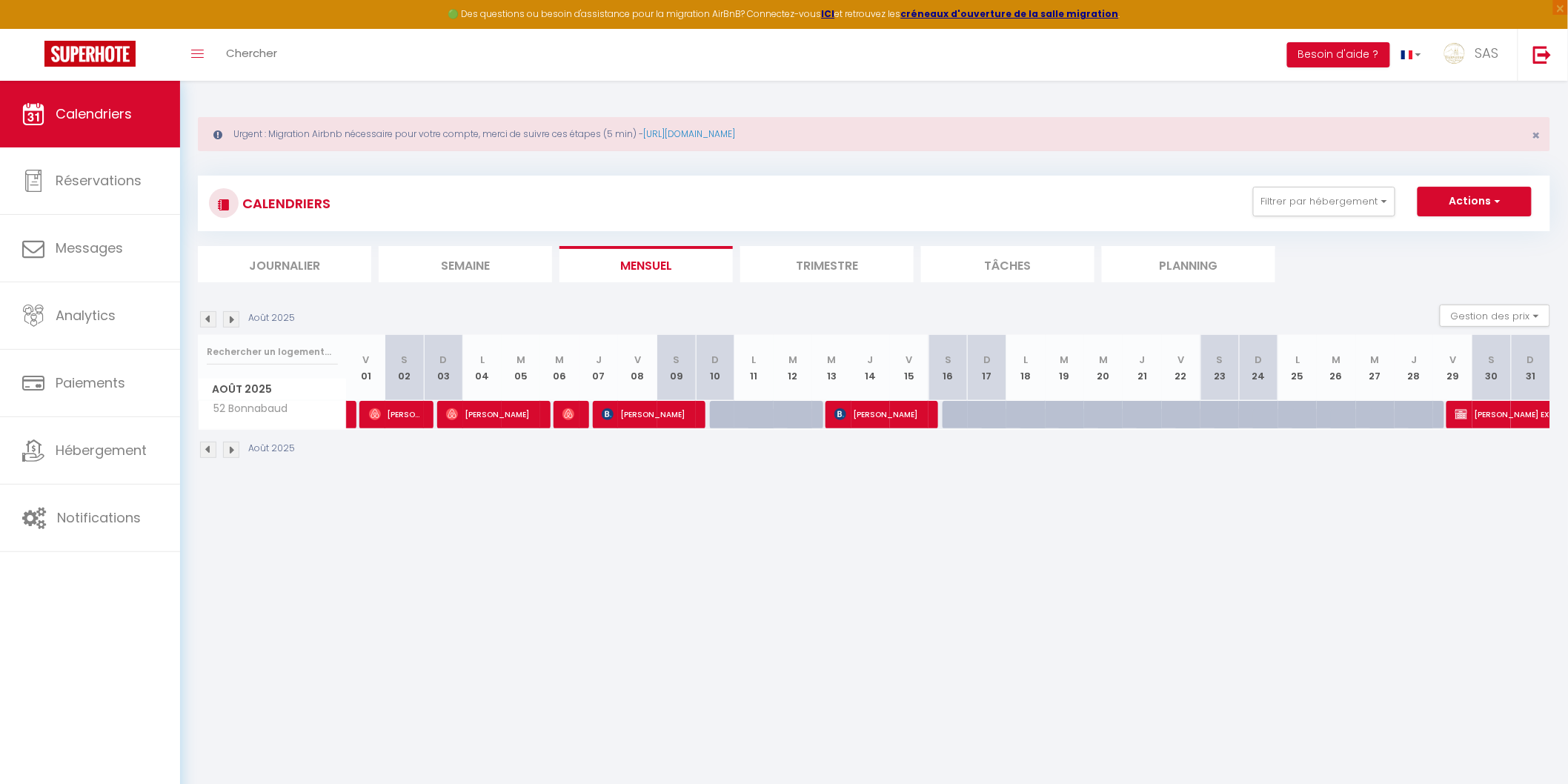
click at [232, 455] on img at bounding box center [231, 450] width 17 height 17
select select
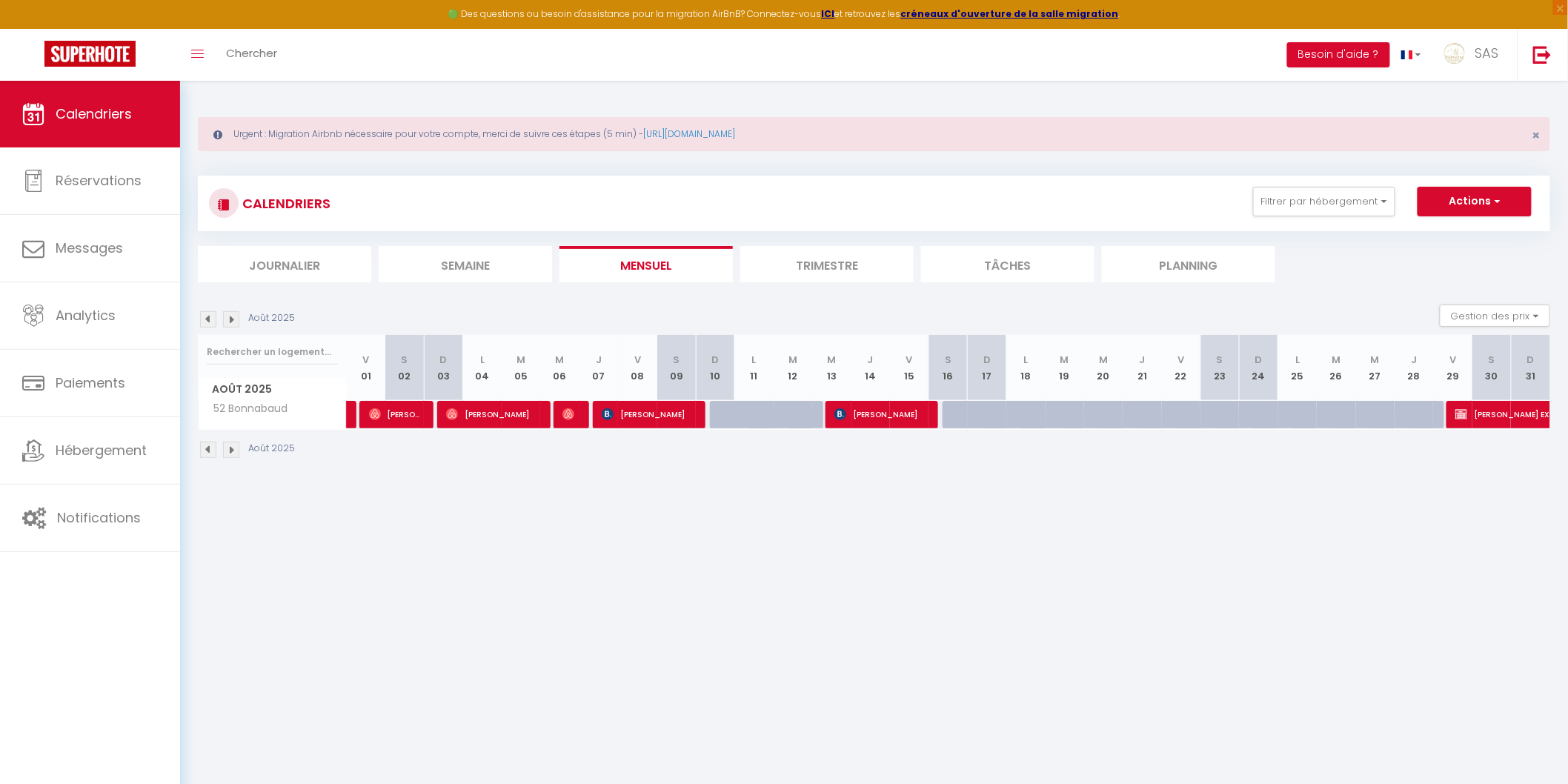
select select
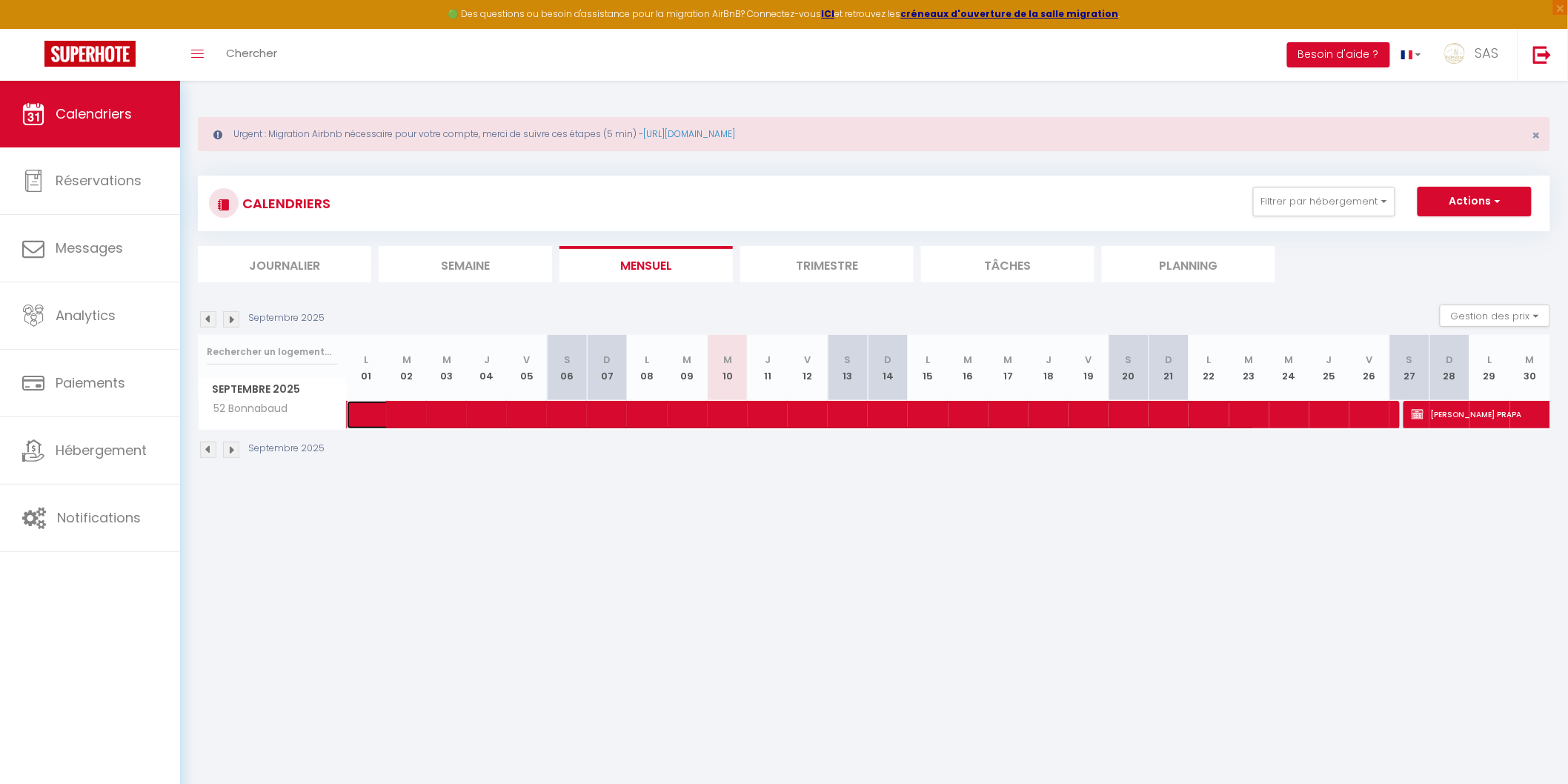
click at [458, 421] on span at bounding box center [812, 415] width 886 height 28
select select "OK"
select select "0"
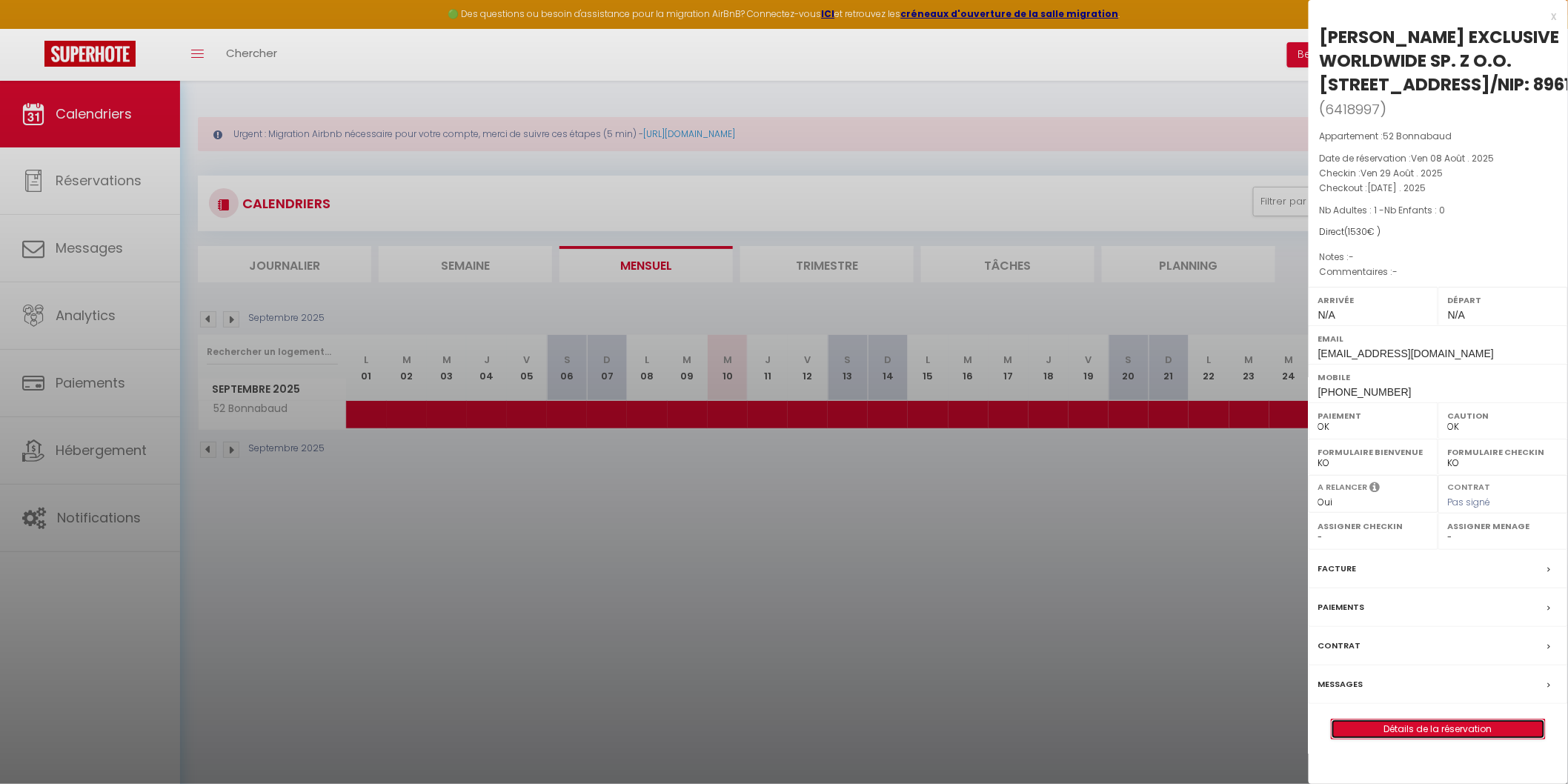
click at [1406, 739] on link "Détails de la réservation" at bounding box center [1438, 729] width 214 height 20
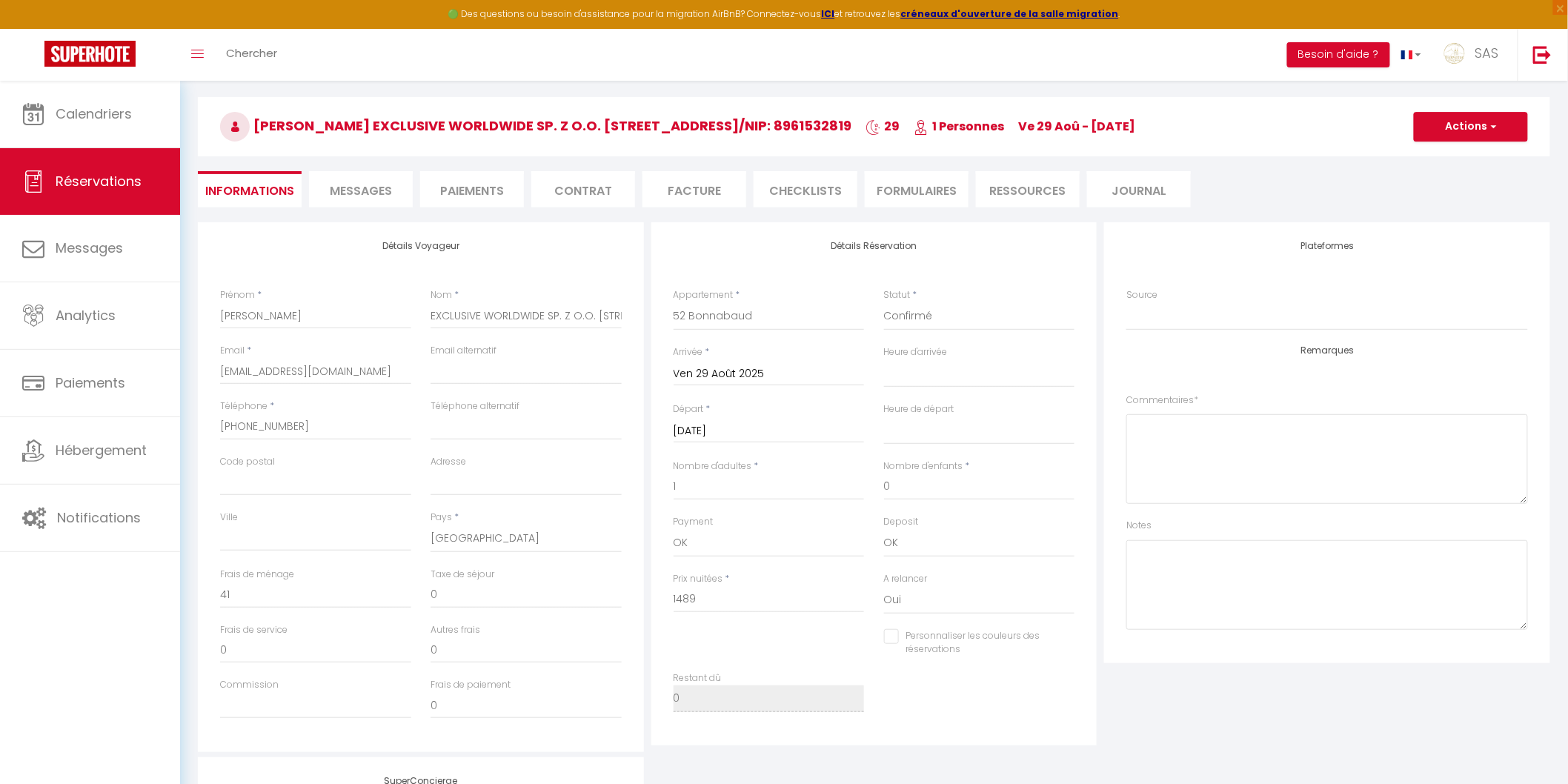
scroll to position [112, 0]
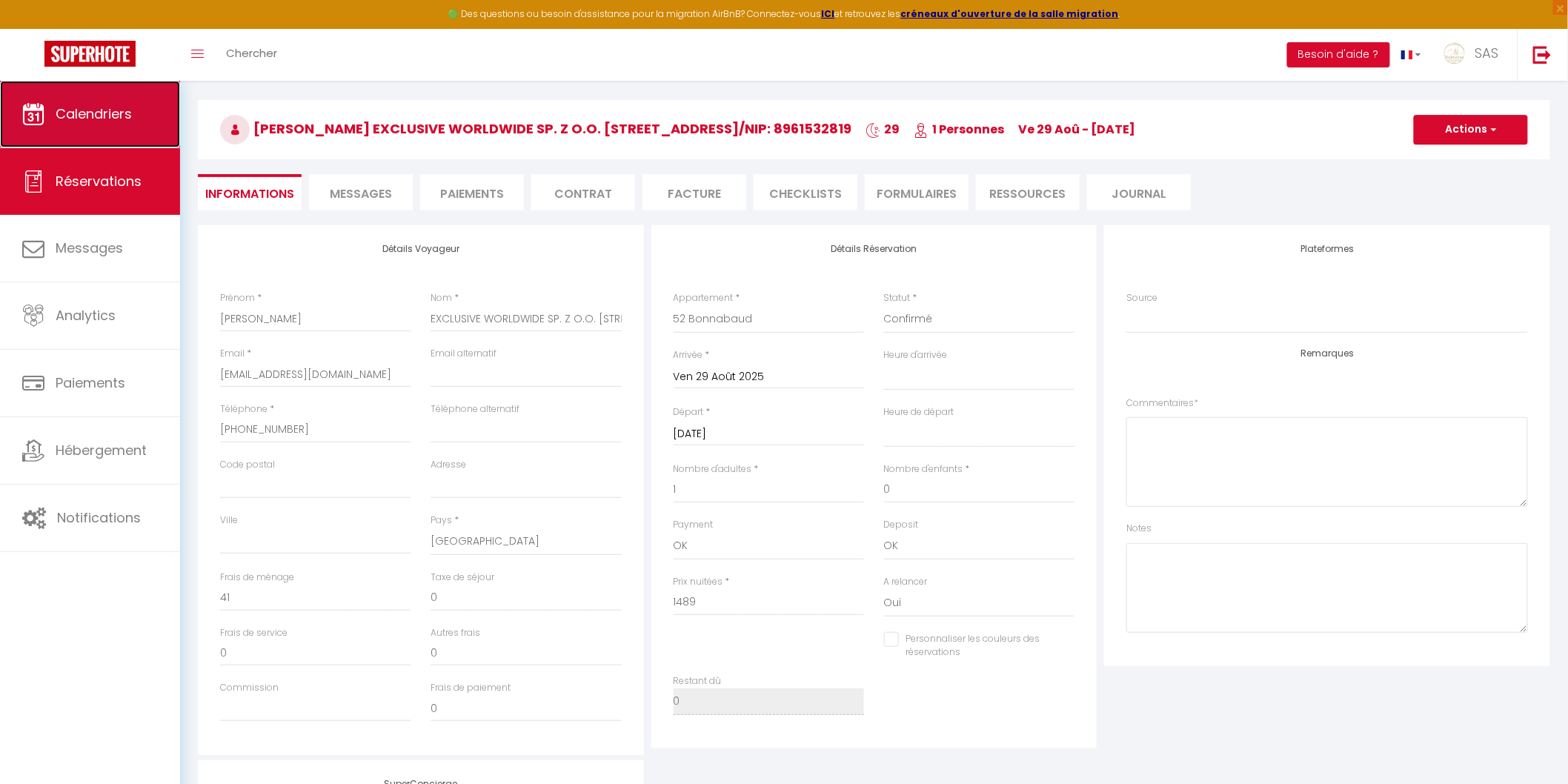
click at [82, 109] on span "Calendriers" at bounding box center [94, 113] width 76 height 19
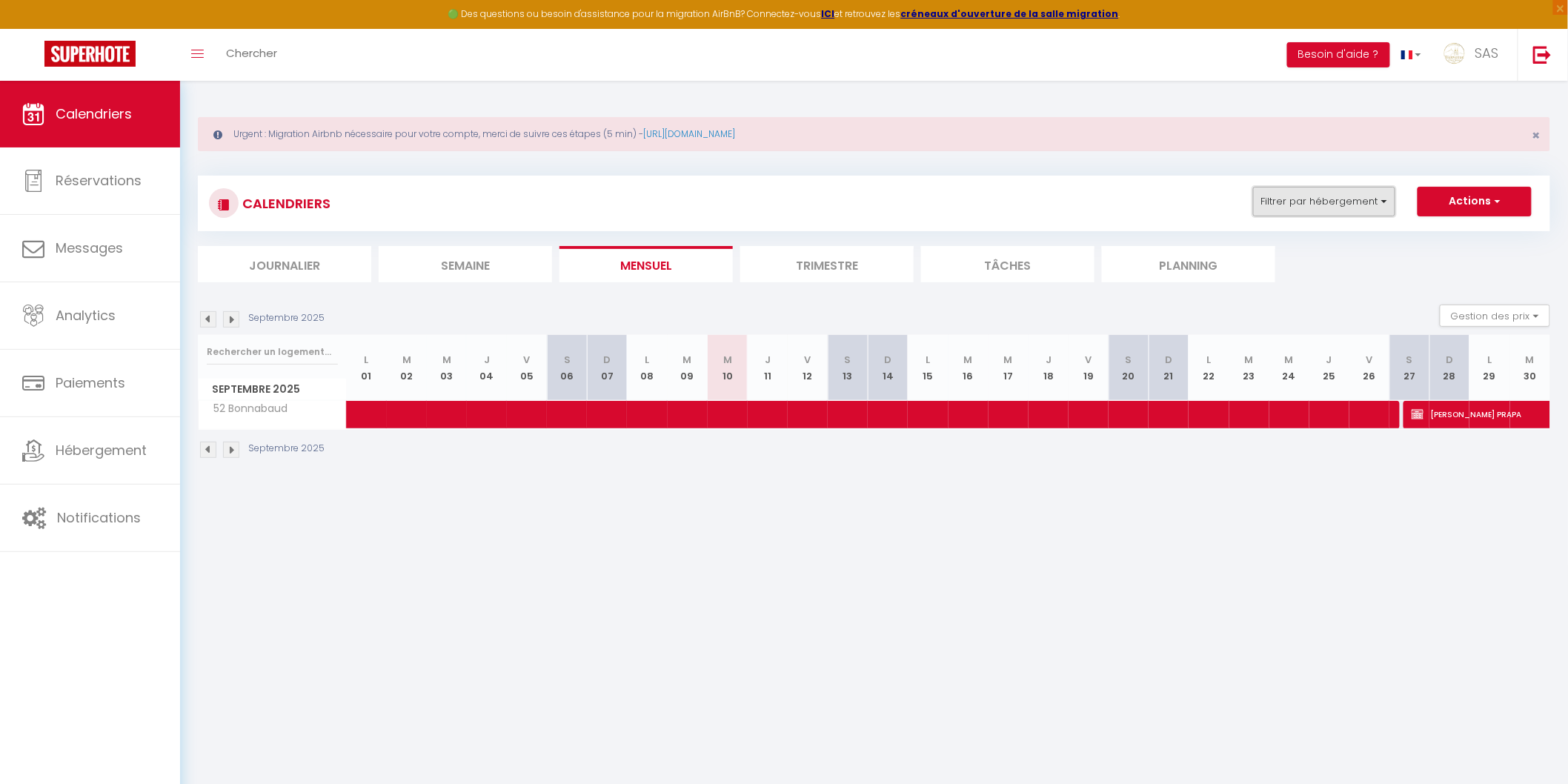
click at [1283, 206] on button "Filtrer par hébergement" at bounding box center [1324, 201] width 142 height 29
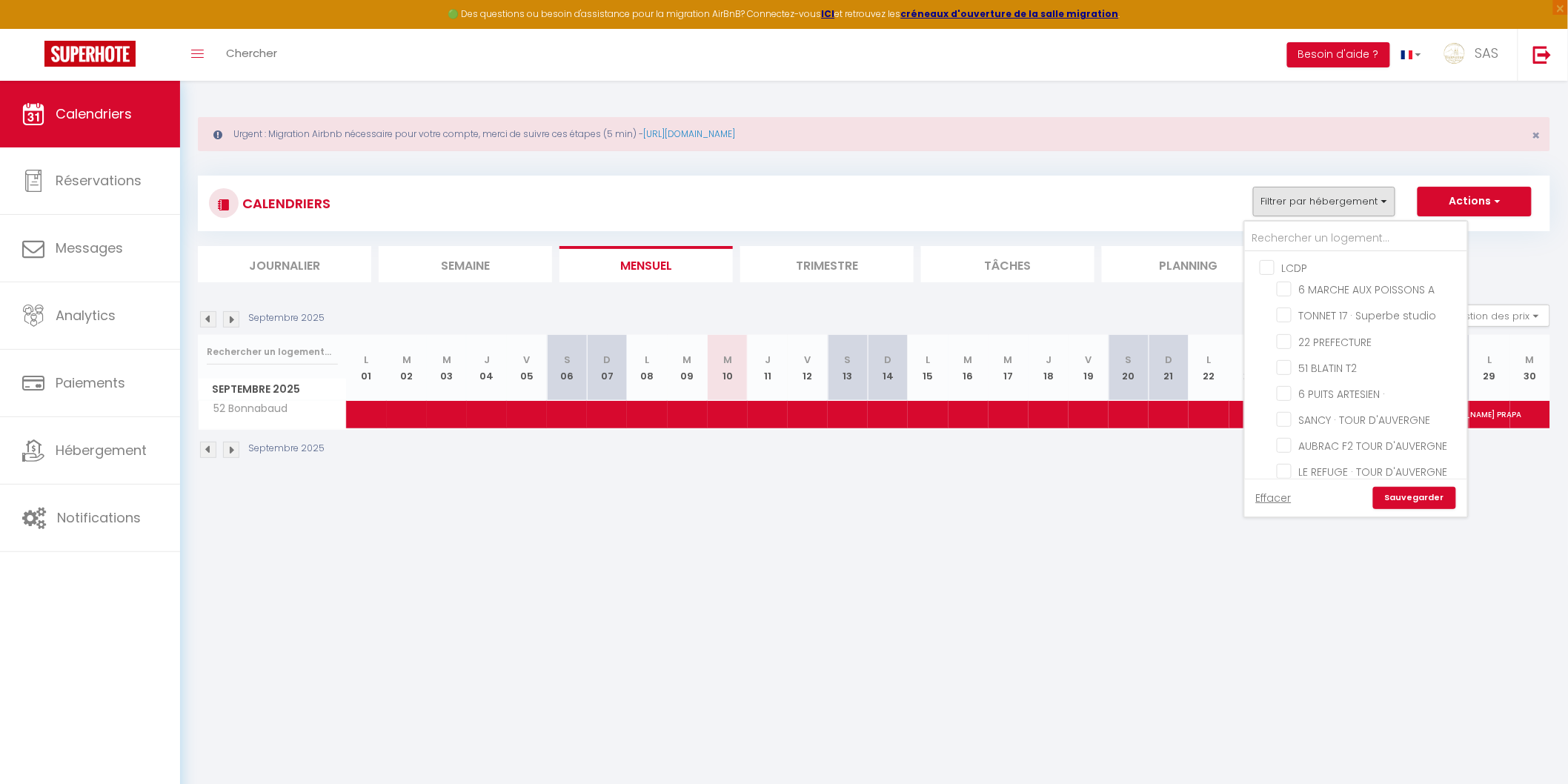
click at [1274, 266] on input "LCDP" at bounding box center [1371, 267] width 222 height 15
click at [1279, 267] on input "LCDP" at bounding box center [1371, 267] width 222 height 15
click at [1284, 245] on input "text" at bounding box center [1356, 238] width 222 height 26
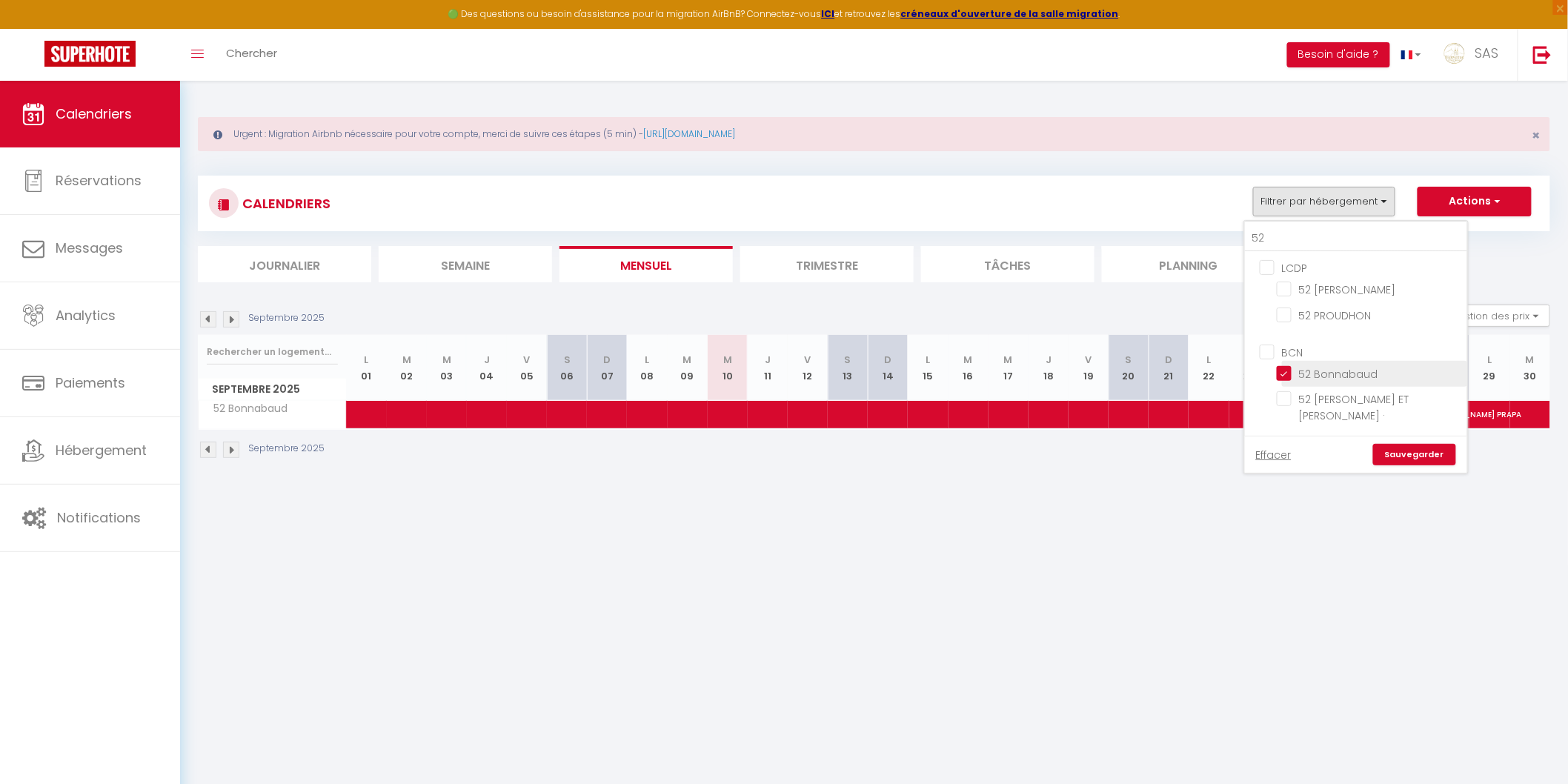
click at [1292, 376] on input "52 Bonnabaud" at bounding box center [1369, 372] width 185 height 15
click at [1406, 444] on link "Sauvegarder" at bounding box center [1414, 455] width 83 height 22
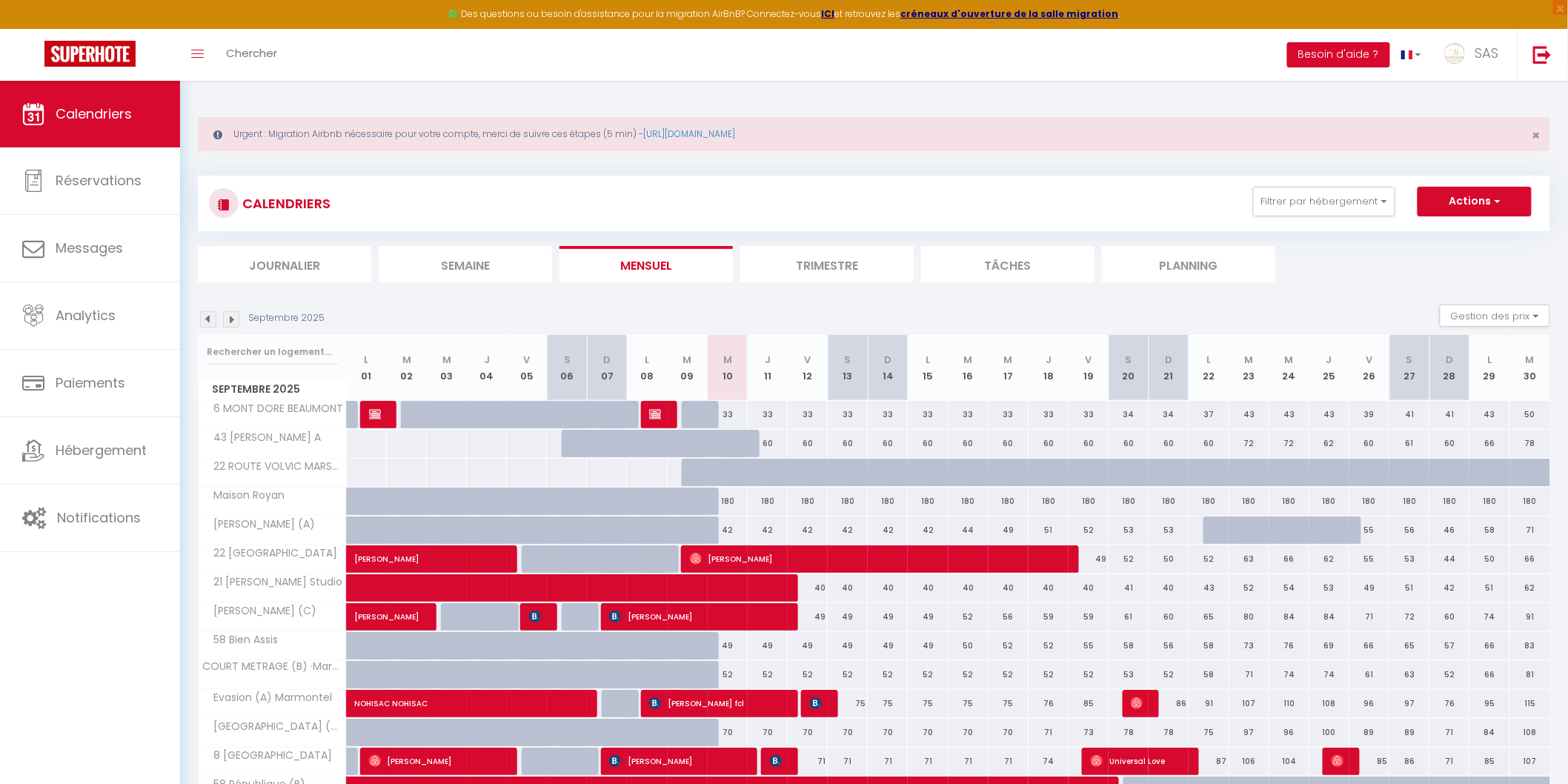
click at [1162, 272] on li "Planning" at bounding box center [1188, 264] width 174 height 36
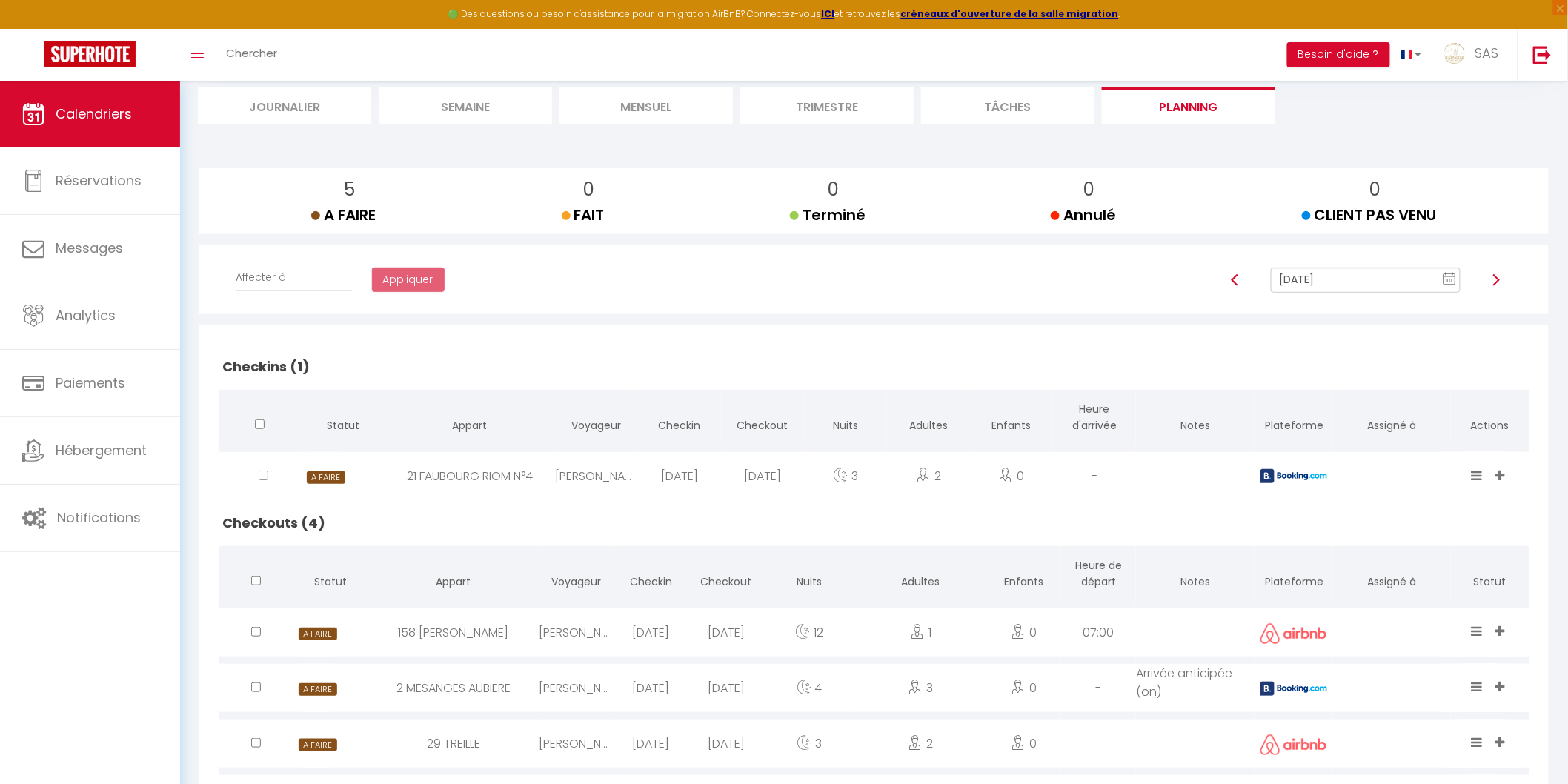
scroll to position [243, 0]
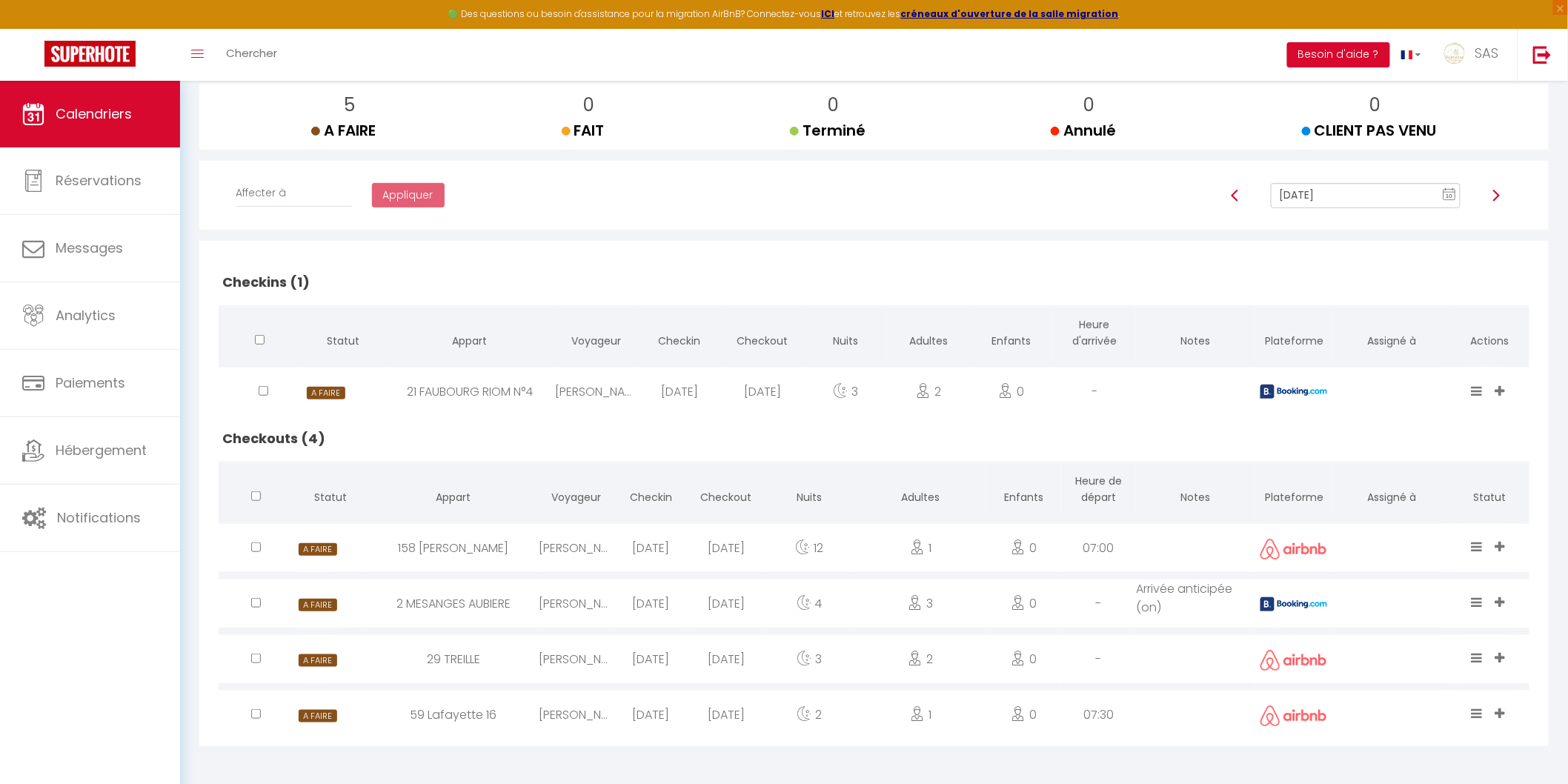
click at [1500, 597] on icon at bounding box center [1500, 601] width 10 height 13
click at [1485, 602] on span at bounding box center [1477, 603] width 15 height 17
click at [1503, 596] on icon at bounding box center [1500, 601] width 10 height 13
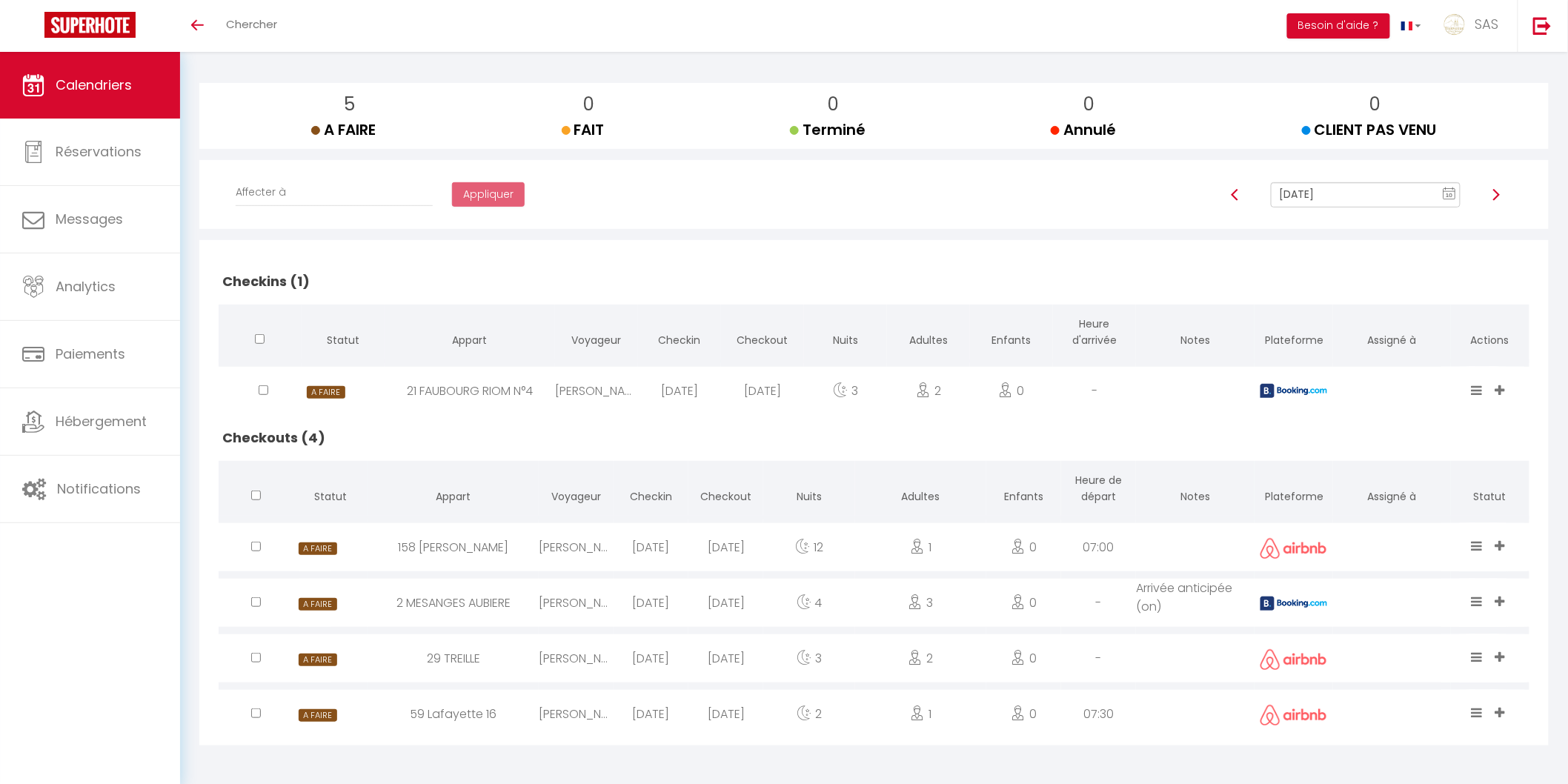
click at [1322, 198] on input "Sep 10, 2025" at bounding box center [1365, 195] width 189 height 25
click at [1393, 302] on td "11" at bounding box center [1391, 298] width 23 height 23
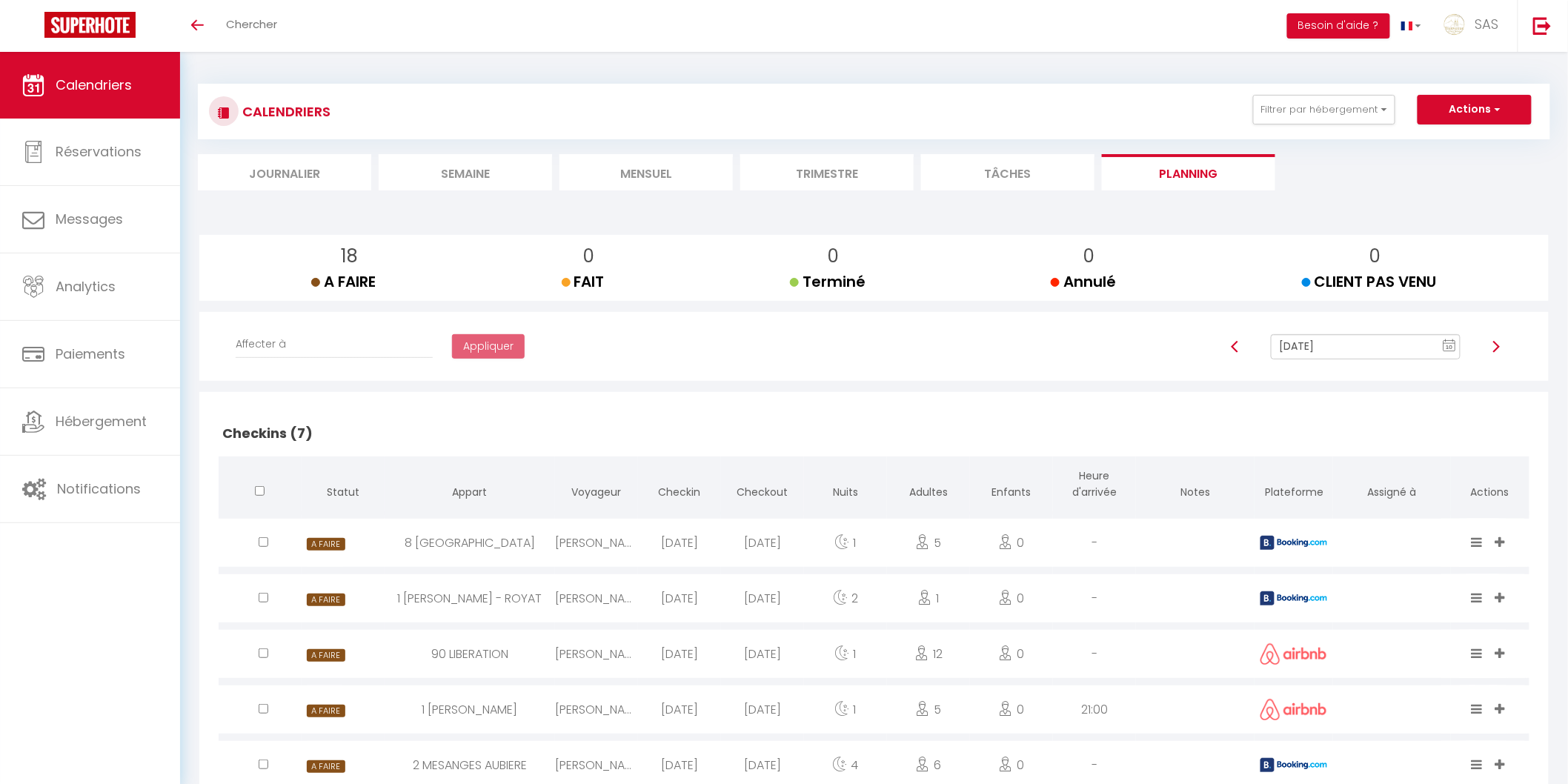
click at [1334, 342] on input "Sep 11, 2025" at bounding box center [1365, 347] width 189 height 25
click at [1360, 450] on td "10" at bounding box center [1368, 450] width 23 height 23
type input "[DATE]"
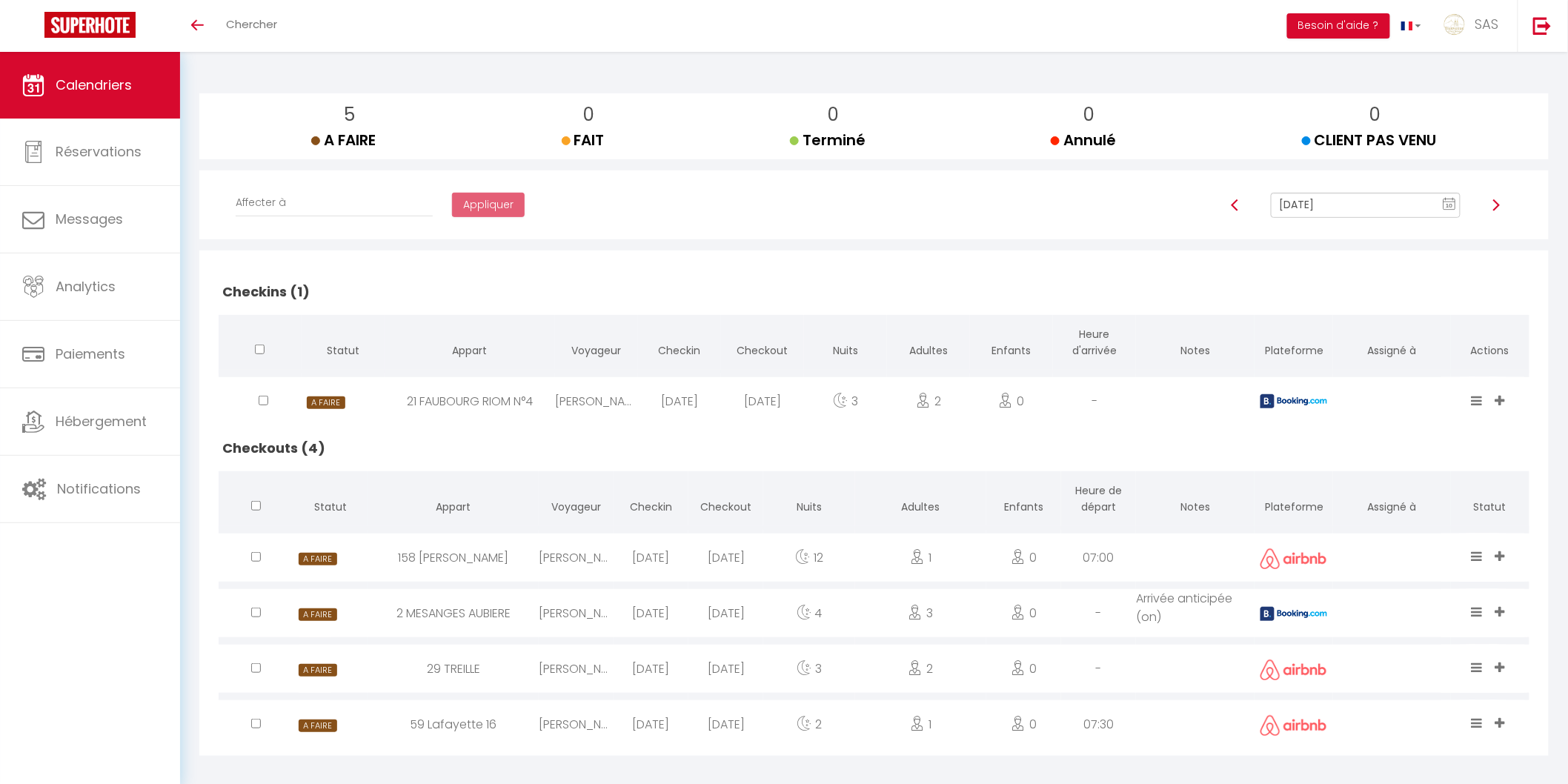
scroll to position [152, 0]
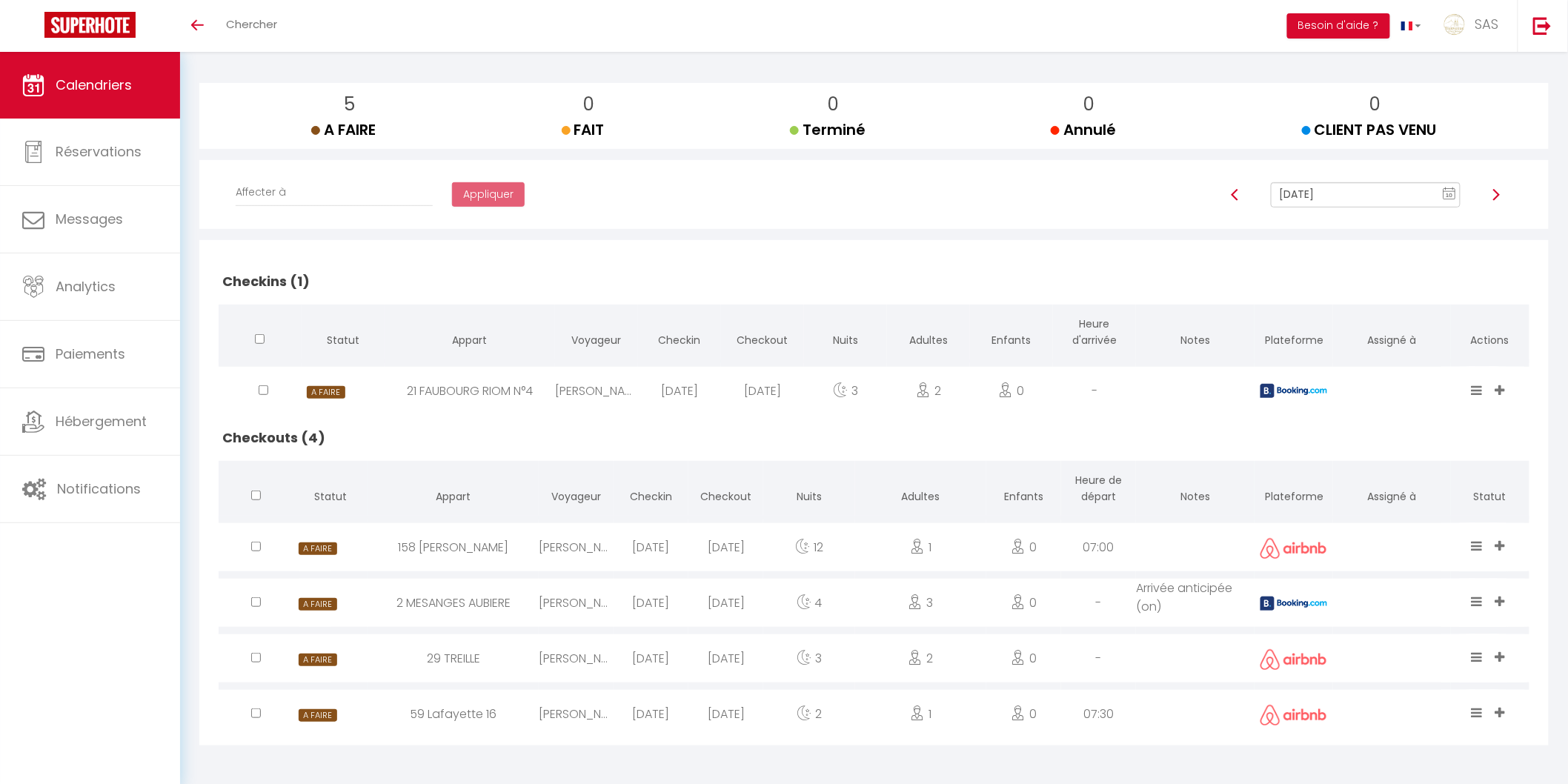
click at [1502, 602] on icon at bounding box center [1500, 601] width 10 height 13
click at [1497, 664] on span at bounding box center [1502, 658] width 14 height 17
click at [1365, 606] on div at bounding box center [1391, 602] width 118 height 48
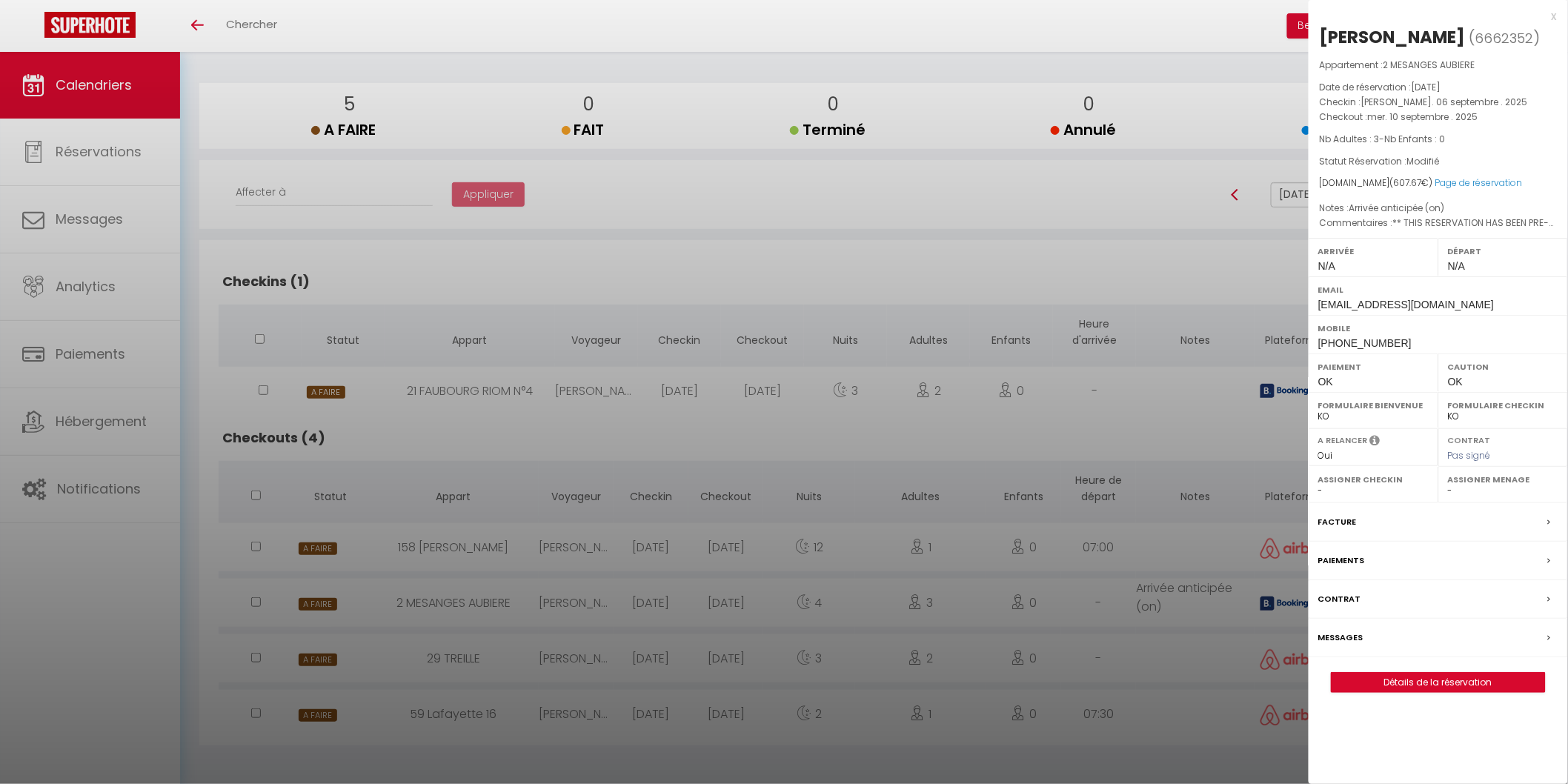
click at [1149, 600] on div at bounding box center [784, 392] width 1568 height 784
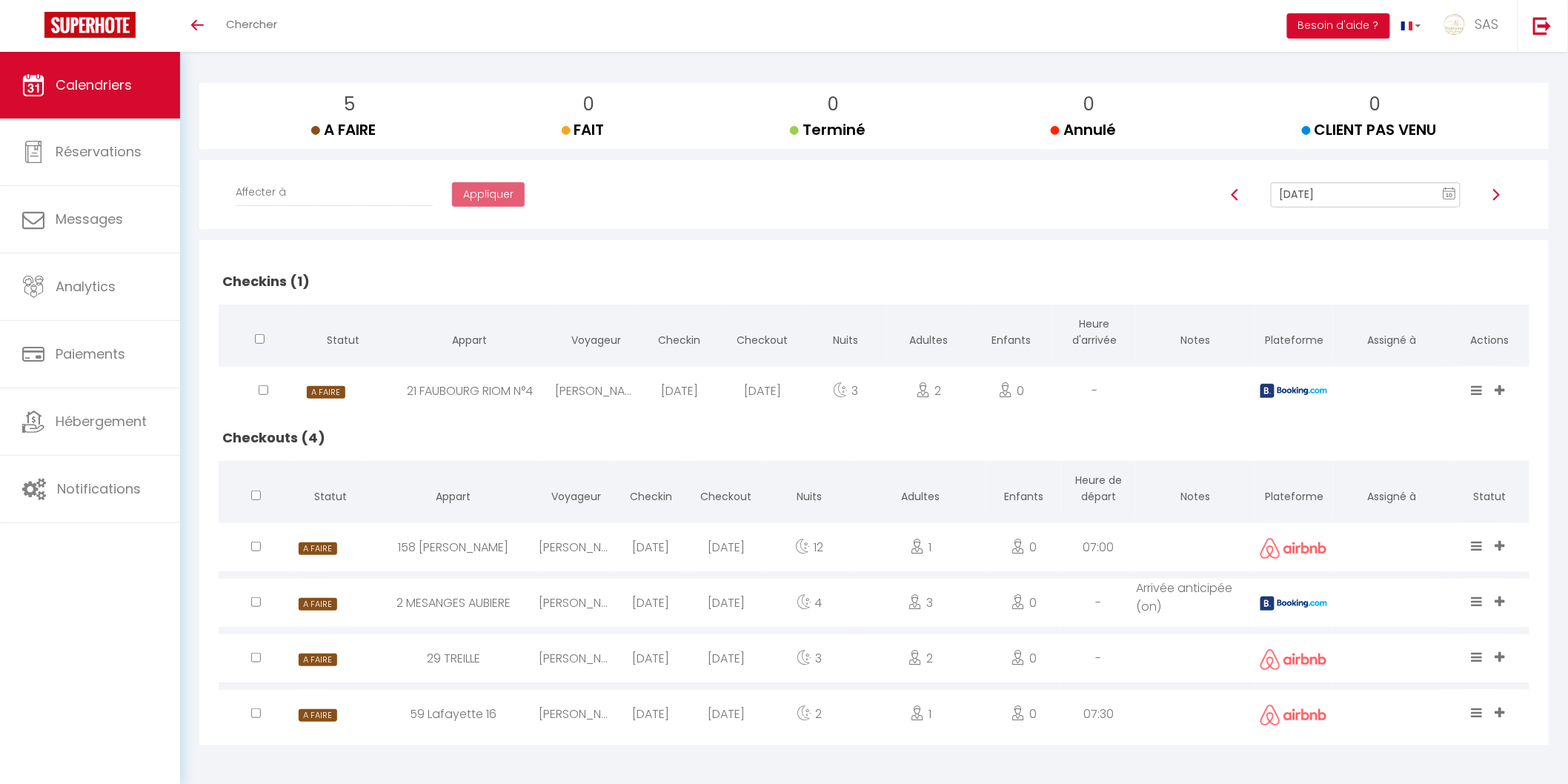
click at [1501, 599] on icon at bounding box center [1500, 601] width 10 height 13
click at [1501, 584] on div "[PERSON_NAME] [PERSON_NAME] [PERSON_NAME] [PERSON_NAME] [PERSON_NAME] [PERSON_N…" at bounding box center [1418, 534] width 189 height 111
click at [1502, 596] on icon at bounding box center [1500, 601] width 10 height 13
click at [1322, 686] on td at bounding box center [1294, 712] width 78 height 52
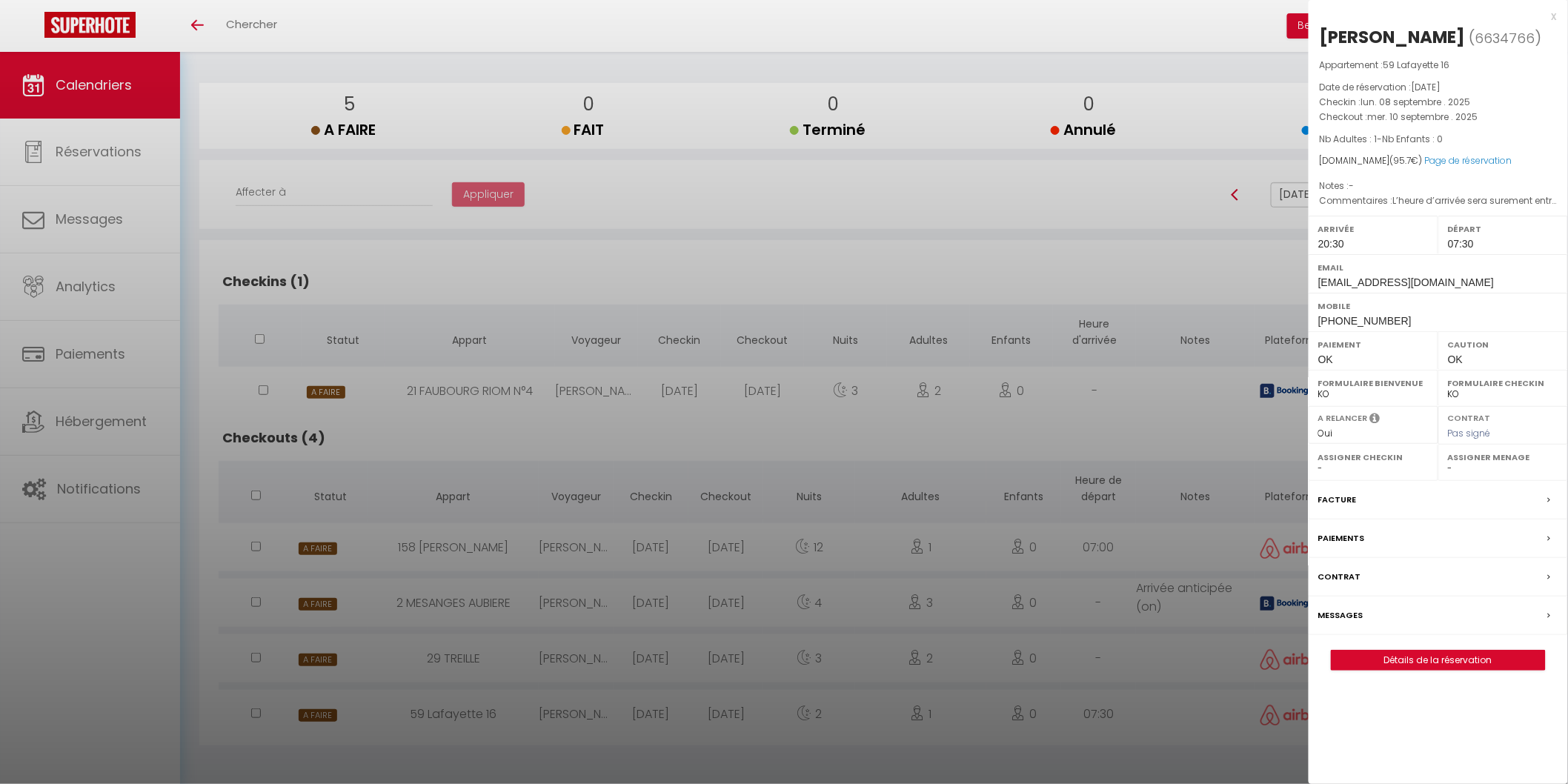
click at [1233, 616] on div at bounding box center [784, 392] width 1568 height 784
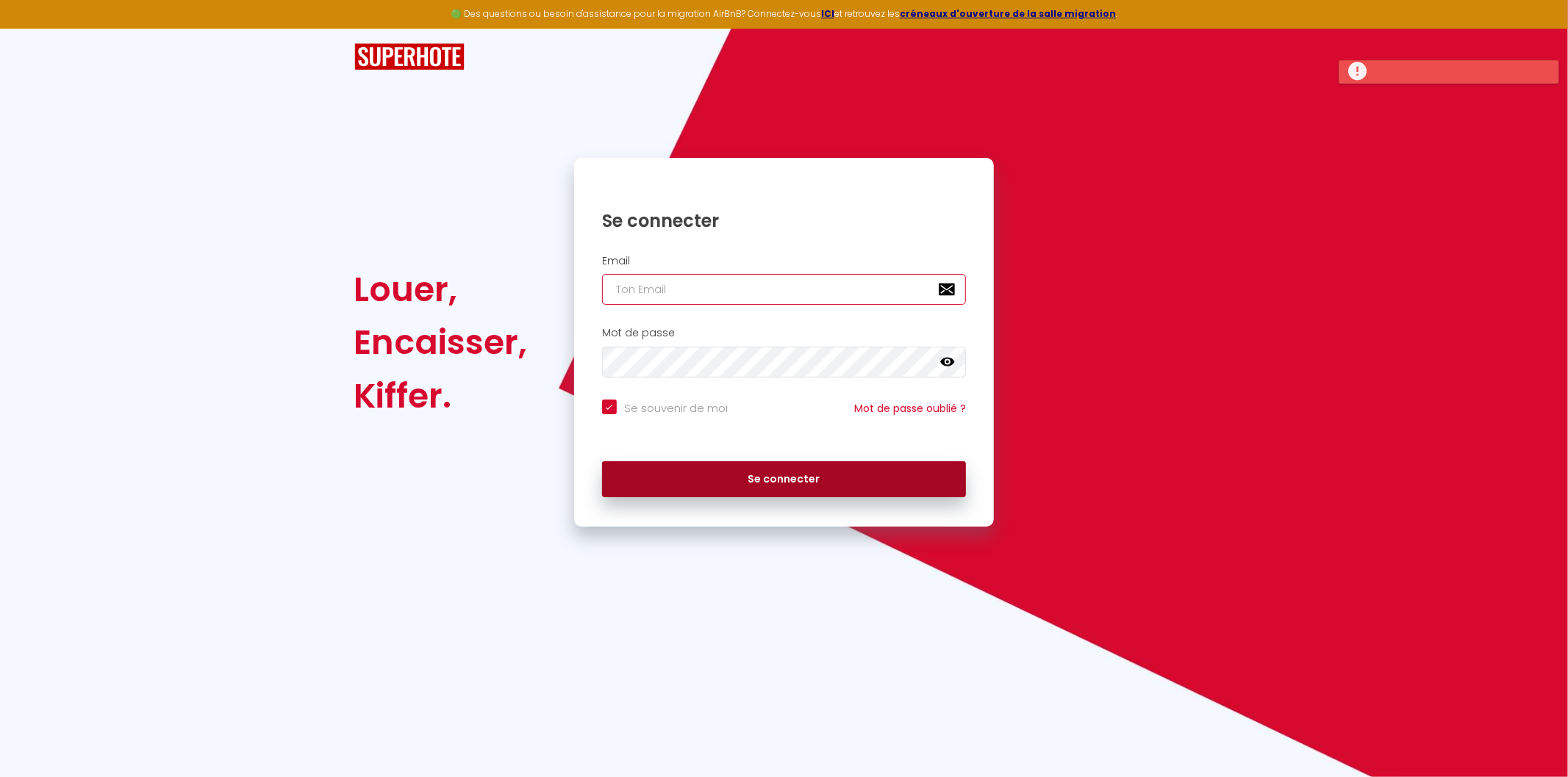
type input "[EMAIL_ADDRESS][DOMAIN_NAME]"
click at [753, 483] on button "Se connecter" at bounding box center [784, 480] width 365 height 37
checkbox input "true"
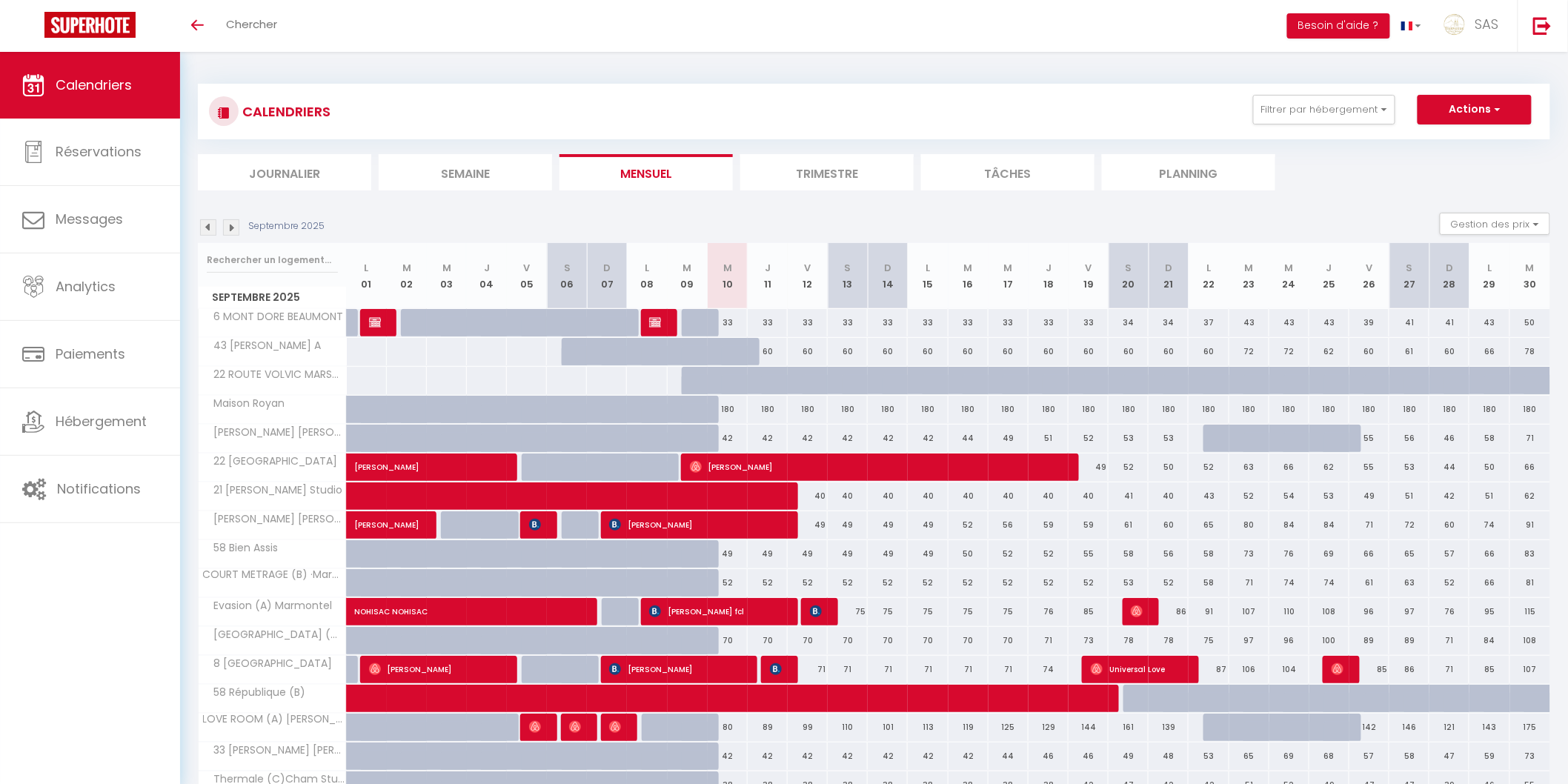
click at [1238, 165] on li "Planning" at bounding box center [1188, 172] width 174 height 36
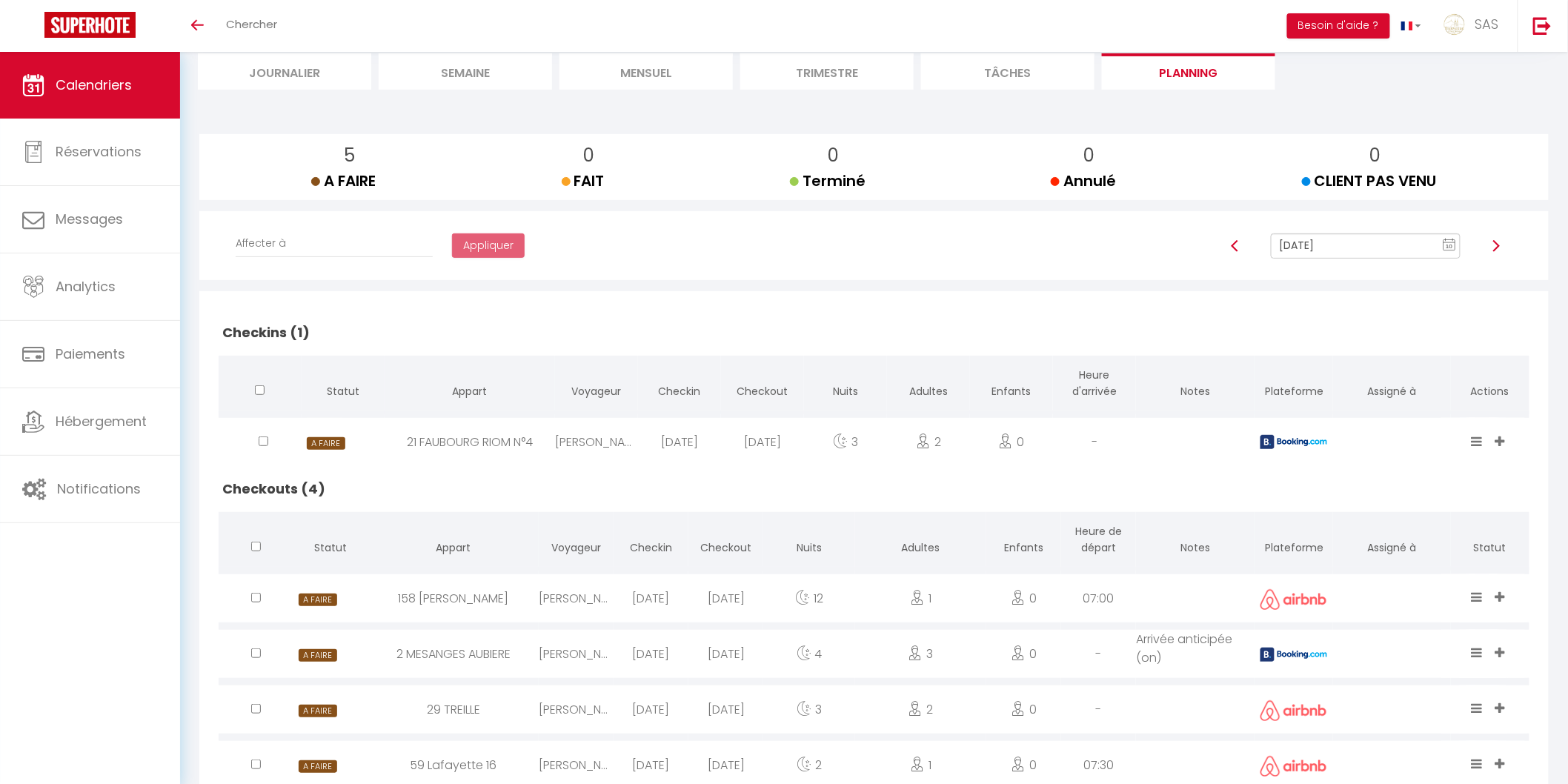
scroll to position [152, 0]
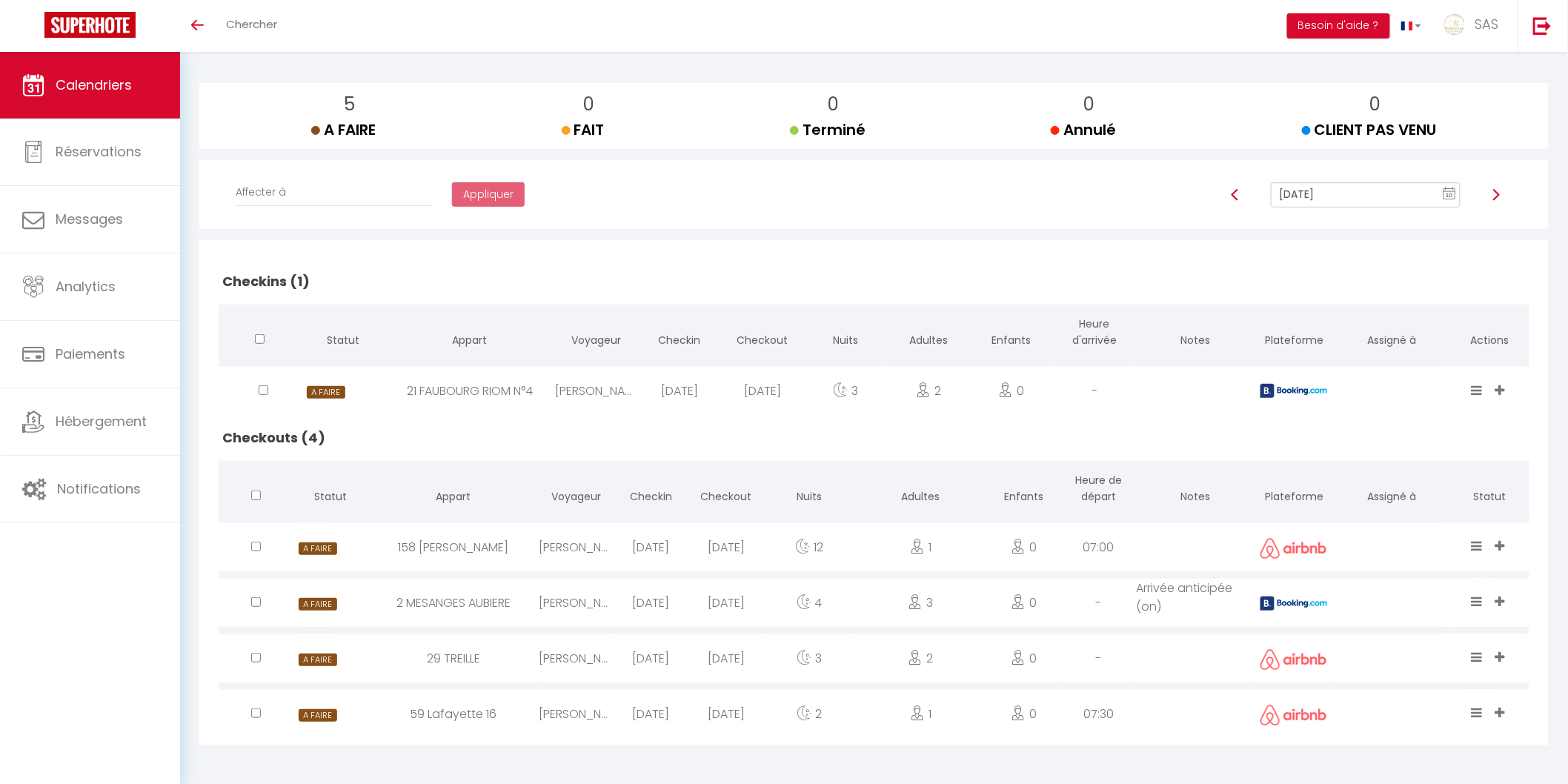
click at [1506, 595] on span at bounding box center [1502, 602] width 14 height 17
click at [1530, 598] on div "A FAIRE FAIT Terminé Annulé CLIENT PAS VENU EVELYNE MARIE PIERRE PATRICK MICHEL…" at bounding box center [1490, 602] width 98 height 48
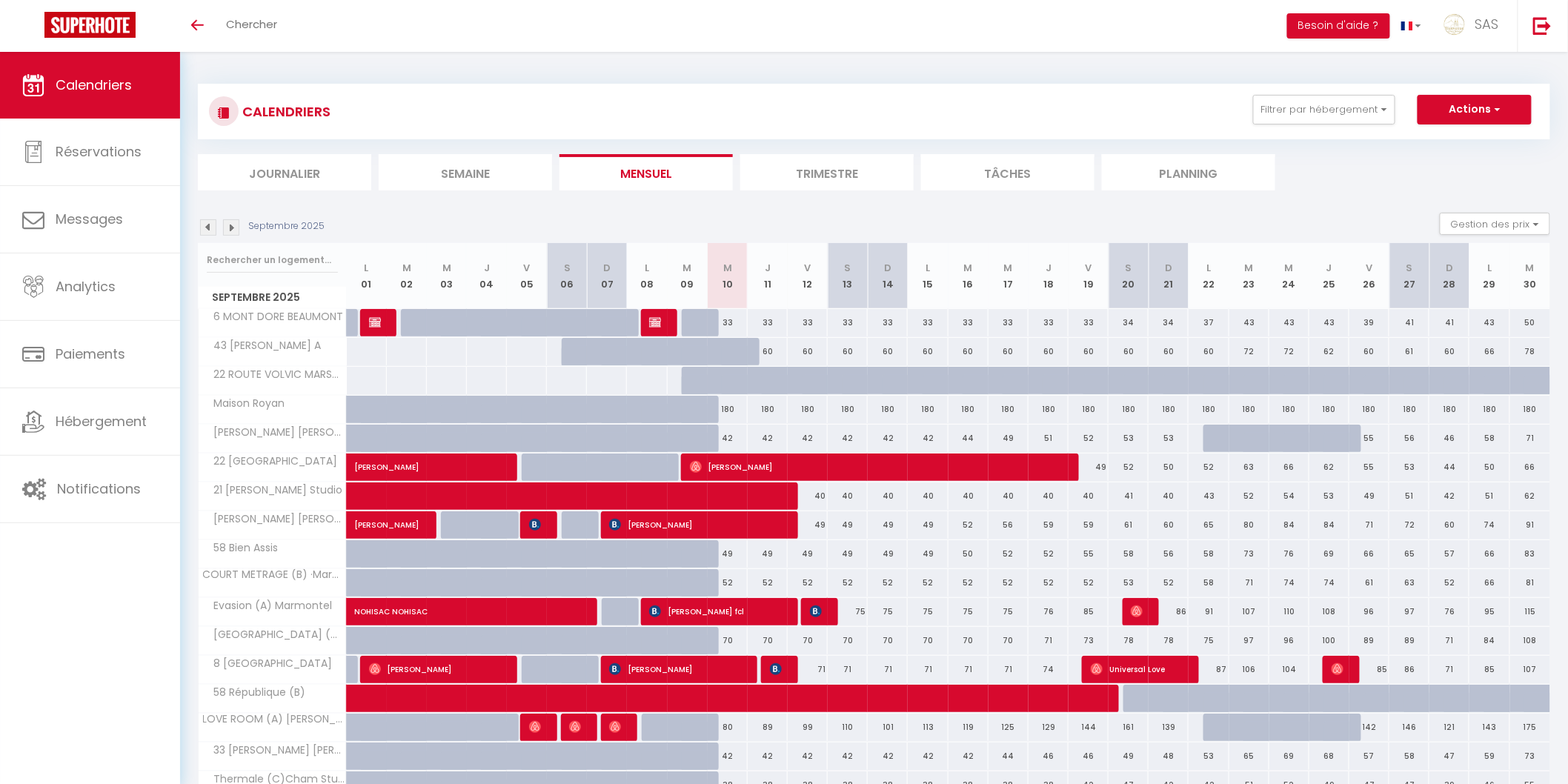
click at [1164, 159] on li "Planning" at bounding box center [1188, 172] width 174 height 36
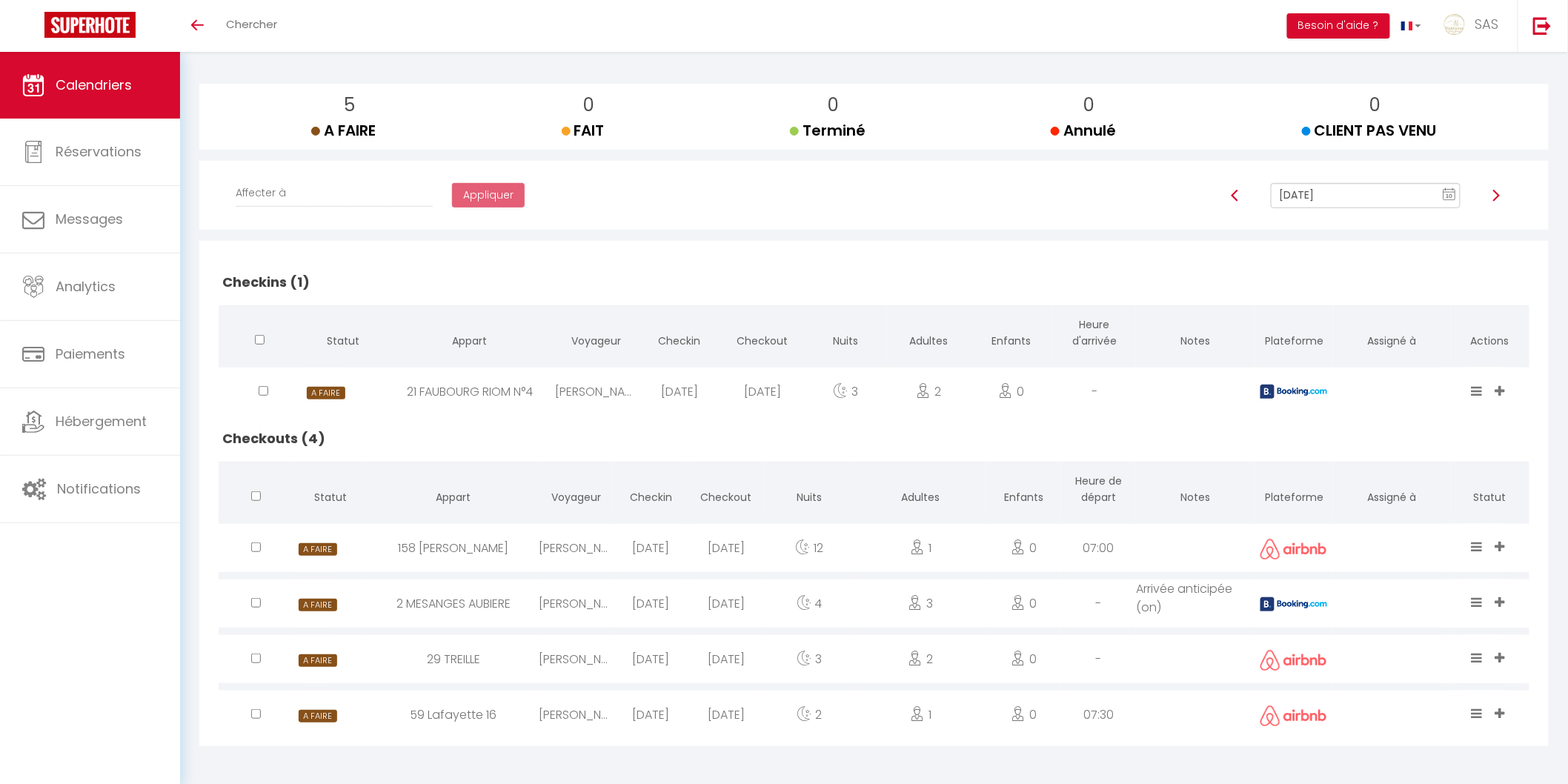
scroll to position [152, 0]
click at [1505, 596] on icon at bounding box center [1500, 601] width 10 height 13
click at [1554, 539] on div "CALENDRIERS Filtrer par hébergement LCDP 6 MARCHE AUX POISSONS A TONNET 17 · [G…" at bounding box center [874, 342] width 1387 height 886
click at [1500, 399] on div "[PERSON_NAME] [PERSON_NAME] [PERSON_NAME] [PERSON_NAME] [PERSON_NAME] [PERSON_N…" at bounding box center [1502, 405] width 23 height 48
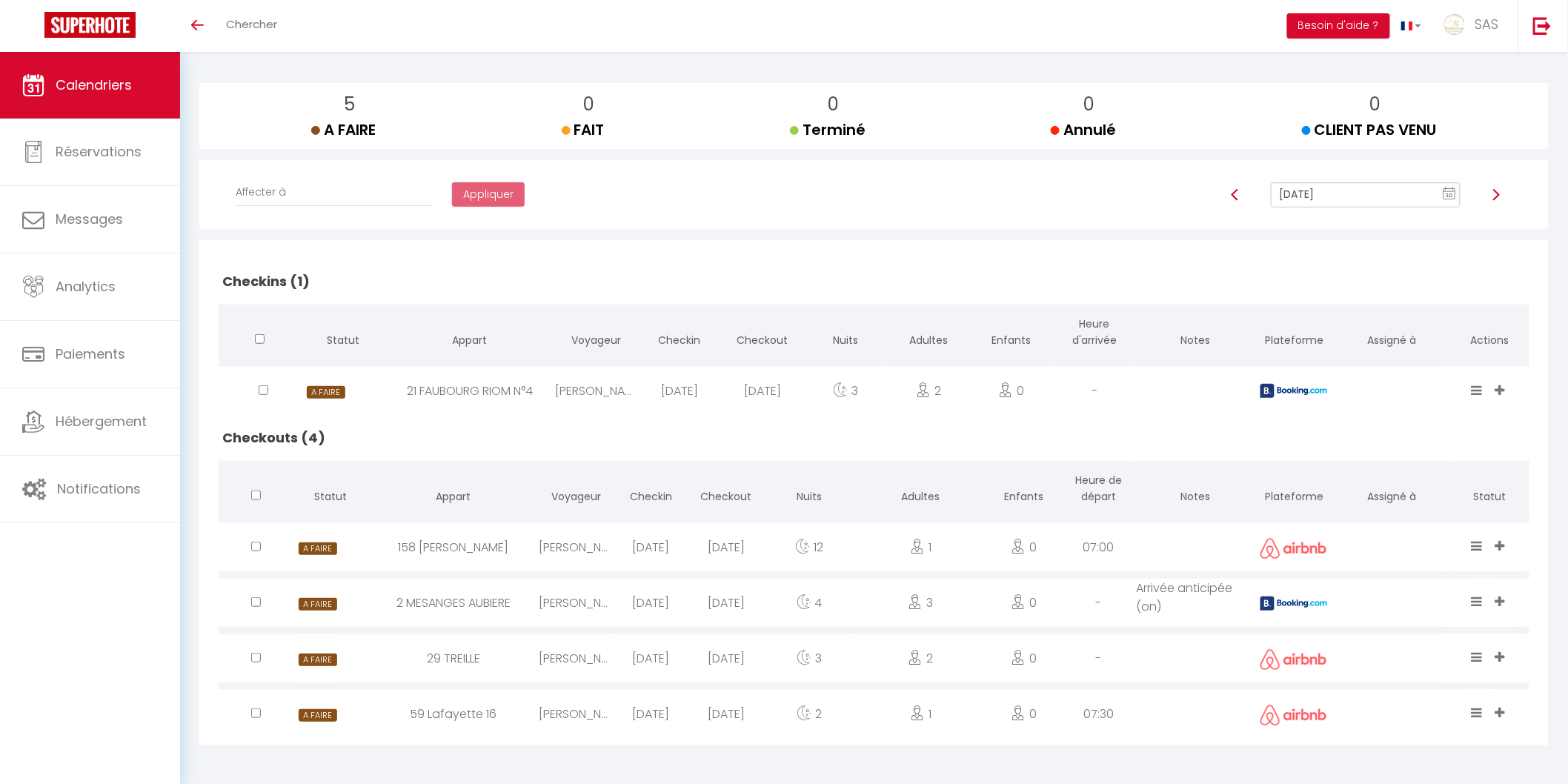
click at [1504, 386] on icon at bounding box center [1500, 390] width 10 height 13
click at [1414, 435] on h2 "Checkouts (4)" at bounding box center [873, 437] width 1310 height 46
click at [1503, 590] on div "[PERSON_NAME] [PERSON_NAME] [PERSON_NAME] [PERSON_NAME] [PERSON_NAME] [PERSON_N…" at bounding box center [1502, 602] width 23 height 48
click at [1498, 597] on icon at bounding box center [1500, 601] width 10 height 13
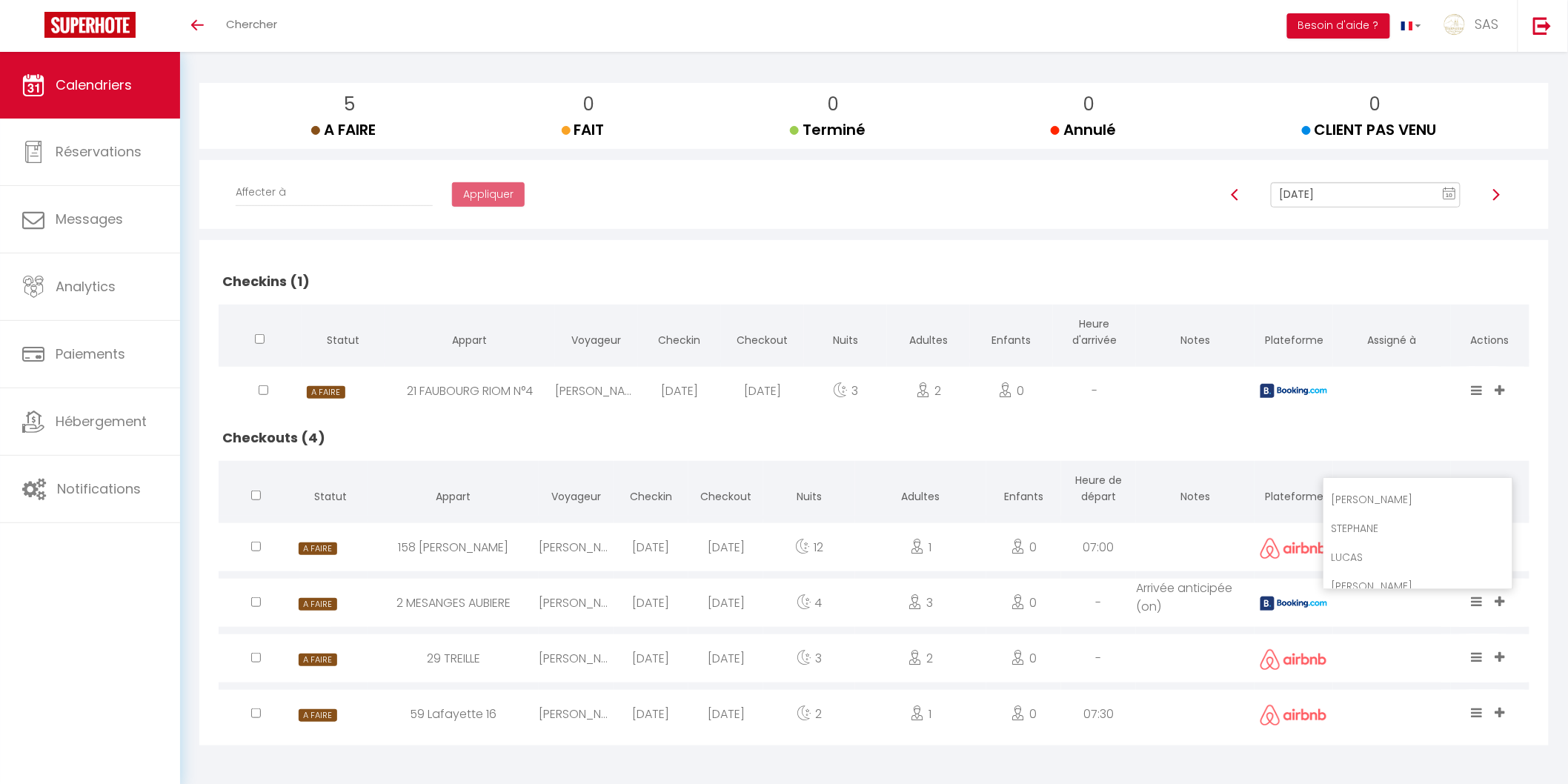
click at [1541, 458] on div "Checkins (1) Statut Appart Voyageur Checkin Checkout Nuits Adultes Enfants Heur…" at bounding box center [873, 492] width 1349 height 505
